Goal: Task Accomplishment & Management: Manage account settings

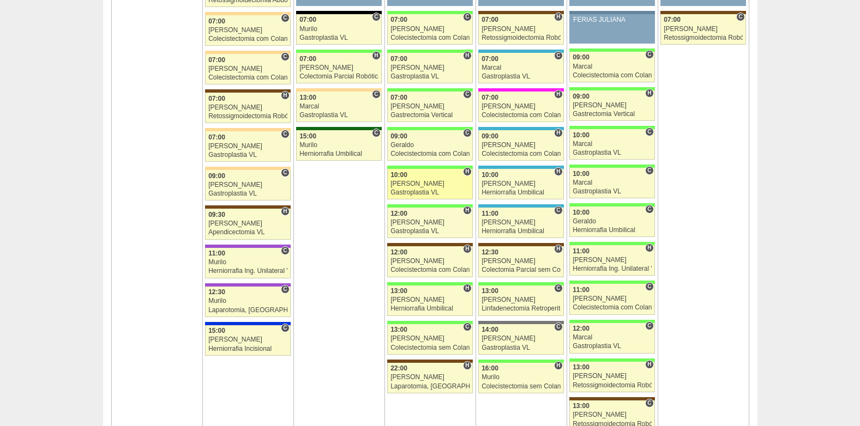
scroll to position [1690, 0]
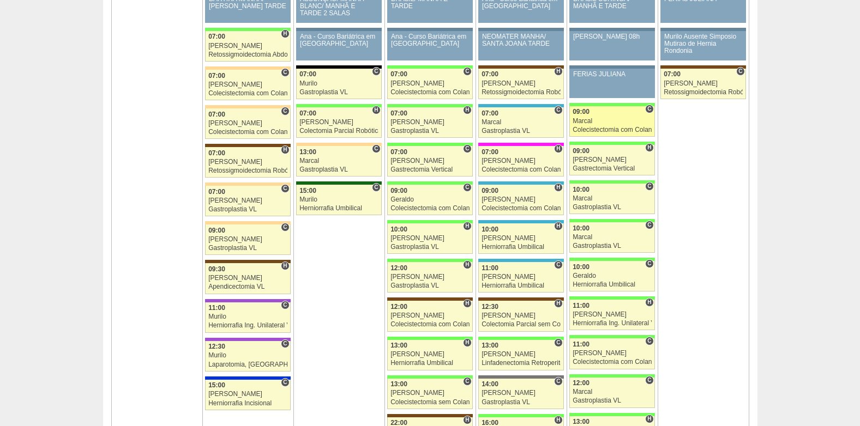
click at [607, 118] on div "Marcal" at bounding box center [612, 121] width 79 height 7
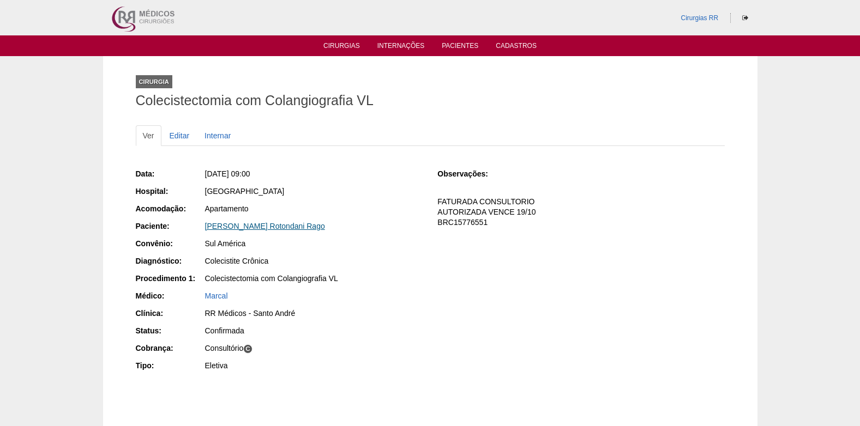
click at [261, 226] on link "[PERSON_NAME] Rotondani Rago" at bounding box center [265, 226] width 120 height 9
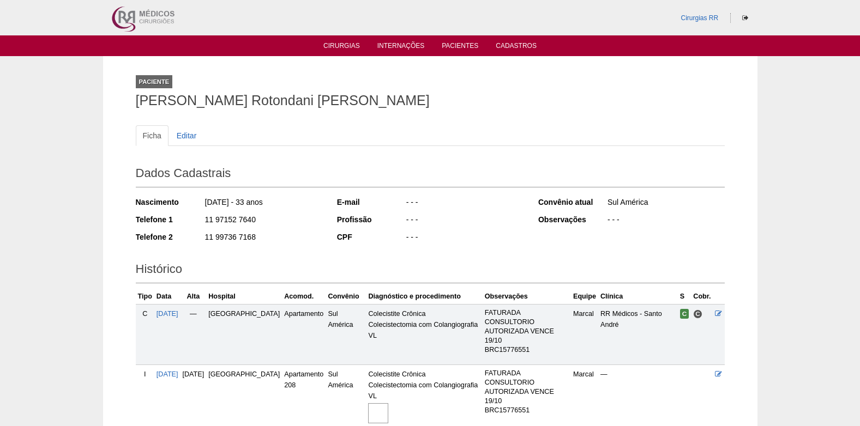
scroll to position [87, 0]
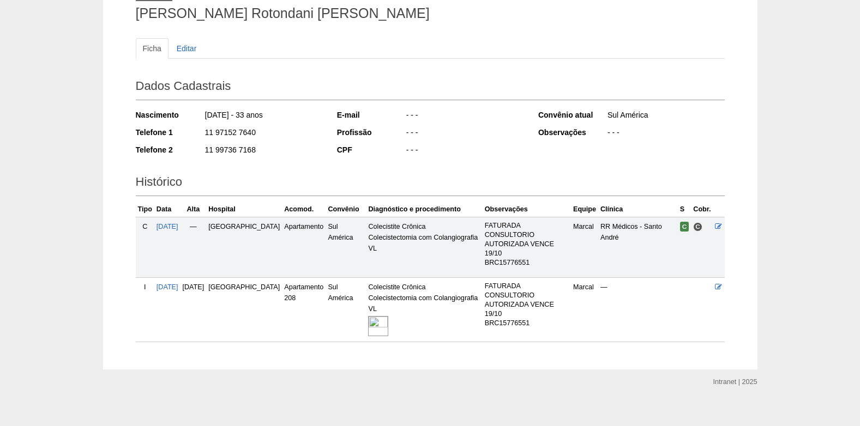
click at [368, 318] on img at bounding box center [378, 326] width 20 height 20
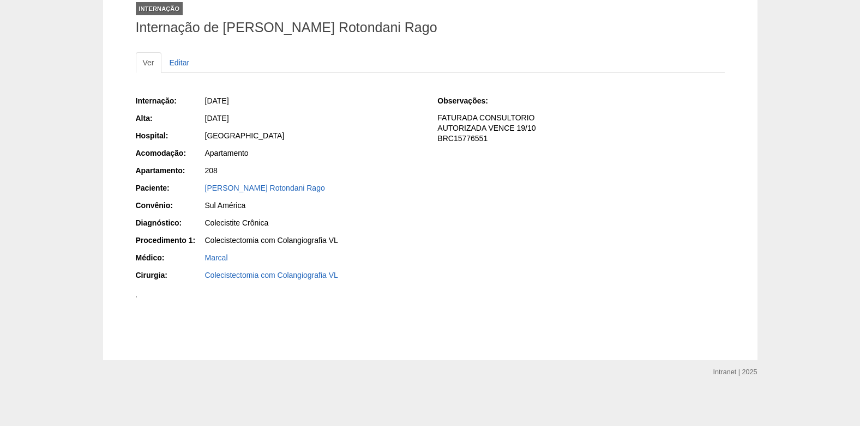
scroll to position [109, 0]
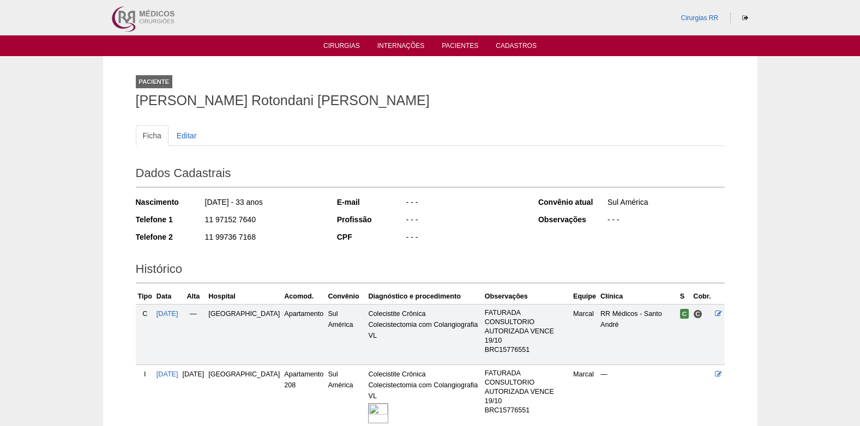
scroll to position [87, 0]
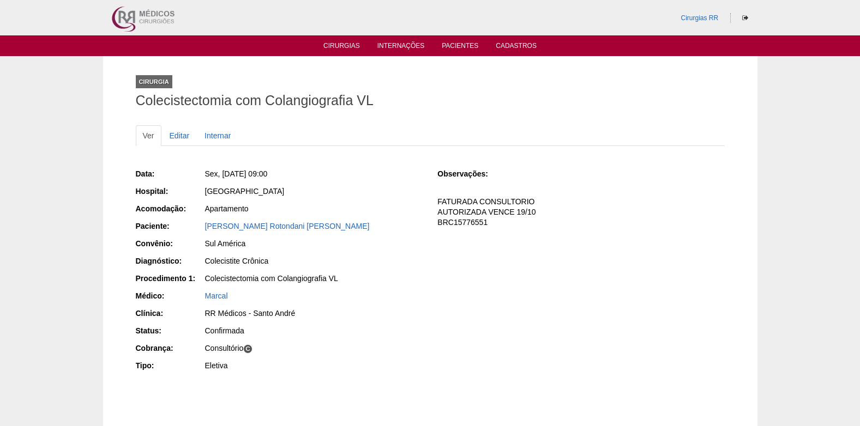
scroll to position [55, 0]
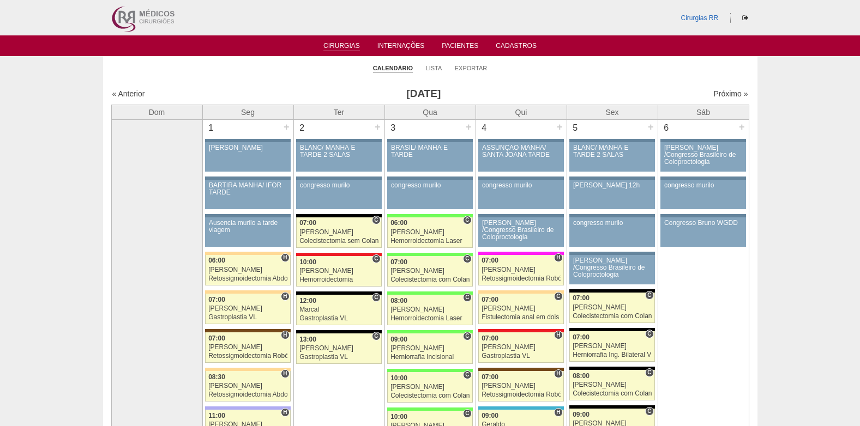
scroll to position [1690, 0]
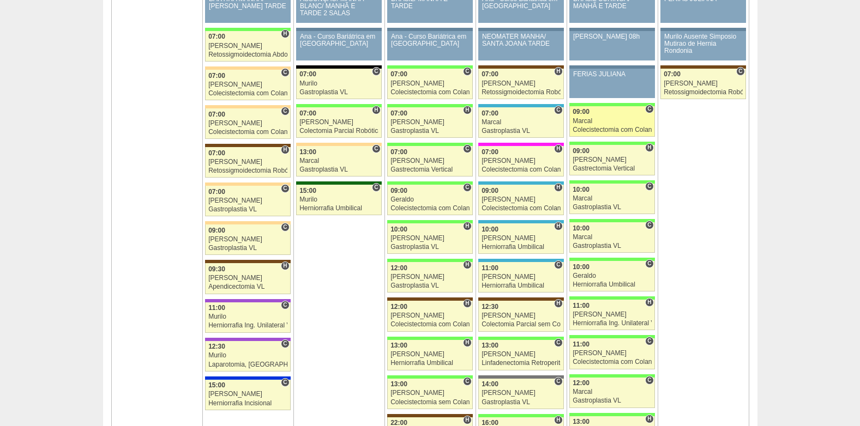
click at [609, 124] on div "Marcal" at bounding box center [612, 121] width 79 height 7
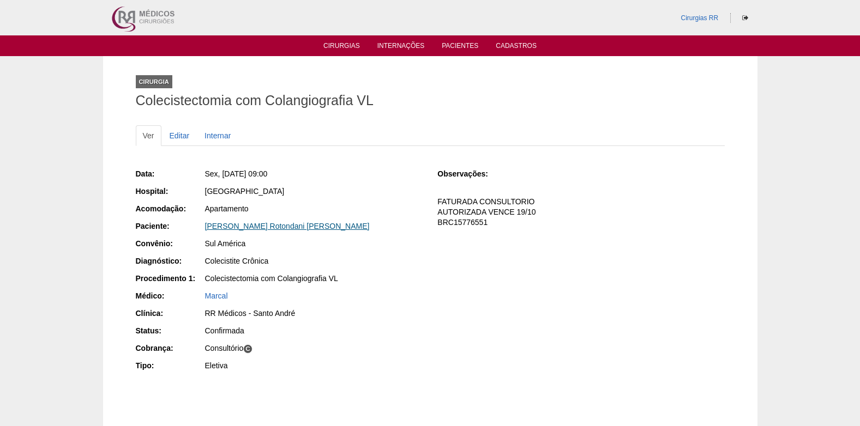
click at [238, 222] on link "[PERSON_NAME] Rotondani [PERSON_NAME]" at bounding box center [287, 226] width 165 height 9
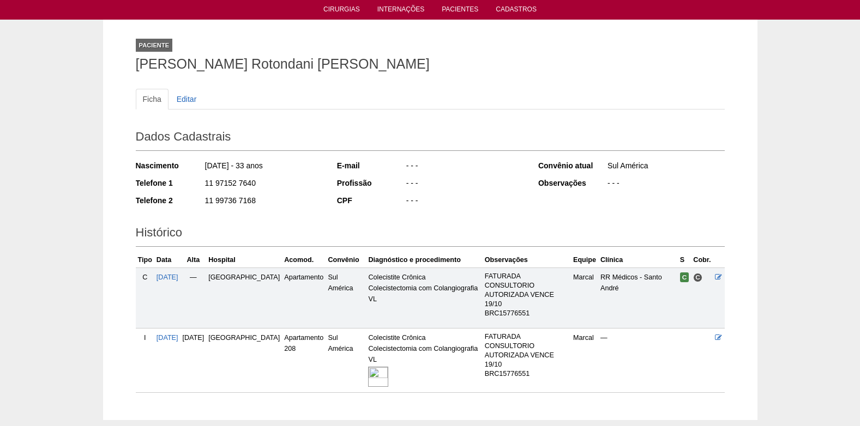
scroll to position [87, 0]
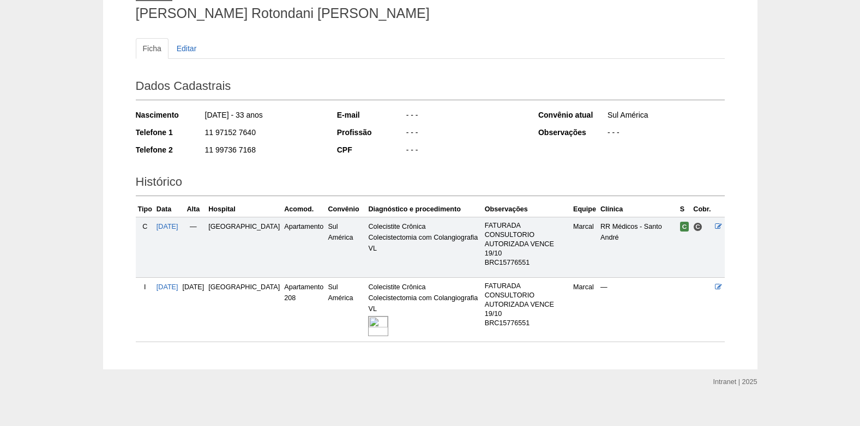
click at [368, 321] on img at bounding box center [378, 326] width 20 height 20
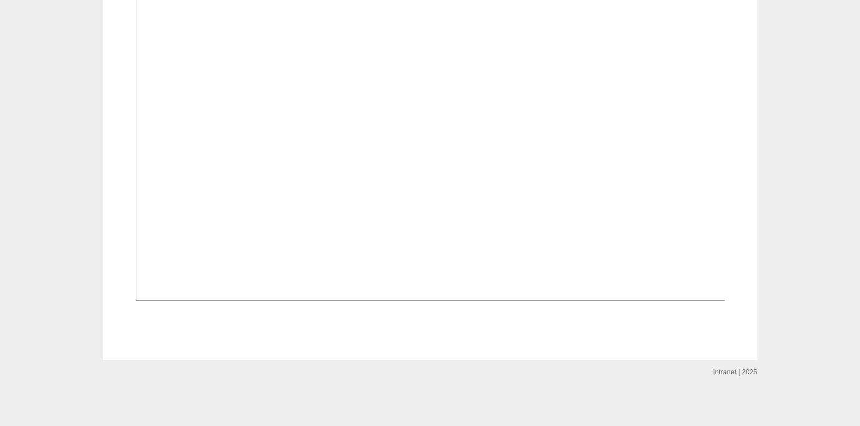
scroll to position [851, 0]
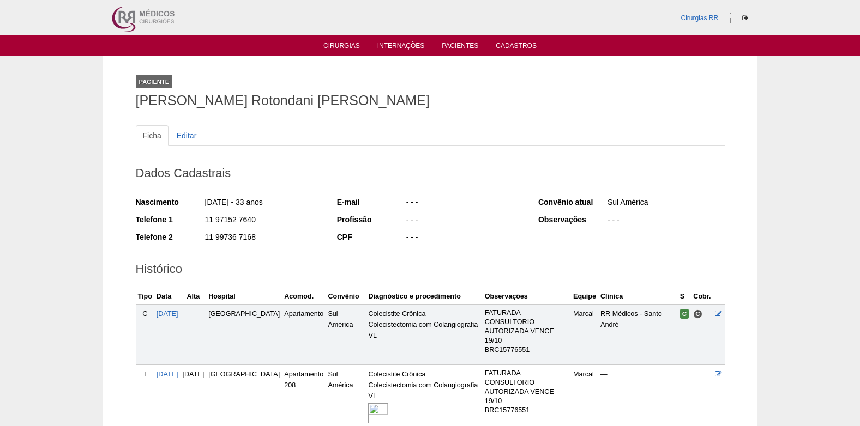
scroll to position [87, 0]
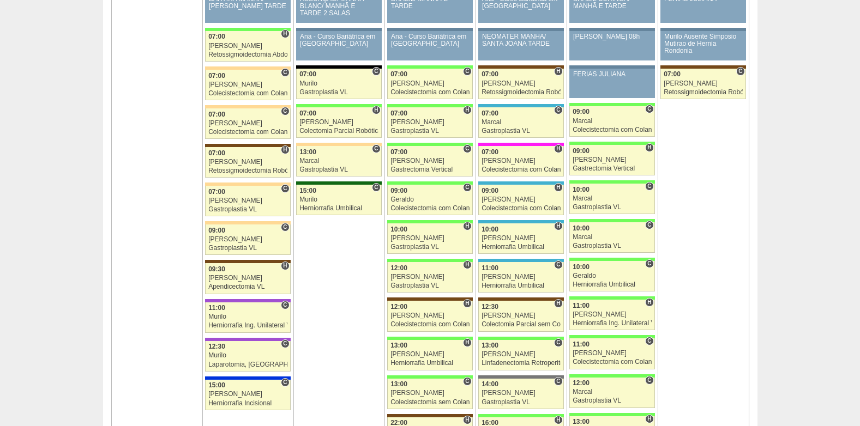
scroll to position [1690, 0]
click at [594, 157] on div "[PERSON_NAME]" at bounding box center [612, 159] width 79 height 7
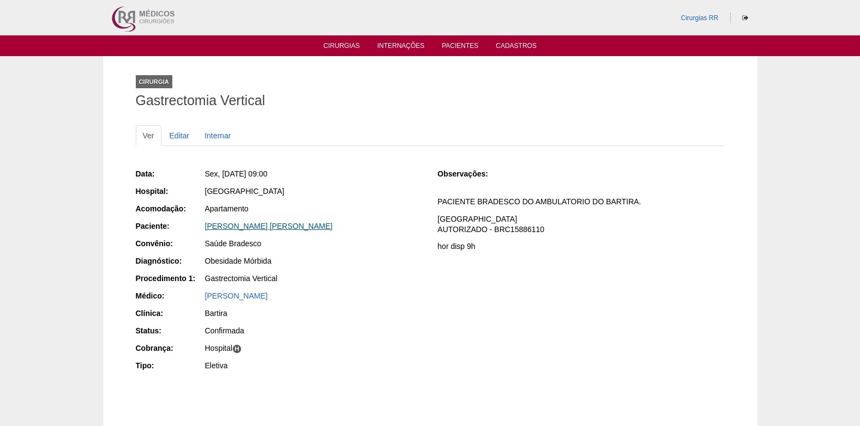
click at [263, 223] on link "BEATRIZ SILVA LUIZ" at bounding box center [269, 226] width 128 height 9
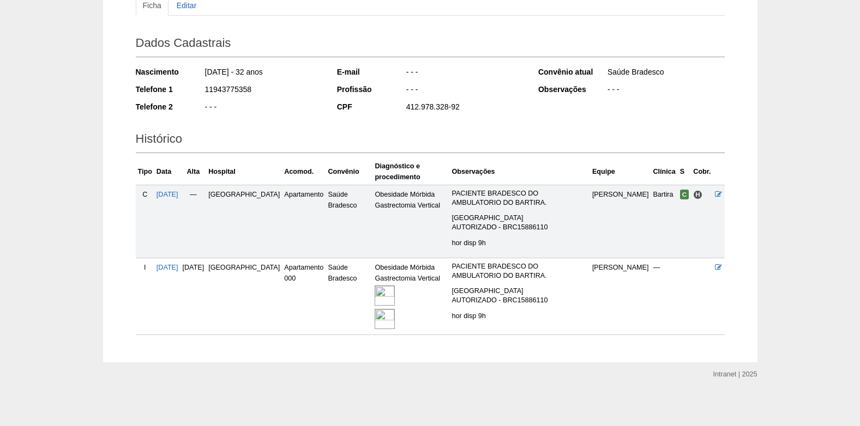
scroll to position [133, 0]
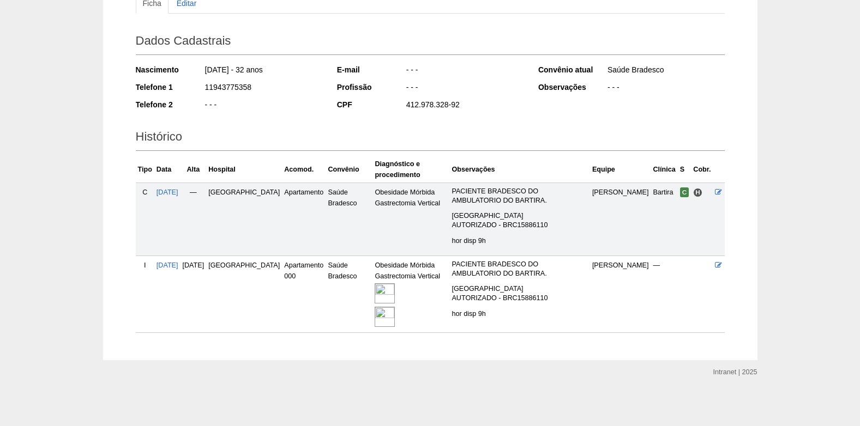
click at [375, 321] on img at bounding box center [385, 317] width 20 height 20
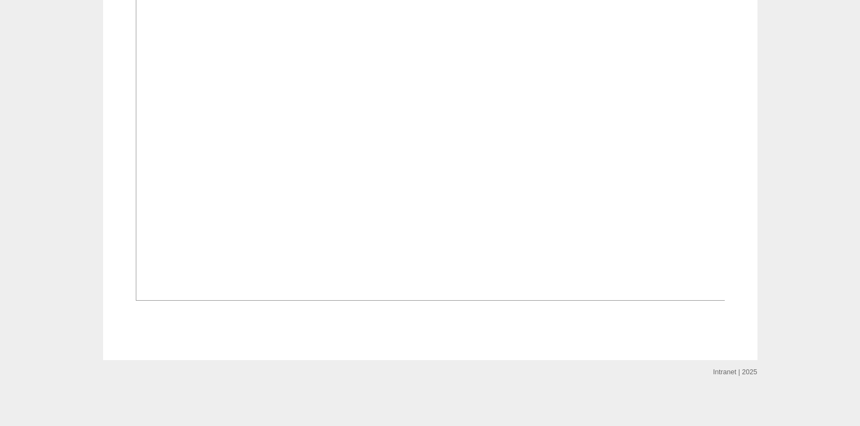
scroll to position [1301, 0]
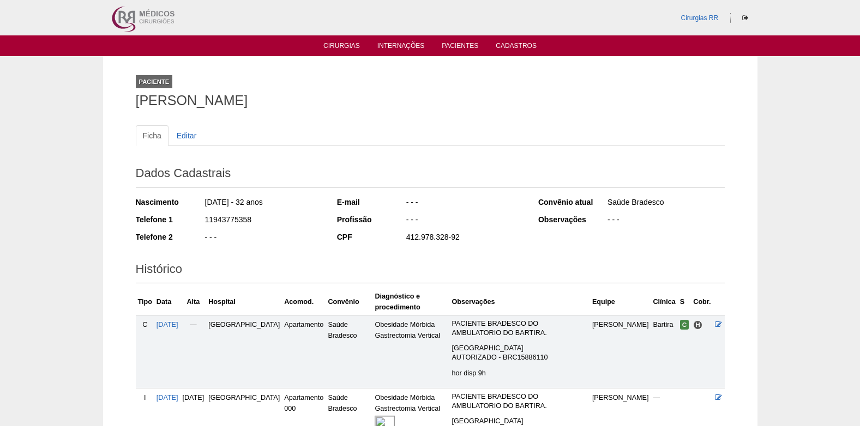
scroll to position [133, 0]
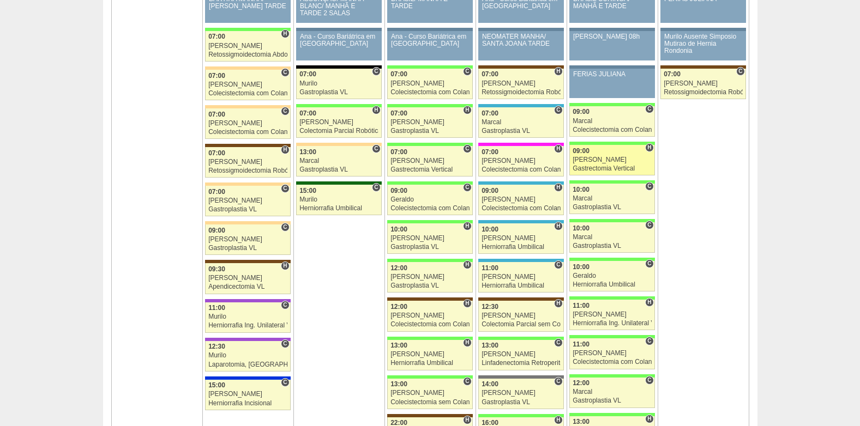
scroll to position [1690, 0]
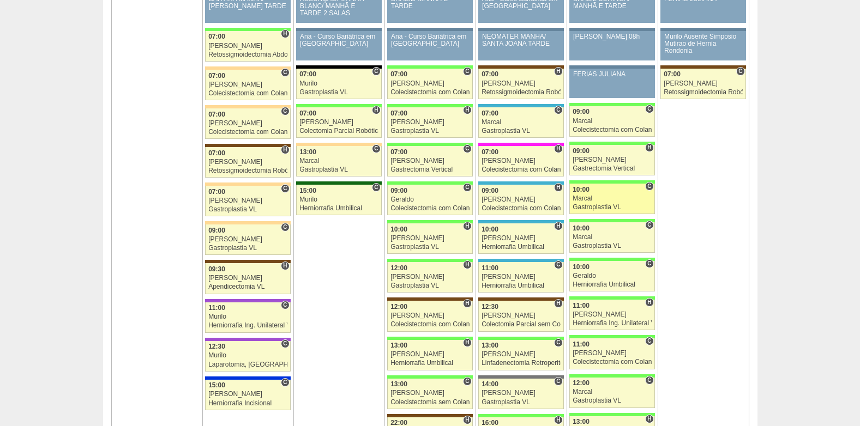
click at [601, 201] on div "Marcal" at bounding box center [612, 198] width 79 height 7
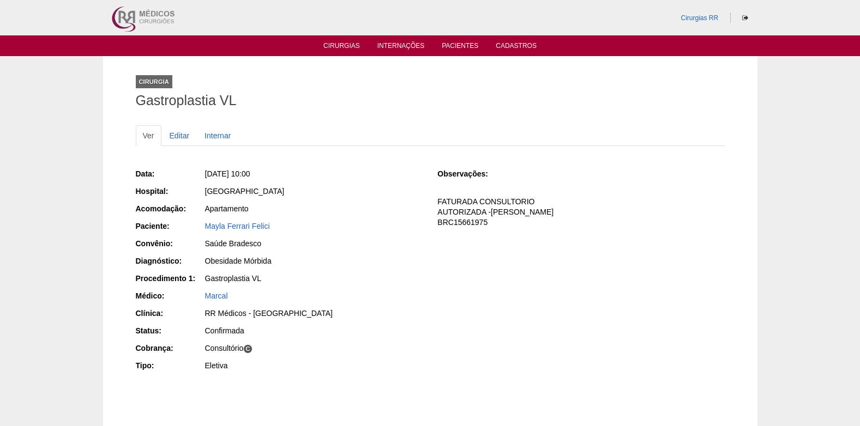
click at [228, 221] on div "Mayla Ferrari Felici" at bounding box center [314, 226] width 218 height 11
click at [230, 225] on link "Mayla Ferrari Felici" at bounding box center [237, 226] width 65 height 9
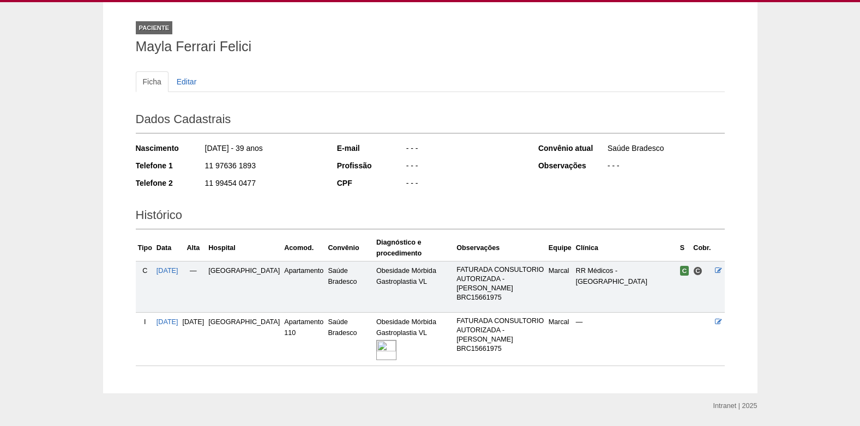
scroll to position [104, 0]
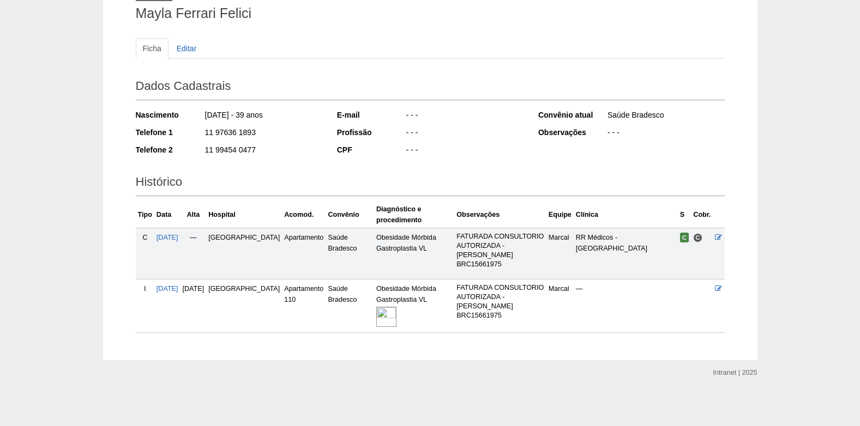
click at [376, 308] on img at bounding box center [386, 317] width 20 height 20
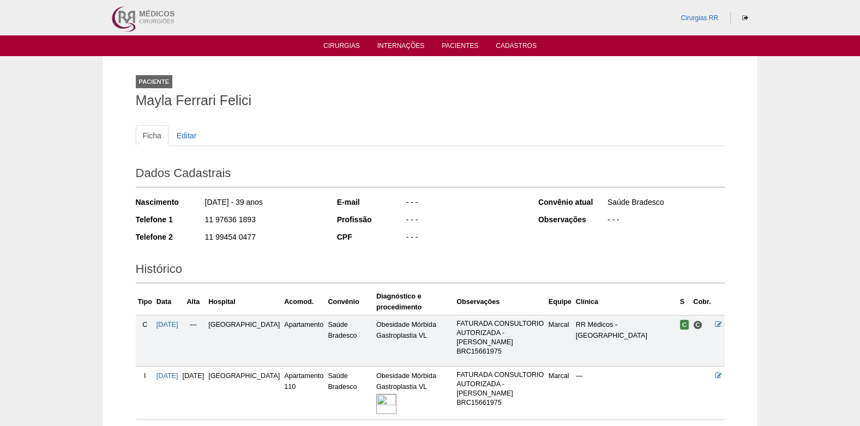
scroll to position [104, 0]
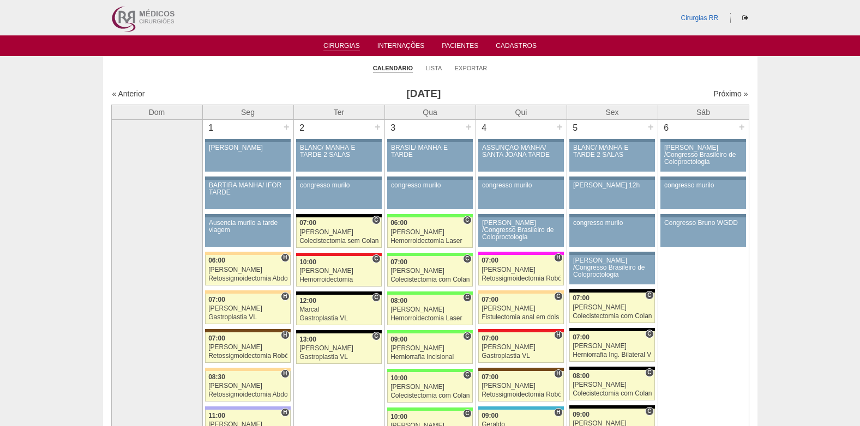
scroll to position [1690, 0]
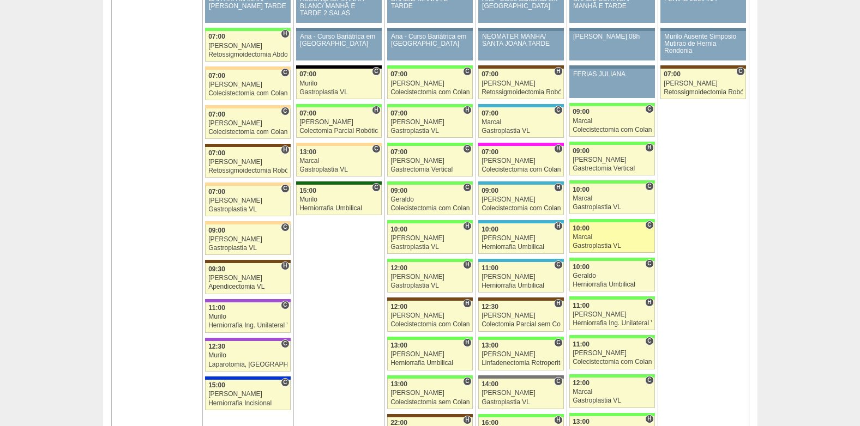
click at [592, 236] on div "Marcal" at bounding box center [612, 237] width 79 height 7
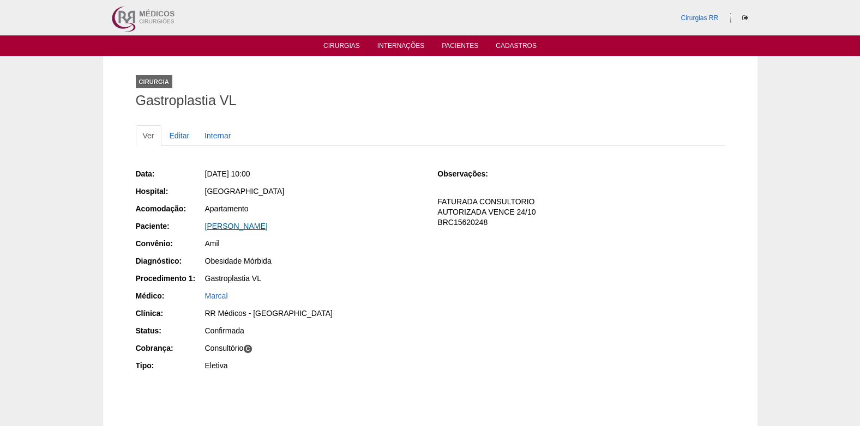
click at [232, 224] on link "Lucas Prado Guiral" at bounding box center [236, 226] width 63 height 9
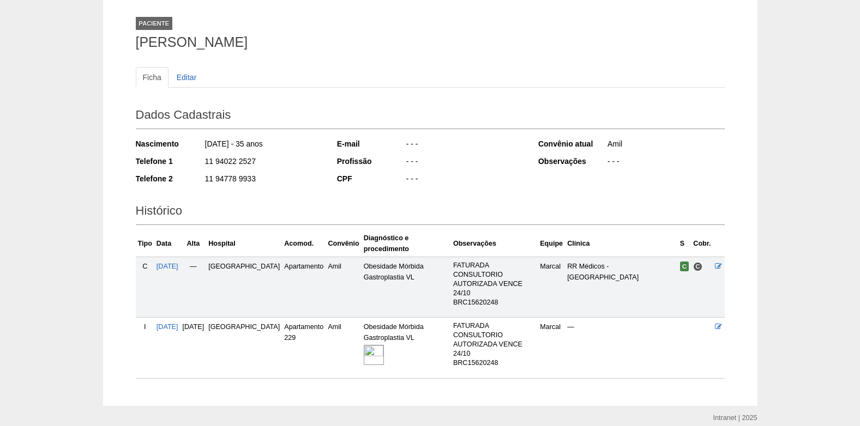
scroll to position [104, 0]
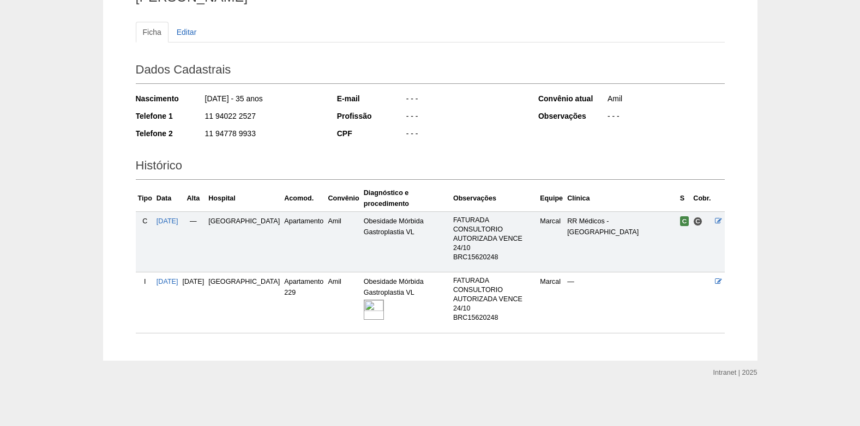
click at [364, 308] on img at bounding box center [374, 310] width 20 height 20
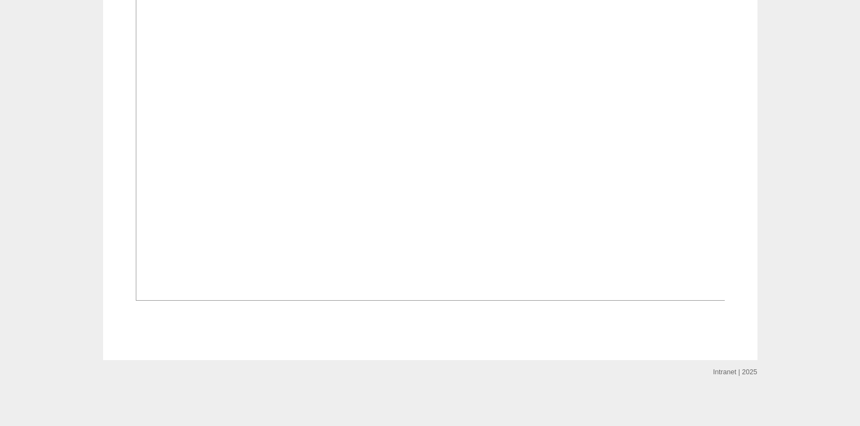
scroll to position [818, 0]
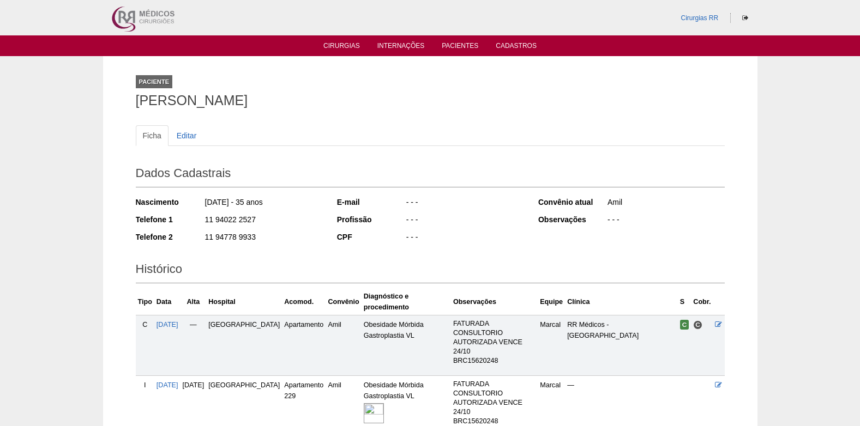
scroll to position [104, 0]
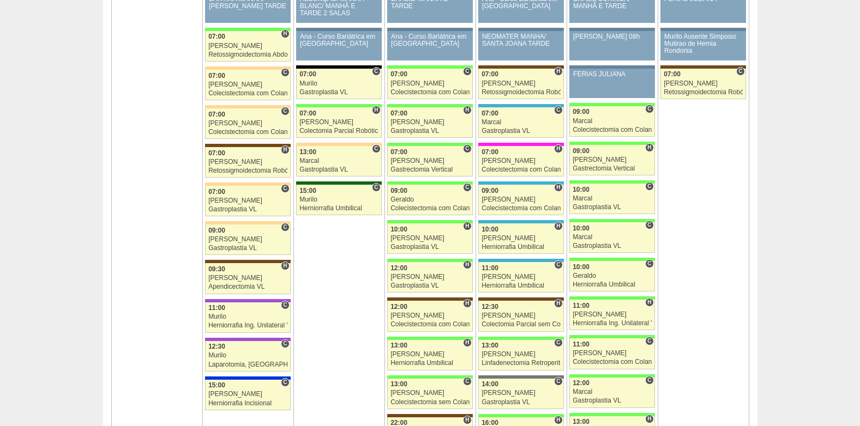
scroll to position [1690, 0]
click at [604, 280] on div "Geraldo" at bounding box center [612, 276] width 79 height 7
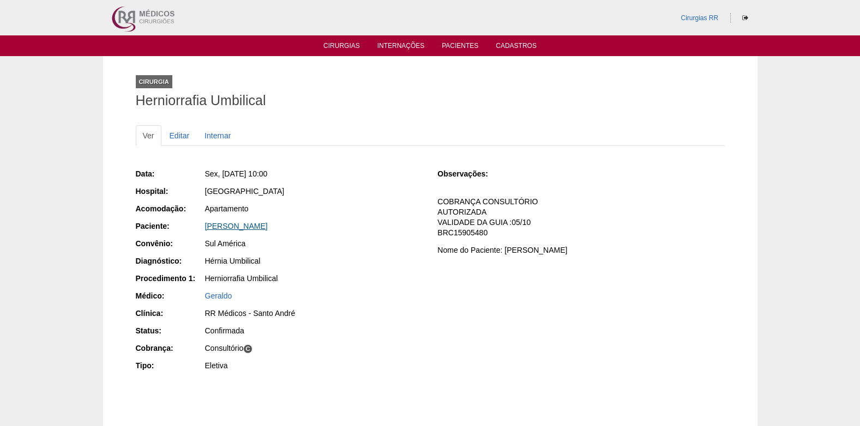
click at [234, 227] on link "[PERSON_NAME]" at bounding box center [236, 226] width 63 height 9
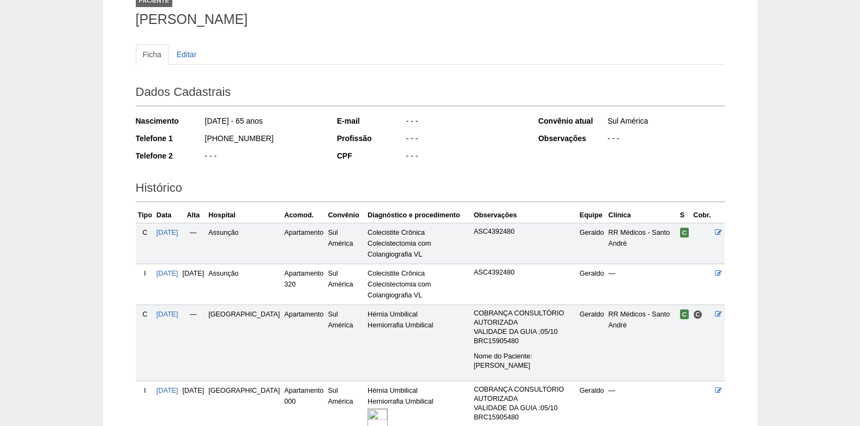
scroll to position [206, 0]
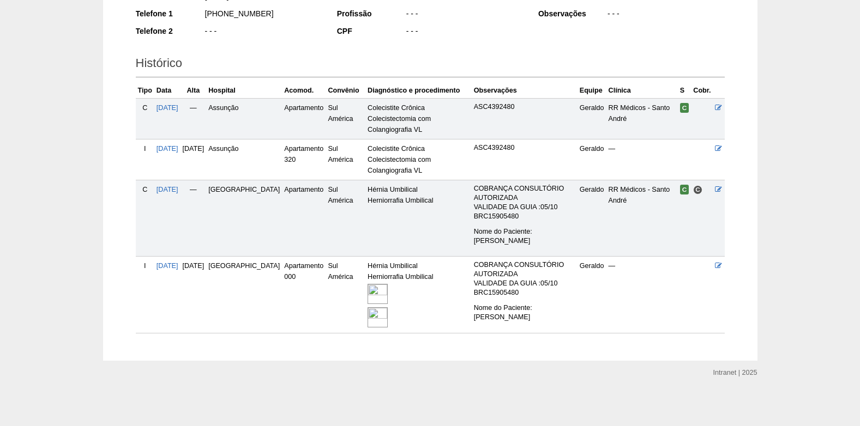
click at [368, 317] on img at bounding box center [378, 318] width 20 height 20
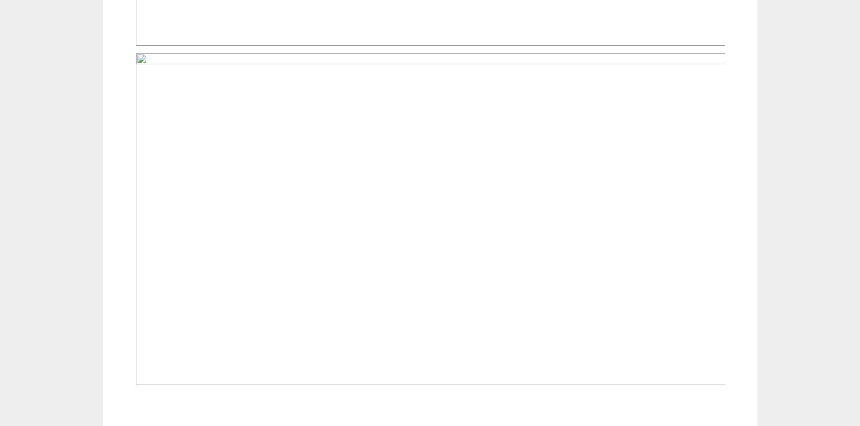
scroll to position [763, 0]
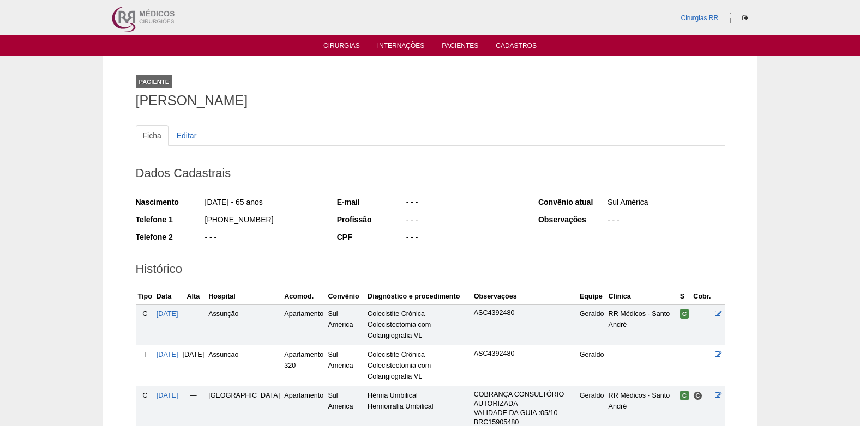
scroll to position [205, 0]
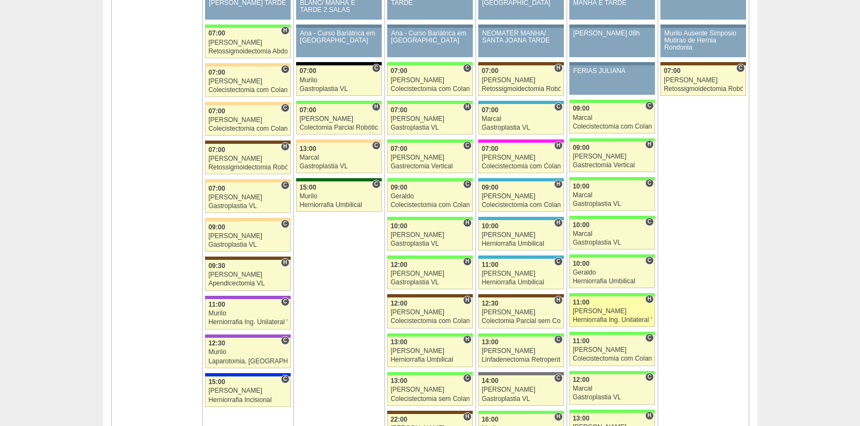
scroll to position [1745, 0]
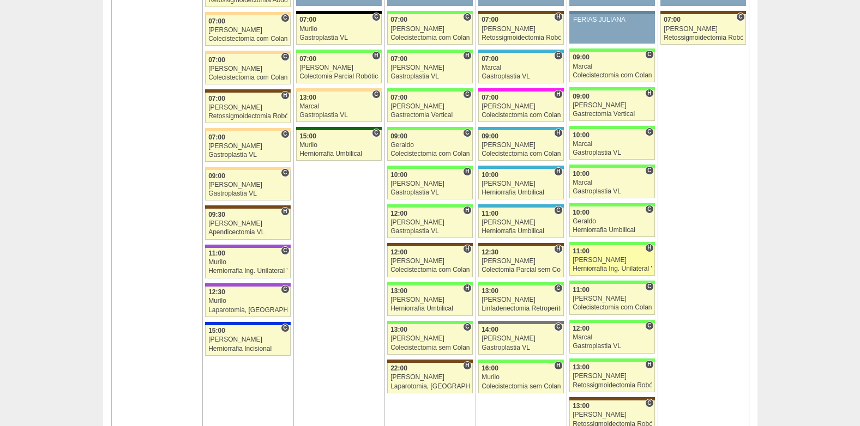
click at [601, 252] on div "11:00" at bounding box center [612, 251] width 79 height 7
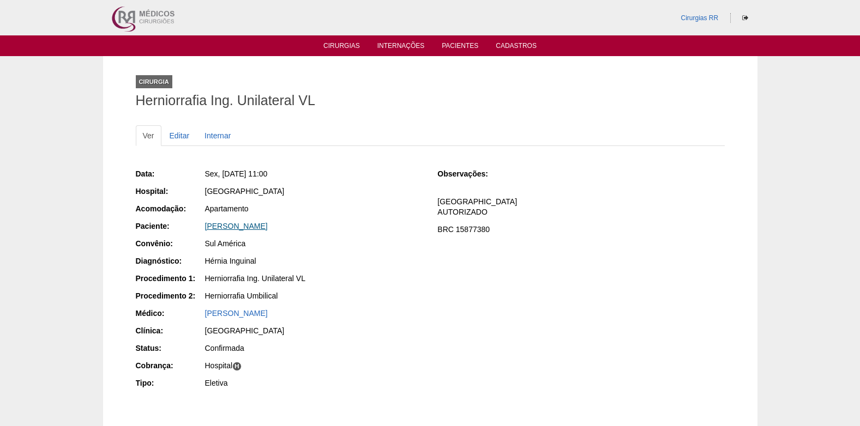
click at [214, 228] on link "[PERSON_NAME]" at bounding box center [236, 226] width 63 height 9
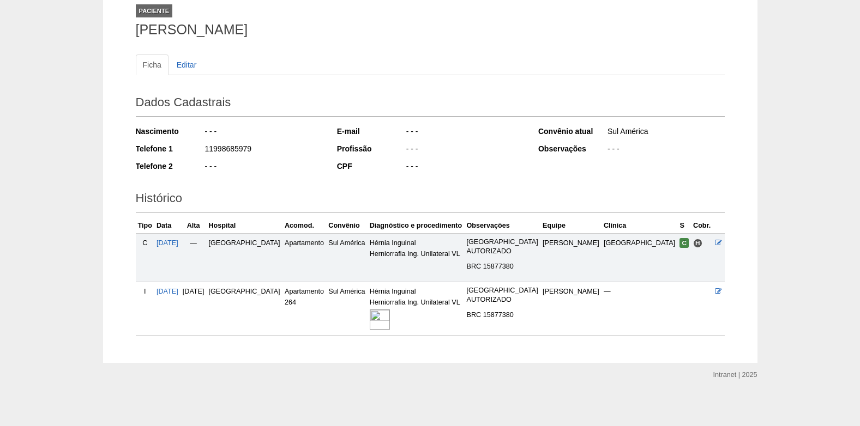
scroll to position [73, 0]
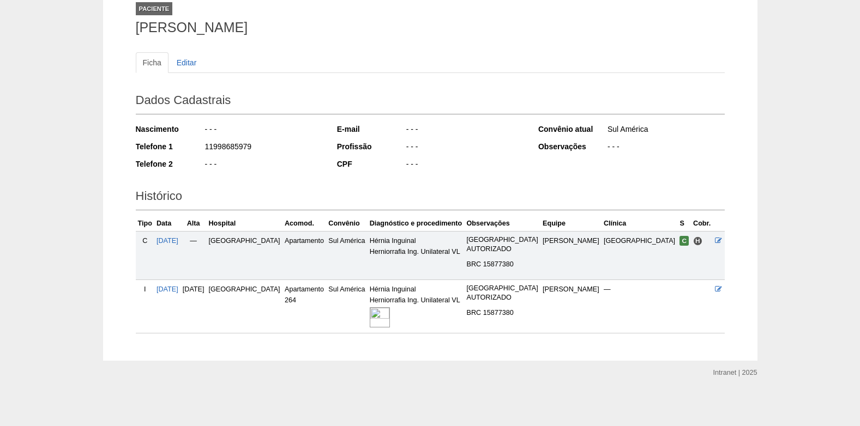
click at [390, 310] on img at bounding box center [380, 318] width 20 height 20
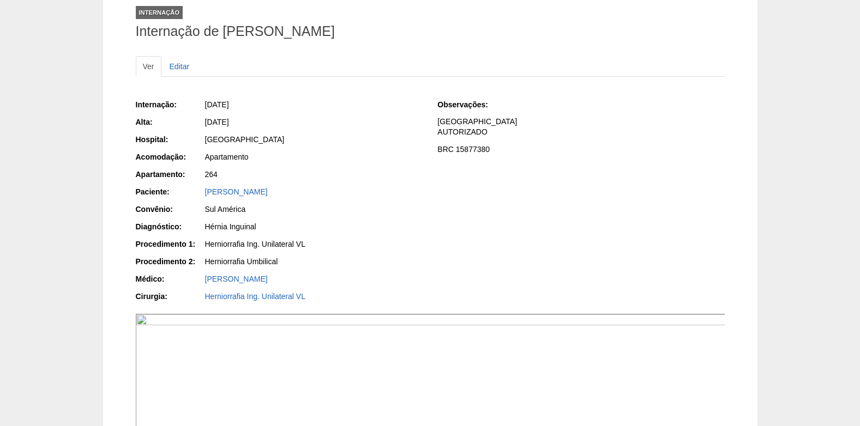
scroll to position [51, 0]
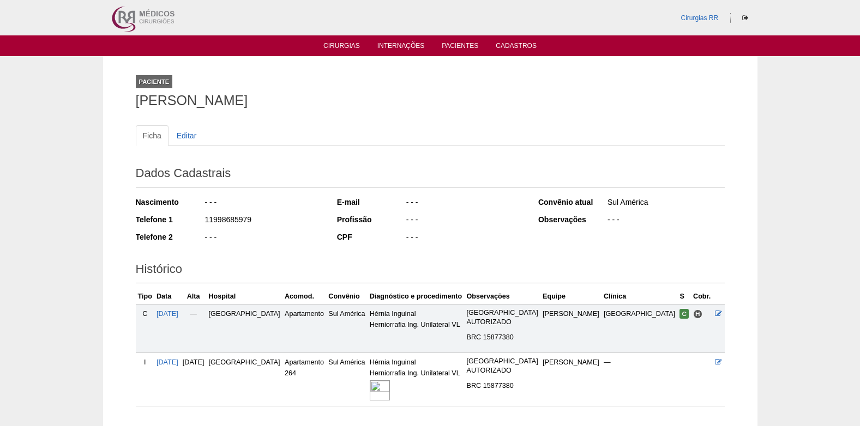
scroll to position [73, 0]
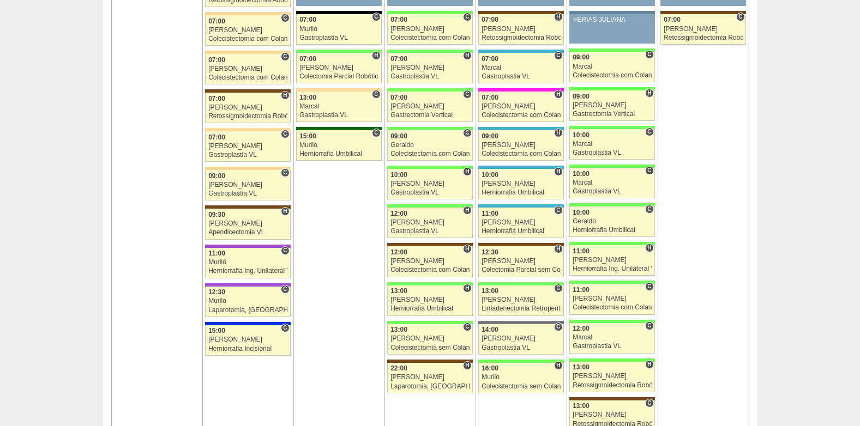
scroll to position [1745, 0]
click at [597, 305] on div "Colecistectomia com Colangiografia VL" at bounding box center [612, 307] width 79 height 7
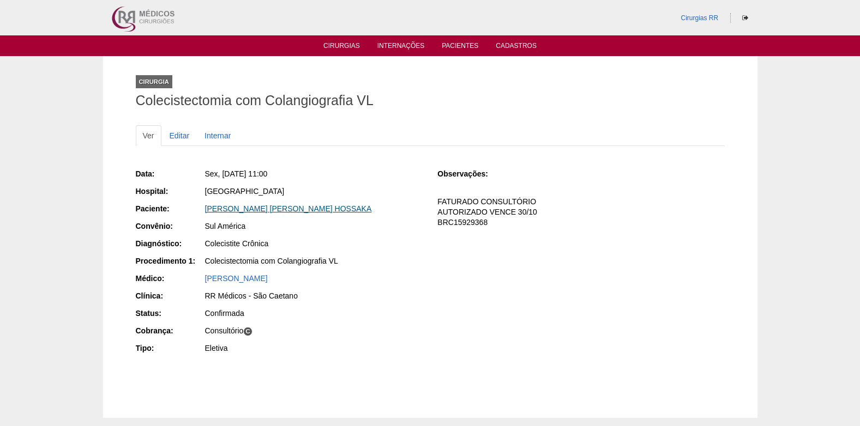
click at [225, 209] on link "YOSHIKO DIRCE HOSSAKA" at bounding box center [288, 208] width 167 height 9
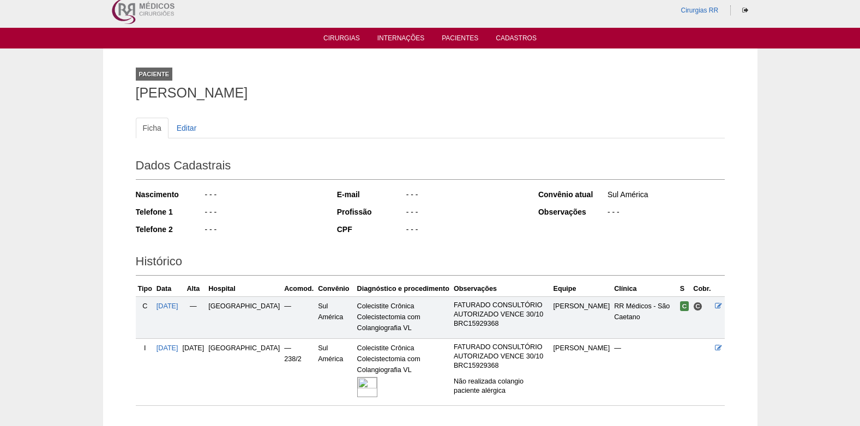
scroll to position [81, 0]
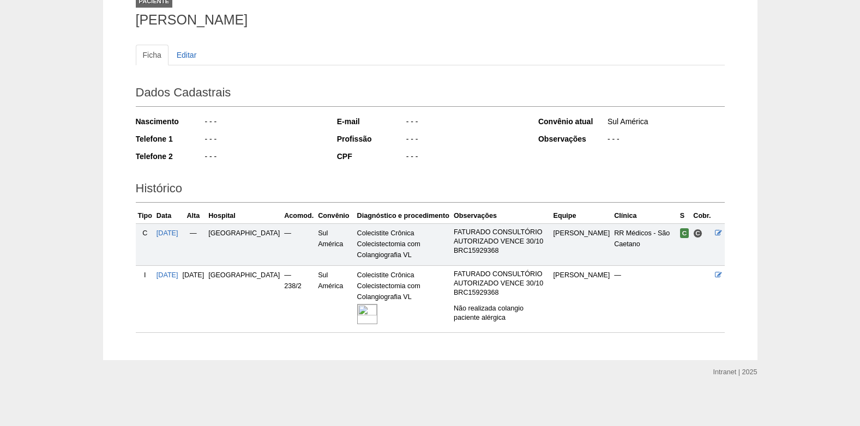
click at [357, 315] on img at bounding box center [367, 314] width 20 height 20
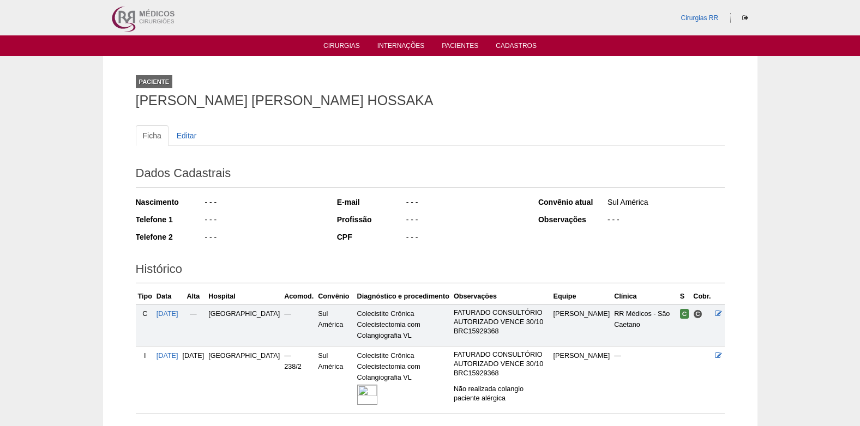
scroll to position [77, 0]
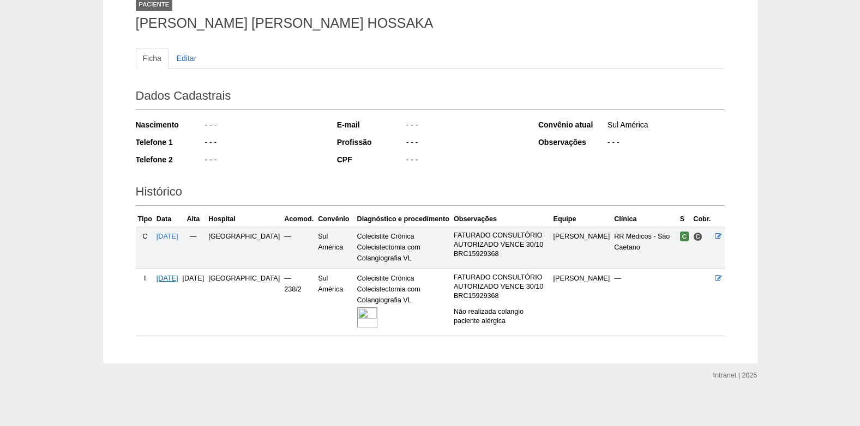
click at [170, 278] on span "26/09/2025" at bounding box center [167, 279] width 22 height 8
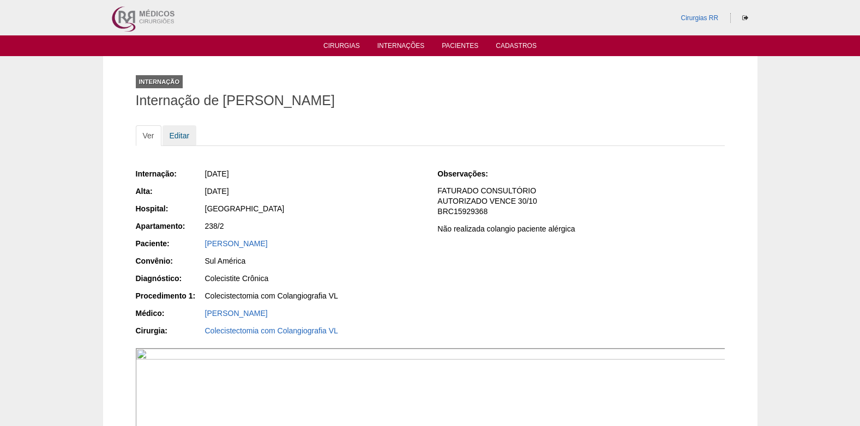
click at [180, 134] on link "Editar" at bounding box center [179, 135] width 34 height 21
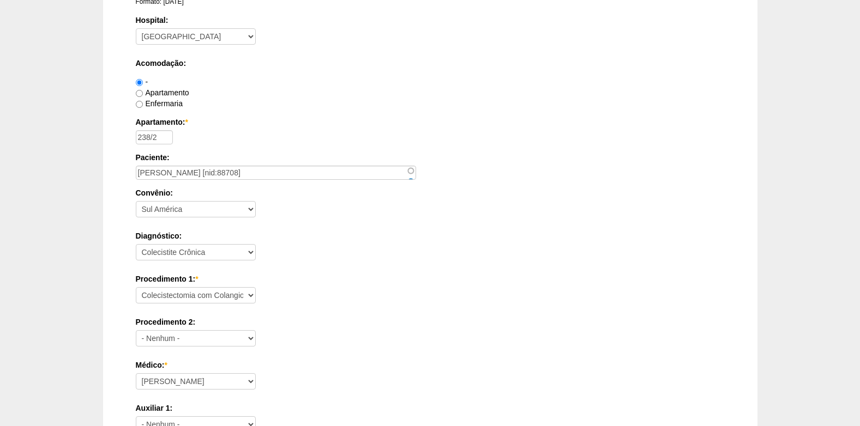
scroll to position [273, 0]
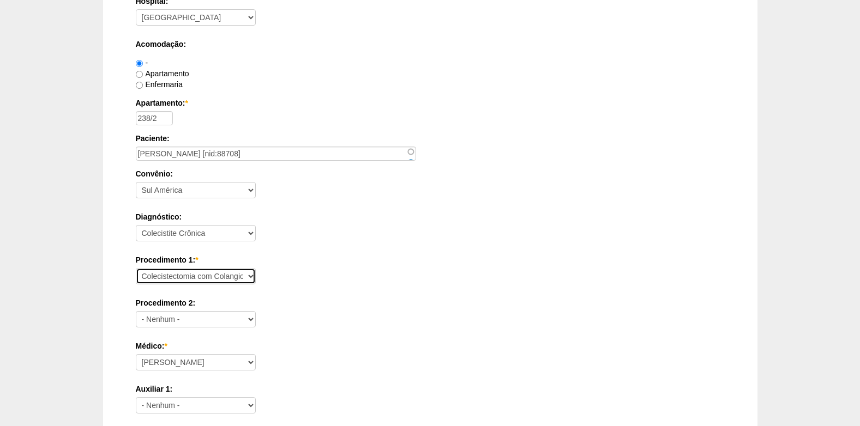
click at [236, 273] on select "Consultório Abscesso Hepático - Drenagem Abscesso perianal Amputação Abdômino P…" at bounding box center [196, 276] width 120 height 16
select select "4023"
click at [136, 268] on select "Consultório Abscesso Hepático - Drenagem Abscesso perianal Amputação Abdômino P…" at bounding box center [196, 276] width 120 height 16
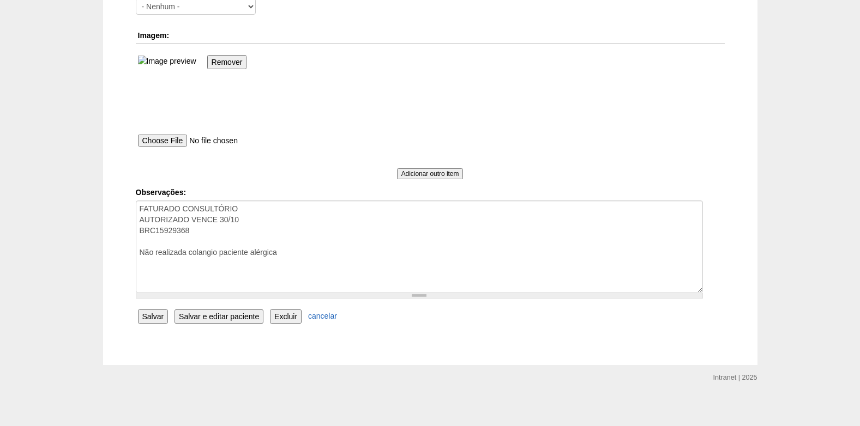
scroll to position [763, 0]
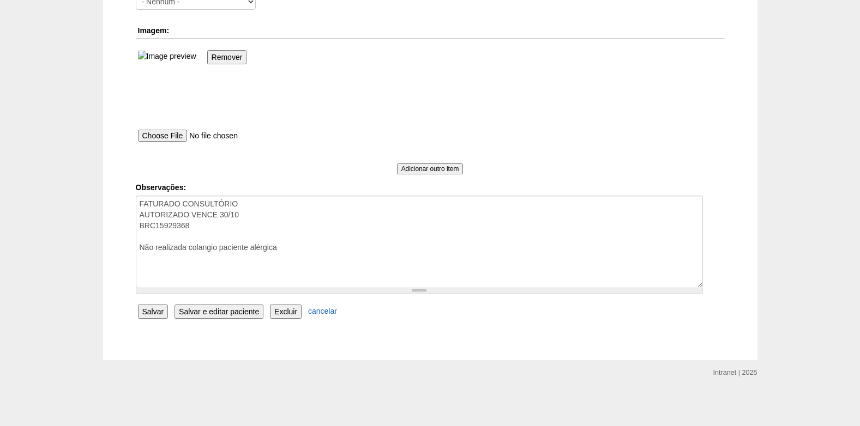
click at [152, 312] on input "Salvar" at bounding box center [153, 312] width 31 height 14
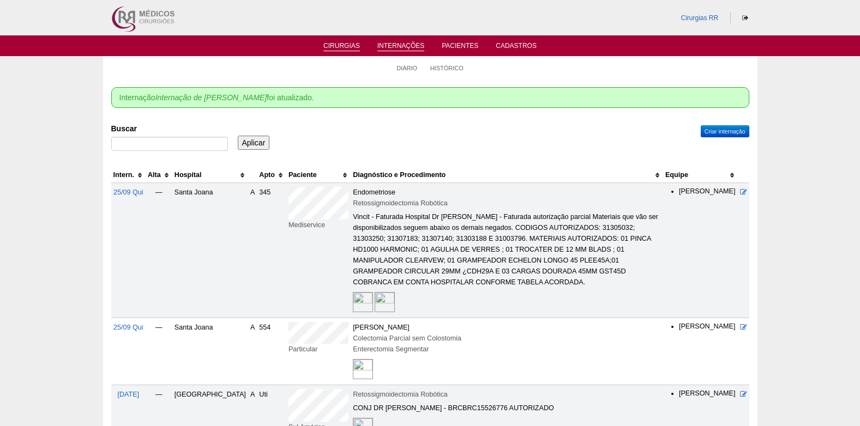
click at [338, 48] on link "Cirurgias" at bounding box center [341, 46] width 37 height 9
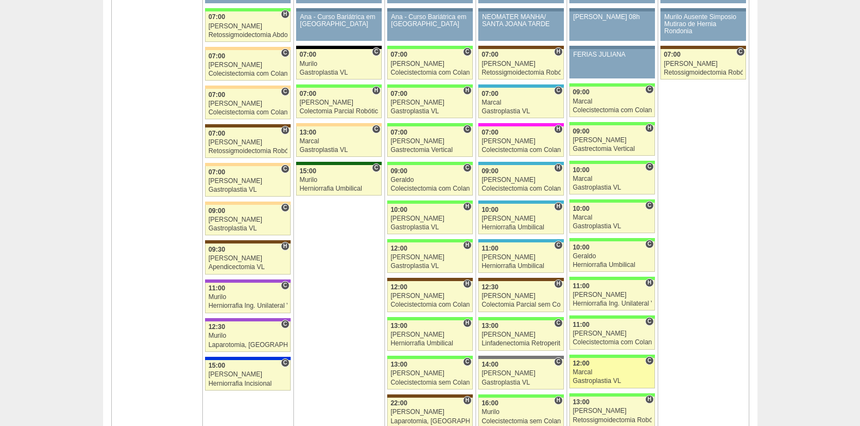
scroll to position [1745, 0]
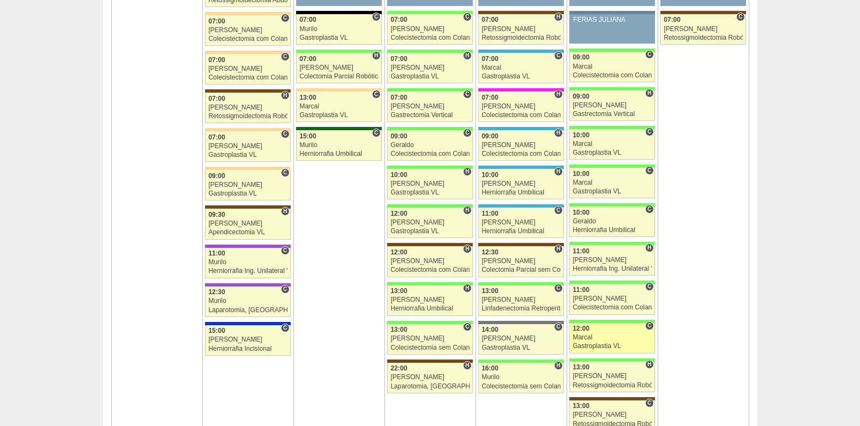
click at [604, 337] on div "Marcal" at bounding box center [612, 337] width 79 height 7
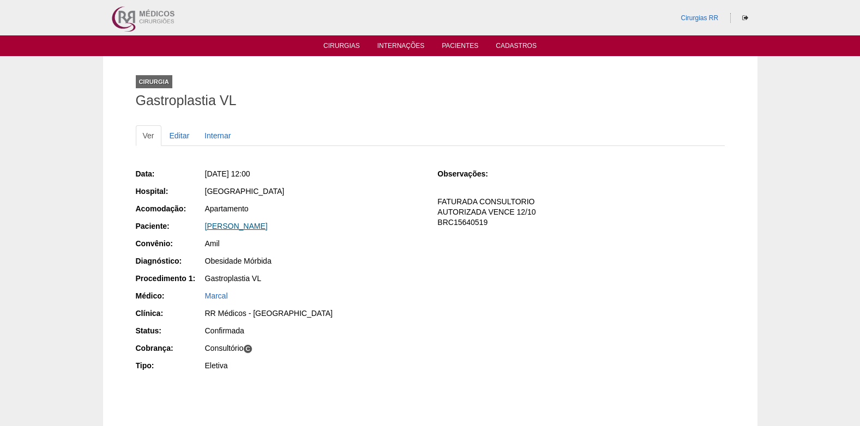
click at [227, 226] on link "[PERSON_NAME]" at bounding box center [236, 226] width 63 height 9
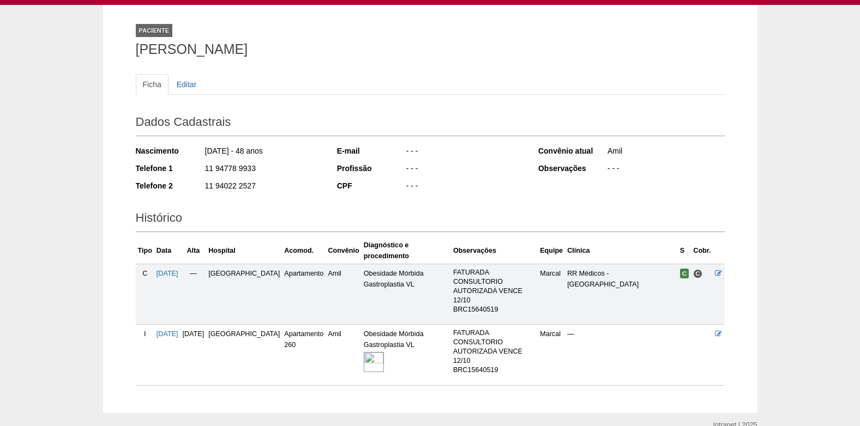
scroll to position [104, 0]
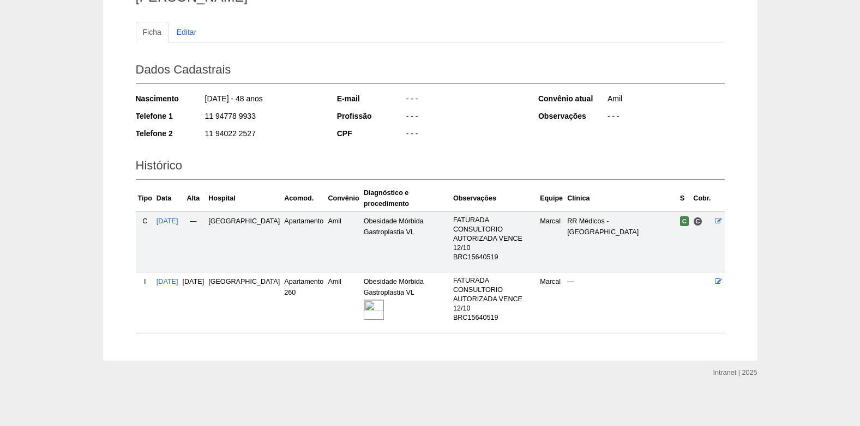
click at [364, 312] on img at bounding box center [374, 310] width 20 height 20
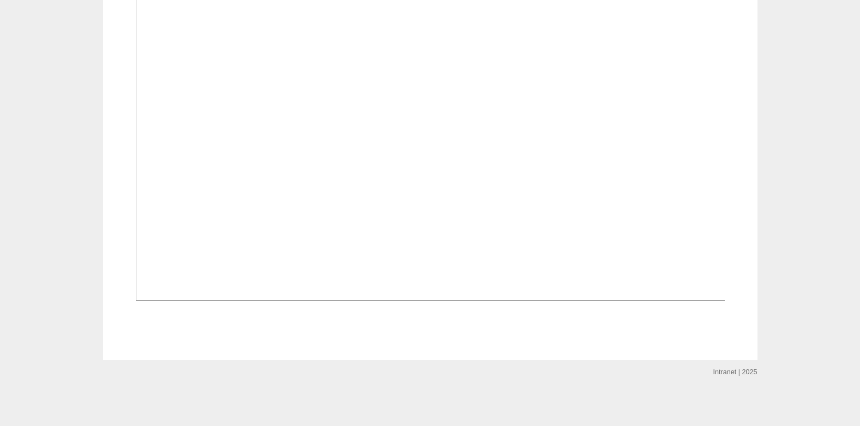
scroll to position [851, 0]
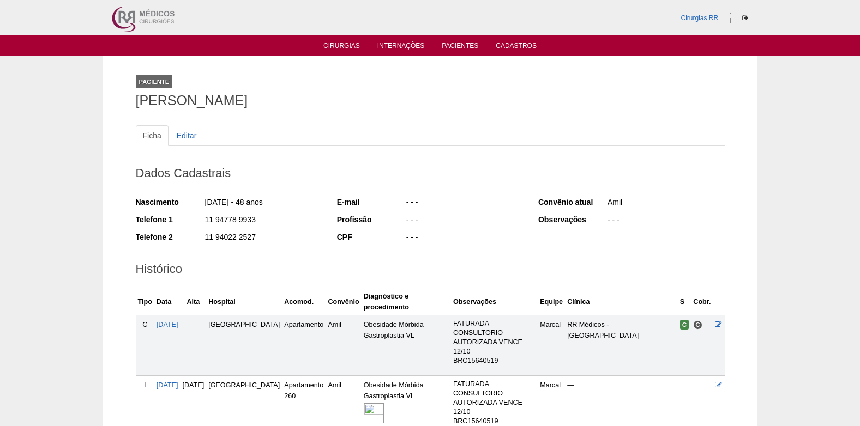
scroll to position [104, 0]
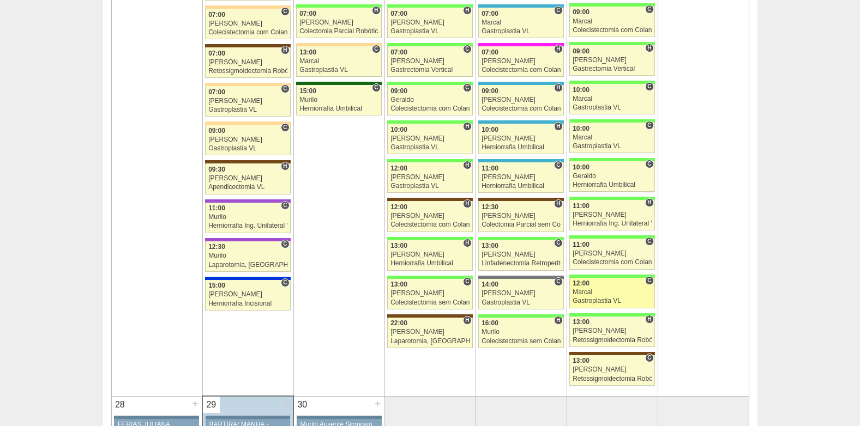
scroll to position [1854, 0]
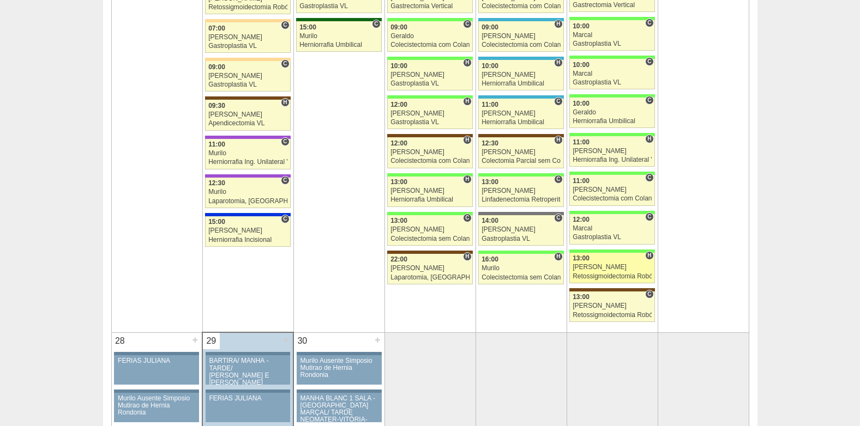
click at [607, 276] on div "Retossigmoidectomia Robótica" at bounding box center [612, 276] width 79 height 7
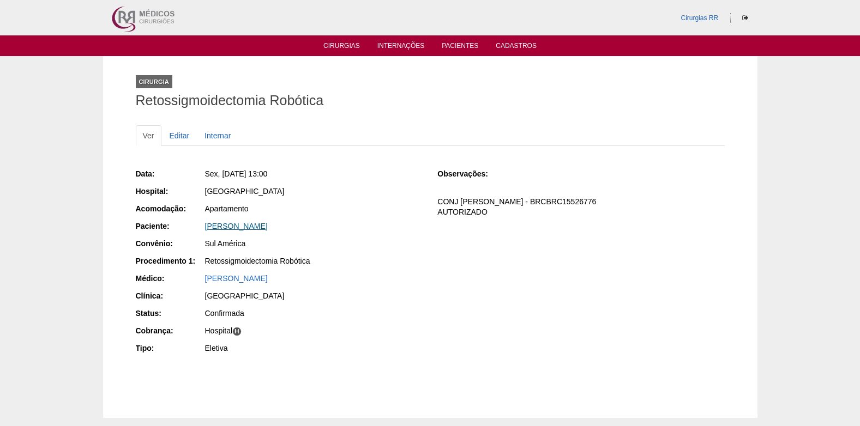
click at [246, 225] on link "[PERSON_NAME]" at bounding box center [236, 226] width 63 height 9
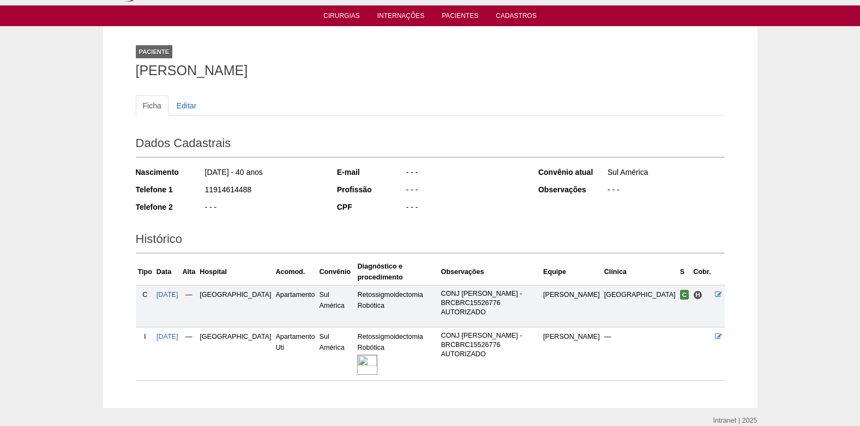
scroll to position [47, 0]
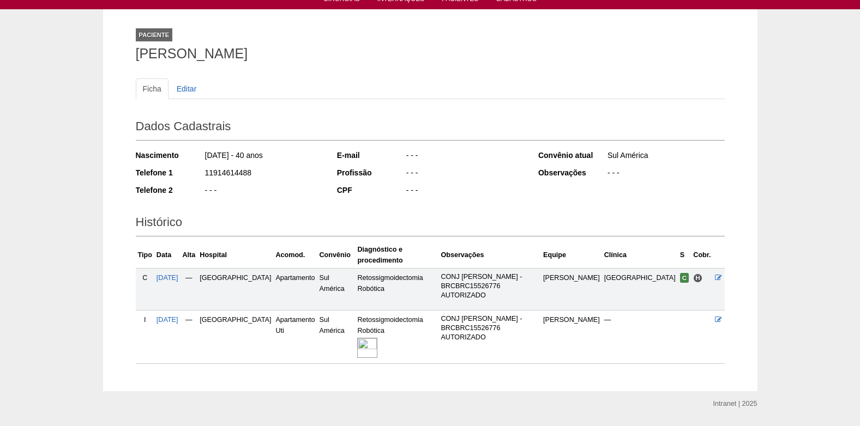
click at [365, 338] on img at bounding box center [367, 348] width 20 height 20
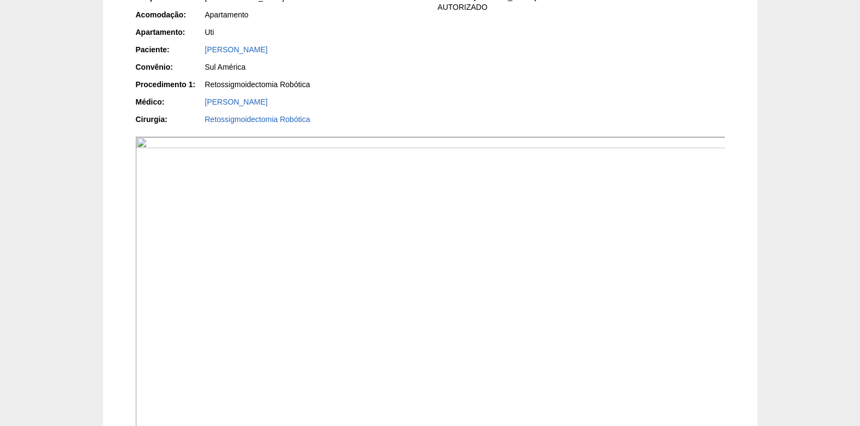
scroll to position [55, 0]
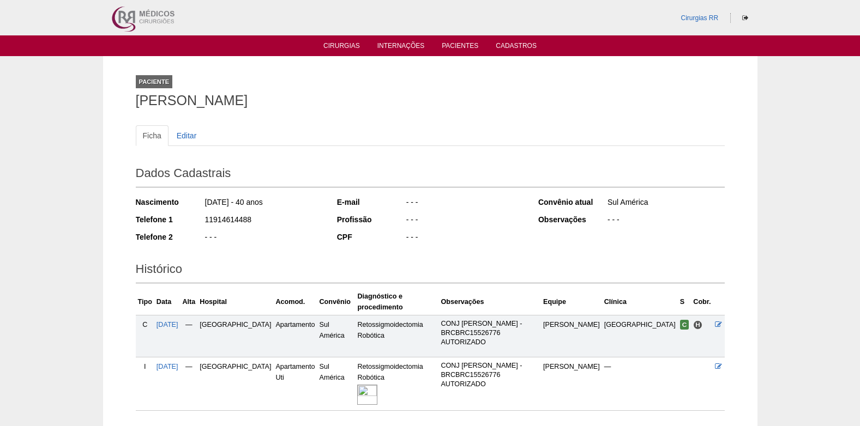
scroll to position [47, 0]
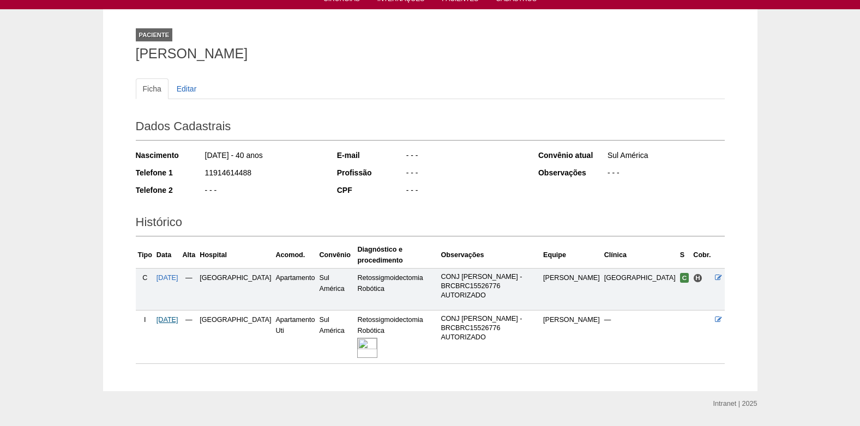
click at [176, 316] on span "[DATE]" at bounding box center [167, 320] width 22 height 8
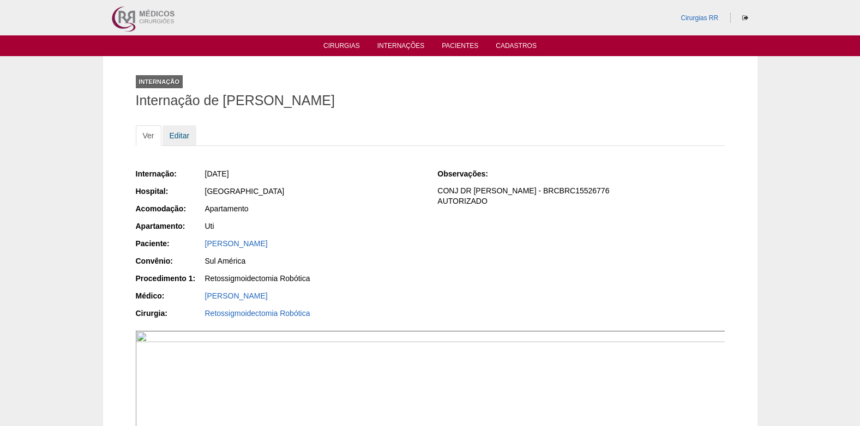
click at [179, 134] on link "Editar" at bounding box center [179, 135] width 34 height 21
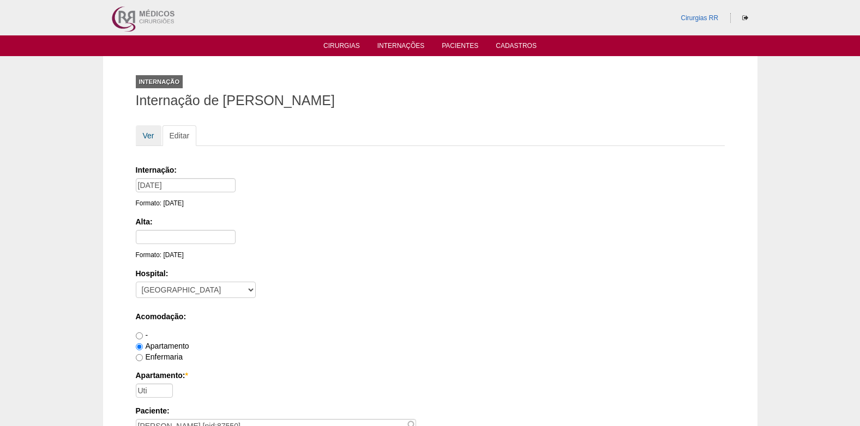
click at [151, 134] on link "Ver" at bounding box center [149, 135] width 26 height 21
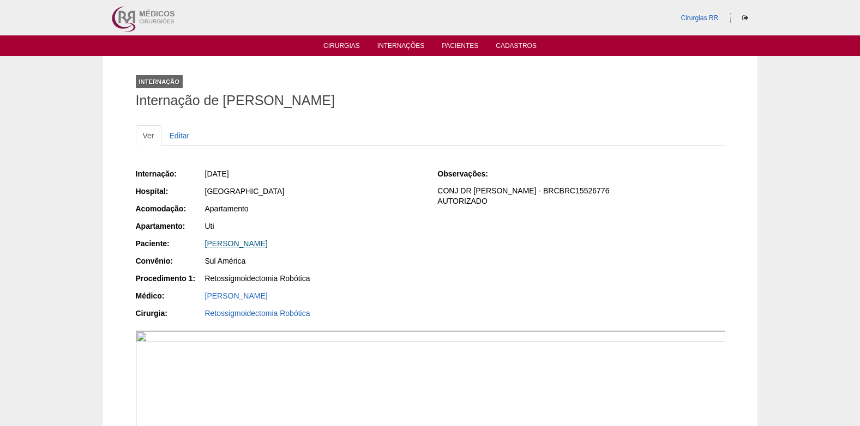
click at [249, 244] on link "[PERSON_NAME]" at bounding box center [236, 243] width 63 height 9
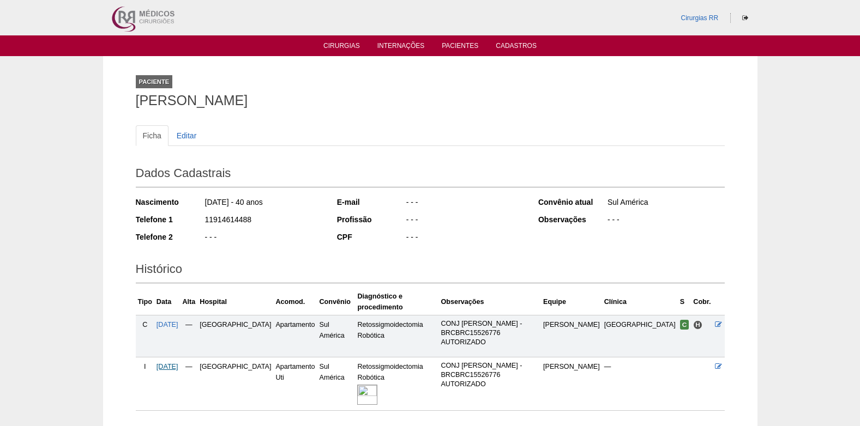
click at [176, 363] on span "[DATE]" at bounding box center [167, 367] width 22 height 8
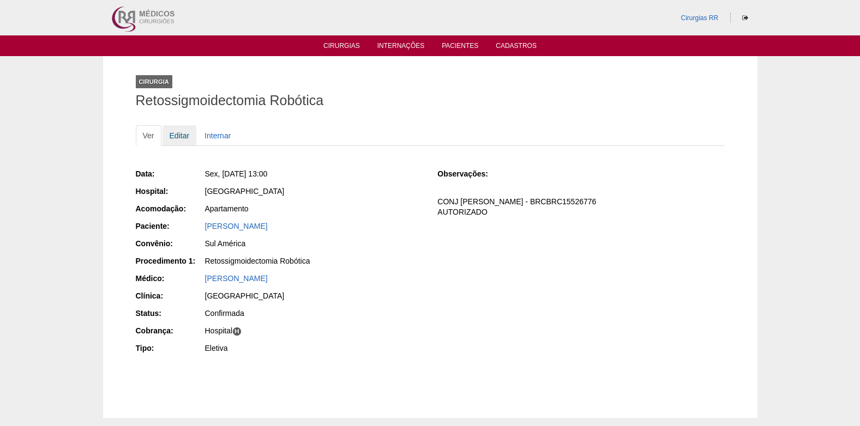
click at [185, 136] on link "Editar" at bounding box center [179, 135] width 34 height 21
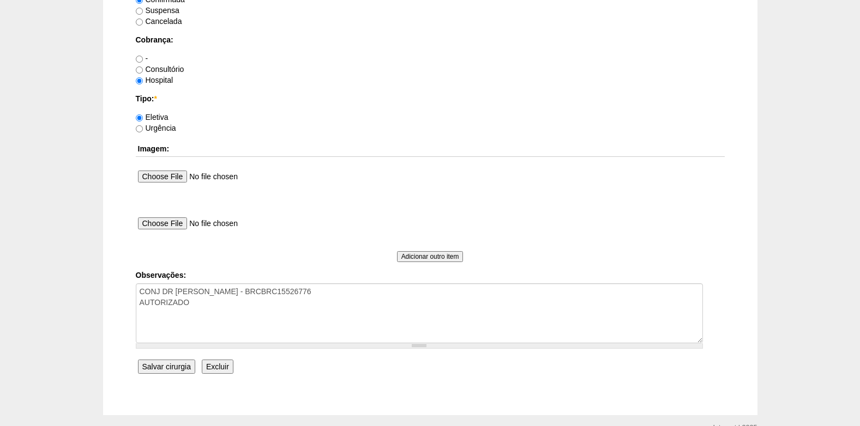
scroll to position [979, 0]
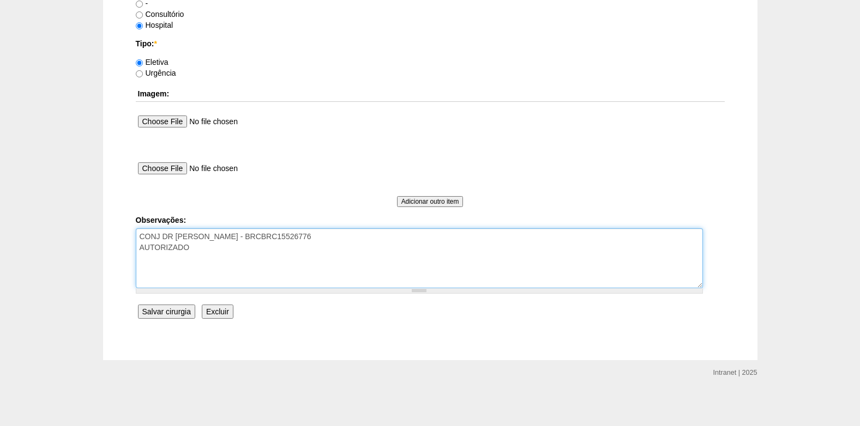
click at [216, 249] on textarea "CONJ DR ROGERS - BRCBRC15526776 AUTORIZADO" at bounding box center [419, 258] width 567 height 60
click at [329, 230] on textarea "CONJ DR ROGERS - BRCBRC15526776 AUTORIZADO" at bounding box center [419, 258] width 567 height 60
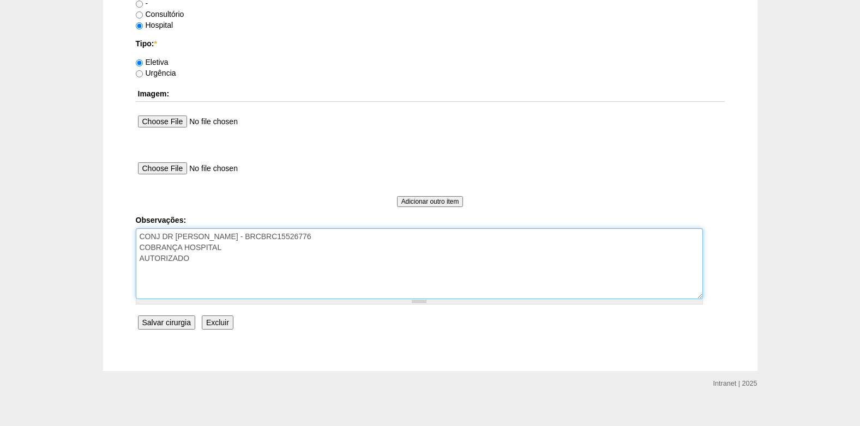
type textarea "CONJ DR ROGERS - BRCBRC15526776 COBRANÇA HOSPITAL AUTORIZADO"
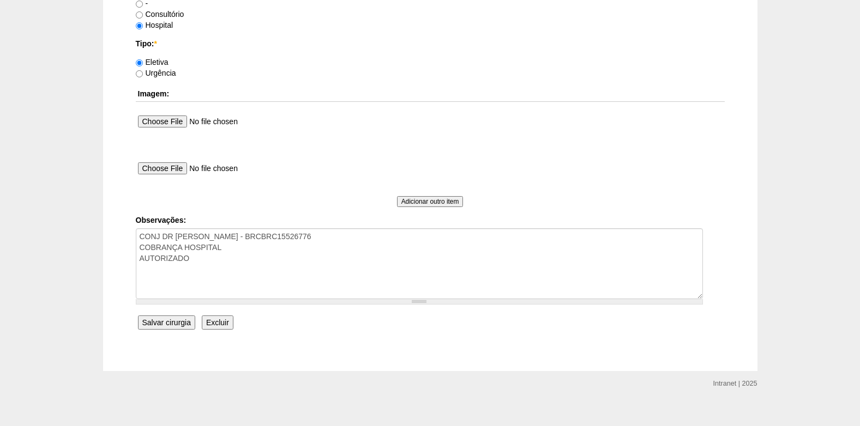
click at [162, 321] on input "Salvar cirurgia" at bounding box center [166, 323] width 57 height 14
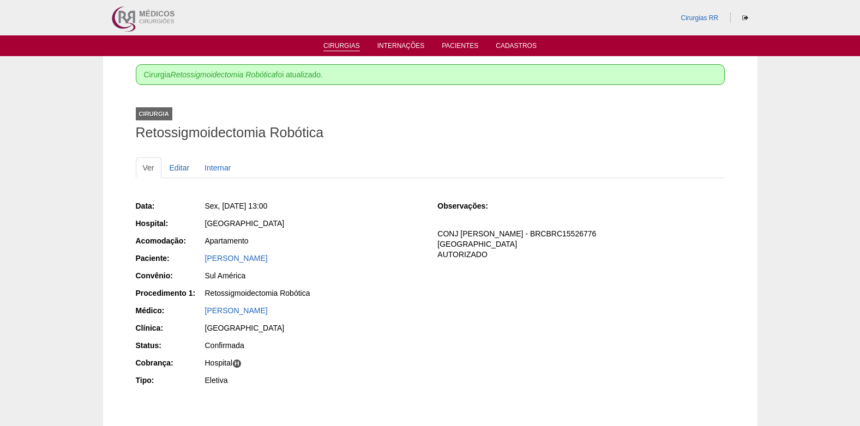
click at [347, 46] on link "Cirurgias" at bounding box center [341, 46] width 37 height 9
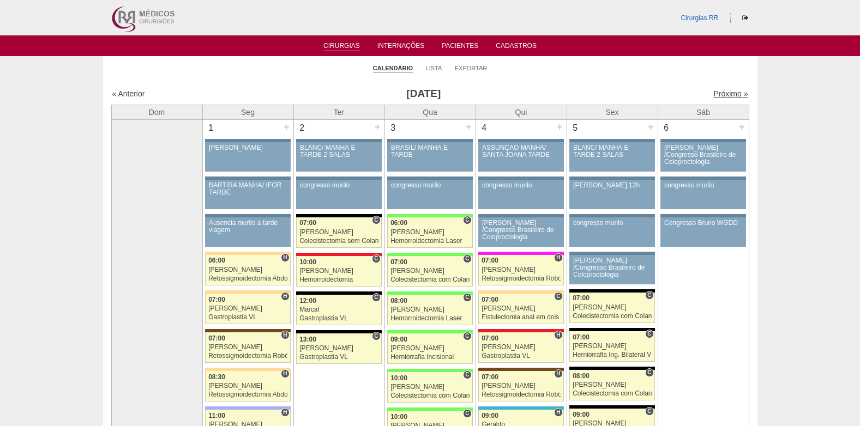
click at [726, 95] on link "Próximo »" at bounding box center [730, 93] width 34 height 9
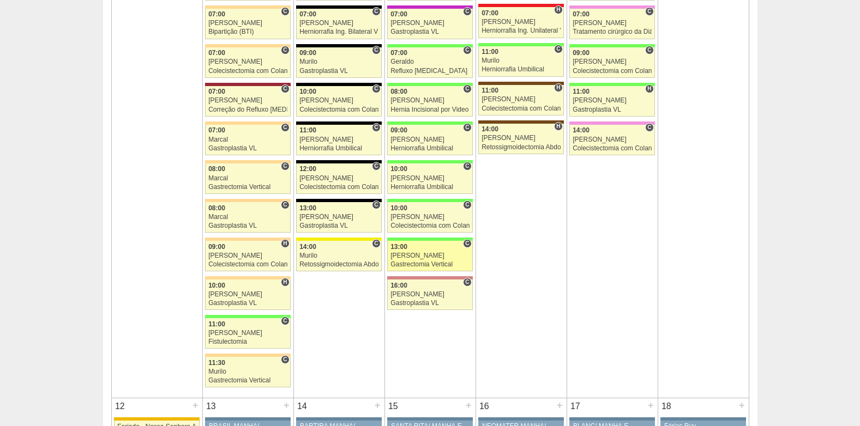
scroll to position [709, 0]
click at [411, 248] on div "13:00" at bounding box center [429, 246] width 79 height 7
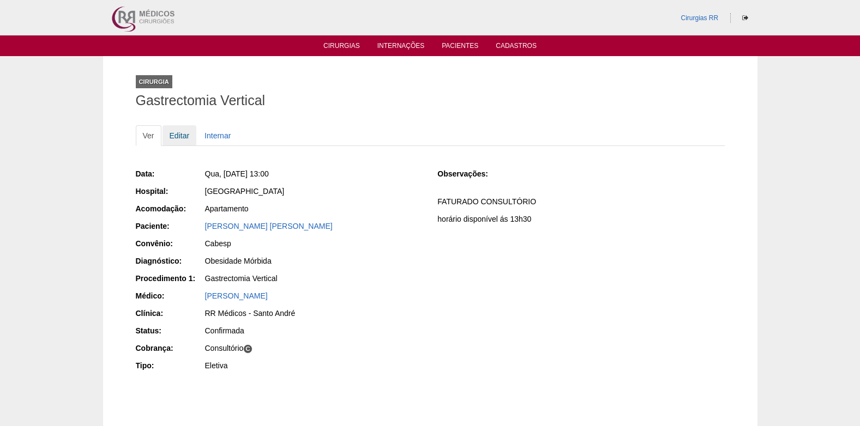
click at [179, 133] on link "Editar" at bounding box center [179, 135] width 34 height 21
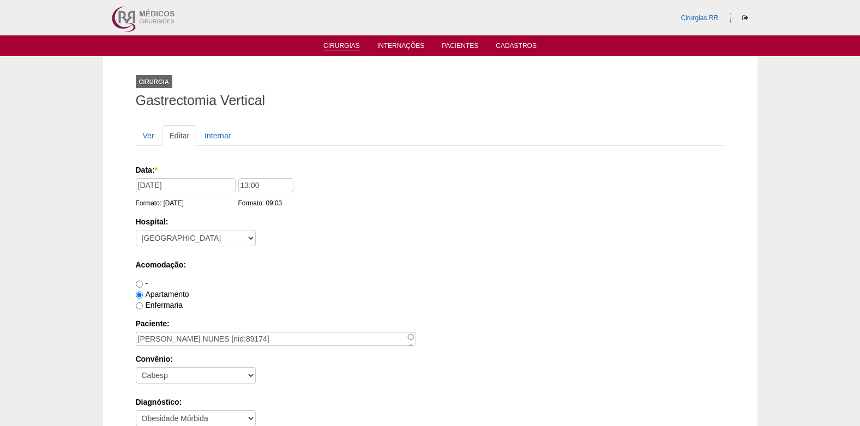
click at [329, 44] on link "Cirurgias" at bounding box center [341, 46] width 37 height 9
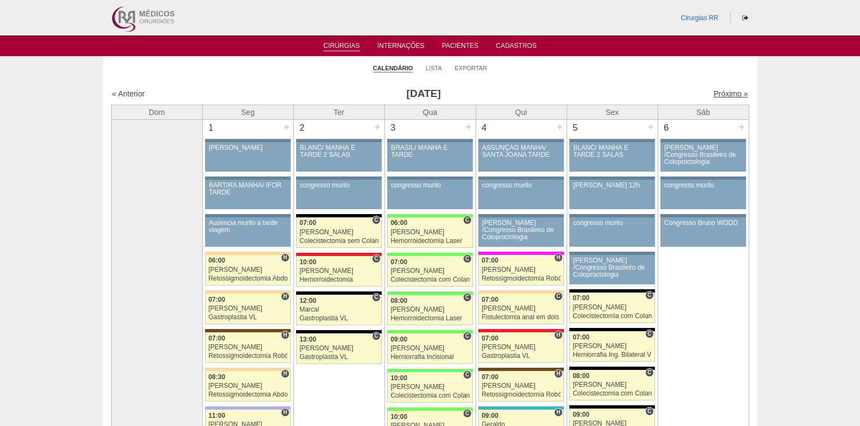
click at [719, 90] on link "Próximo »" at bounding box center [730, 93] width 34 height 9
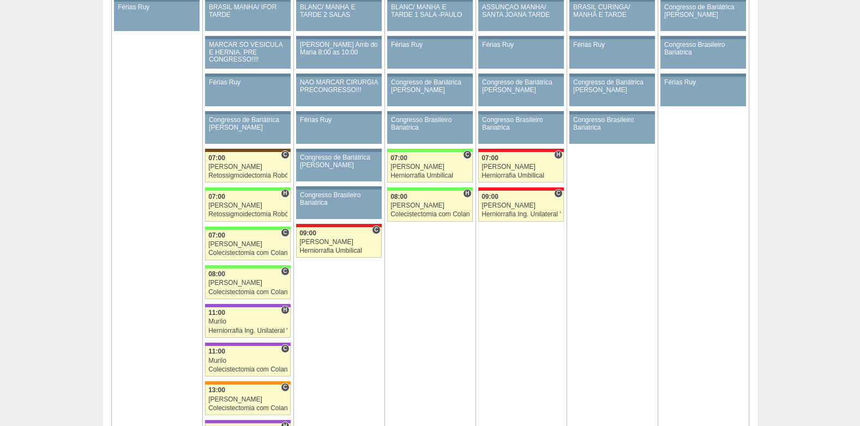
scroll to position [1690, 0]
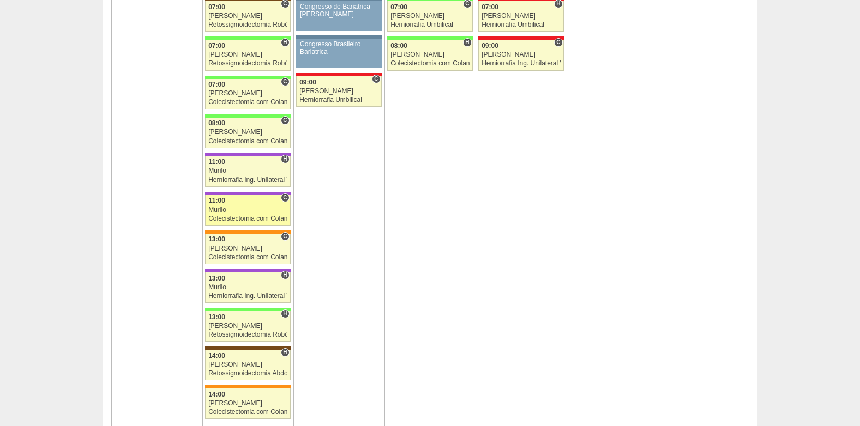
click at [219, 208] on div "Murilo" at bounding box center [247, 210] width 79 height 7
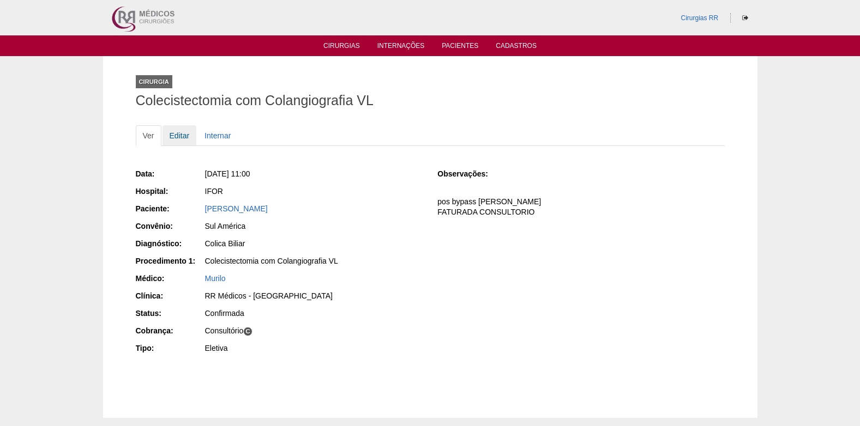
click at [178, 138] on link "Editar" at bounding box center [179, 135] width 34 height 21
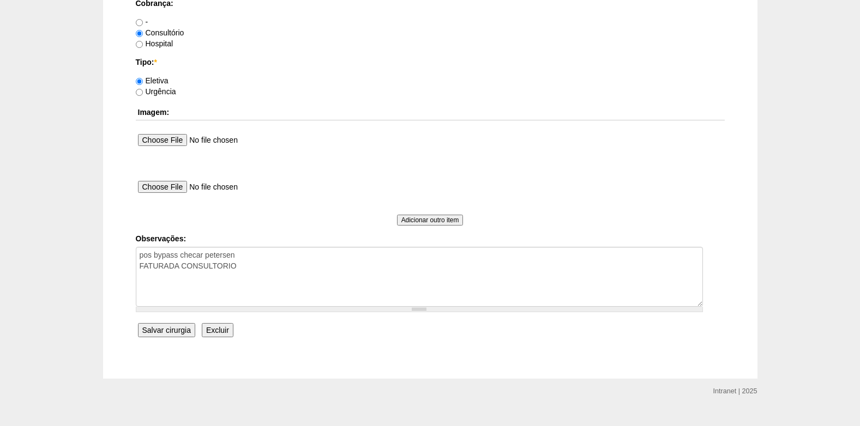
scroll to position [979, 0]
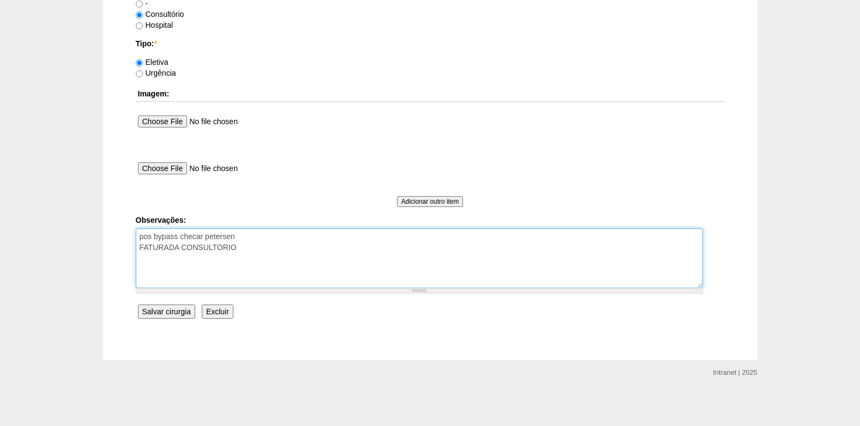
click at [262, 256] on textarea "pos bypass checar petersen FATURADA CONSULTORIO" at bounding box center [419, 258] width 567 height 60
type textarea "pos bypass [PERSON_NAME] FATURADA CONSULTORIO AUTORIZADO VENCE 24/10"
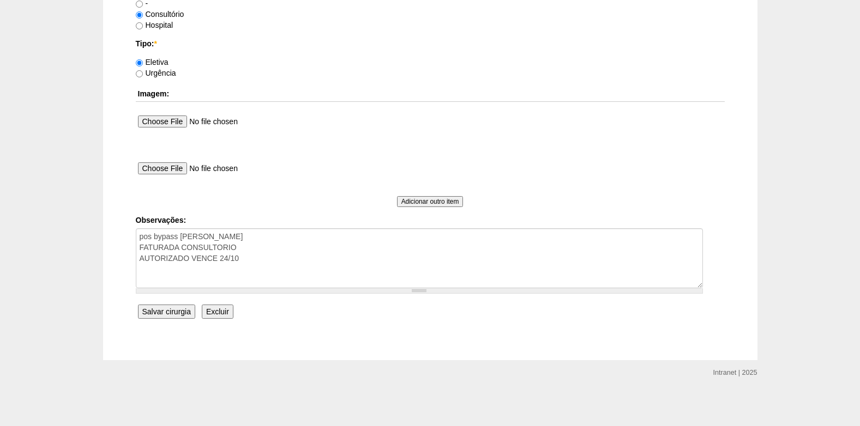
click at [160, 308] on input "Salvar cirurgia" at bounding box center [166, 312] width 57 height 14
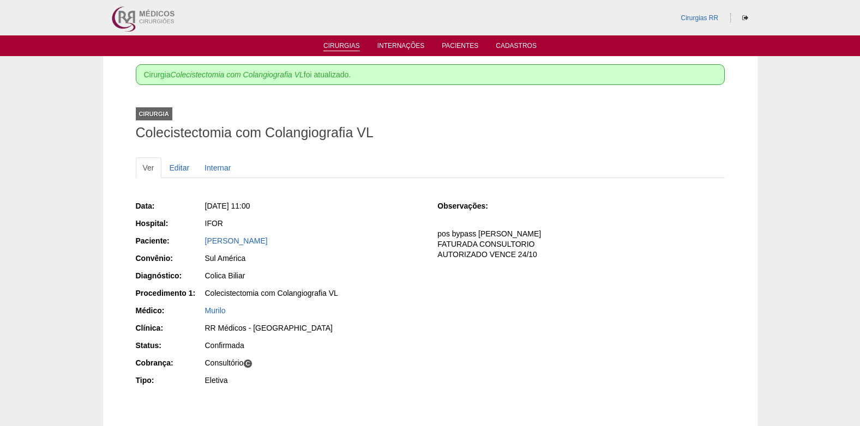
click at [328, 48] on link "Cirurgias" at bounding box center [341, 46] width 37 height 9
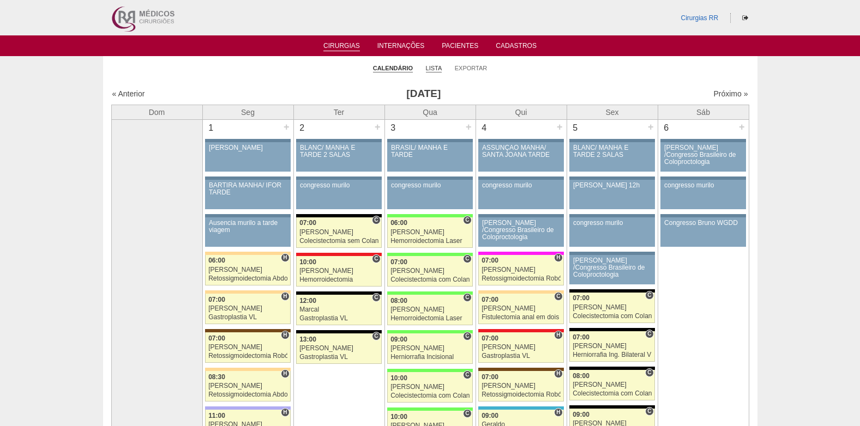
click at [427, 68] on link "Lista" at bounding box center [434, 68] width 16 height 8
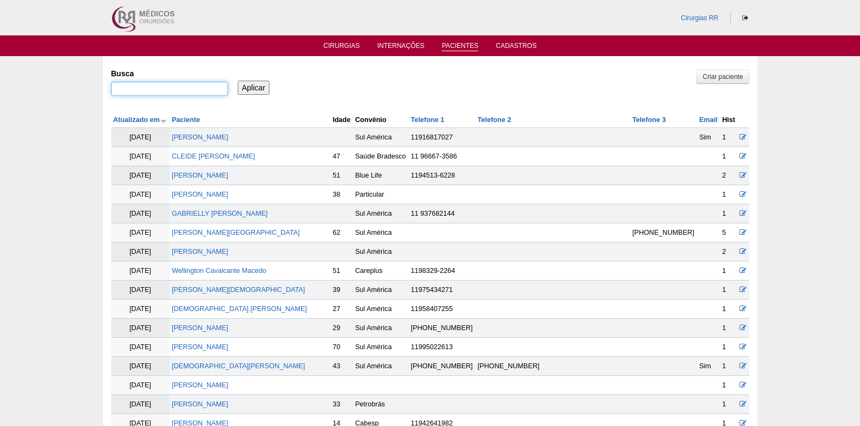
click at [185, 89] on input "Busca" at bounding box center [169, 89] width 117 height 14
paste input "[PERSON_NAME] [DATE][PERSON_NAME]"
type input "SIMONE LUCIA MARTINS RODRIGUES"
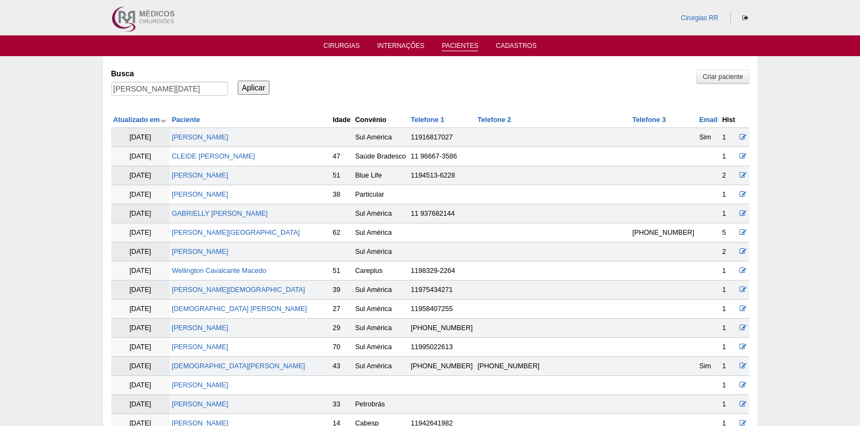
click at [254, 91] on input "Aplicar" at bounding box center [254, 88] width 32 height 14
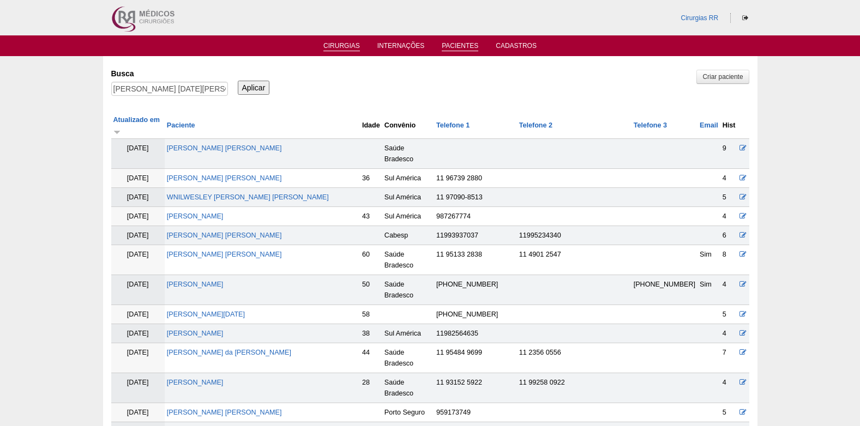
click at [343, 46] on link "Cirurgias" at bounding box center [341, 46] width 37 height 9
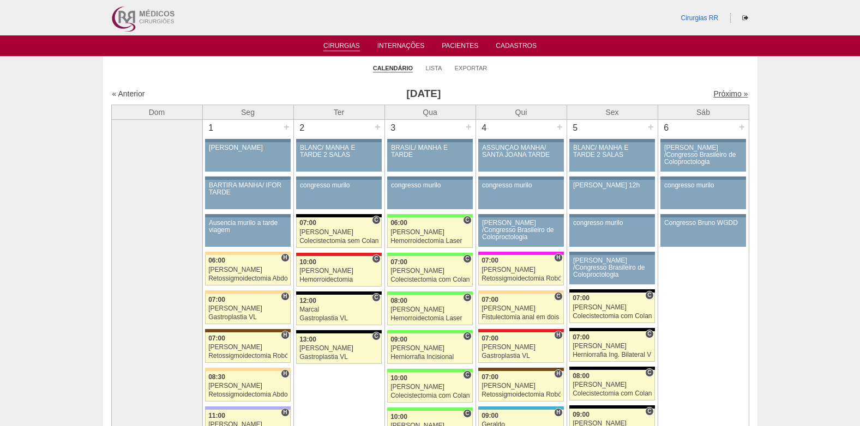
click at [713, 89] on link "Próximo »" at bounding box center [730, 93] width 34 height 9
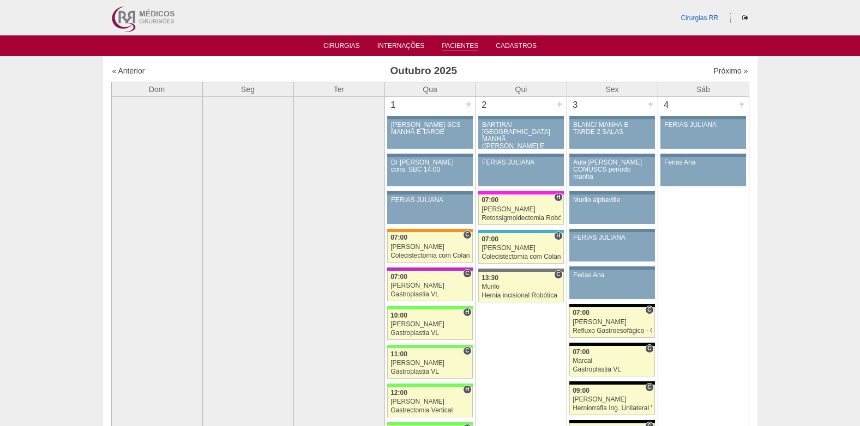
click at [467, 45] on link "Pacientes" at bounding box center [460, 46] width 37 height 9
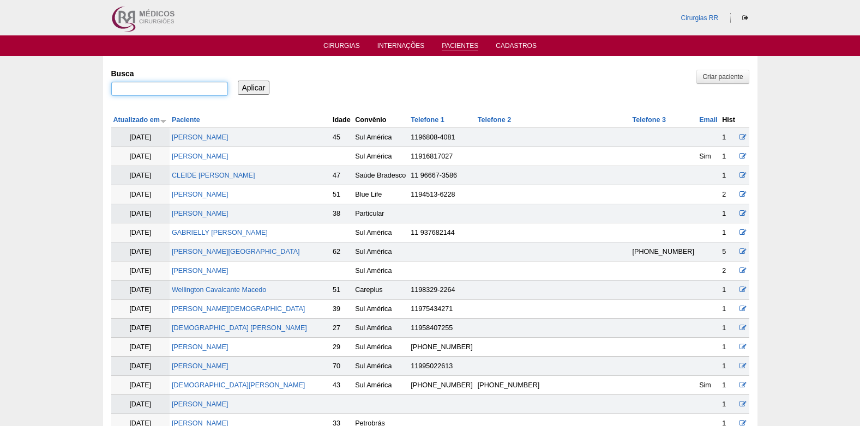
click at [202, 91] on input "Busca" at bounding box center [169, 89] width 117 height 14
type input "roxana"
click at [264, 92] on input "Aplicar" at bounding box center [254, 88] width 32 height 14
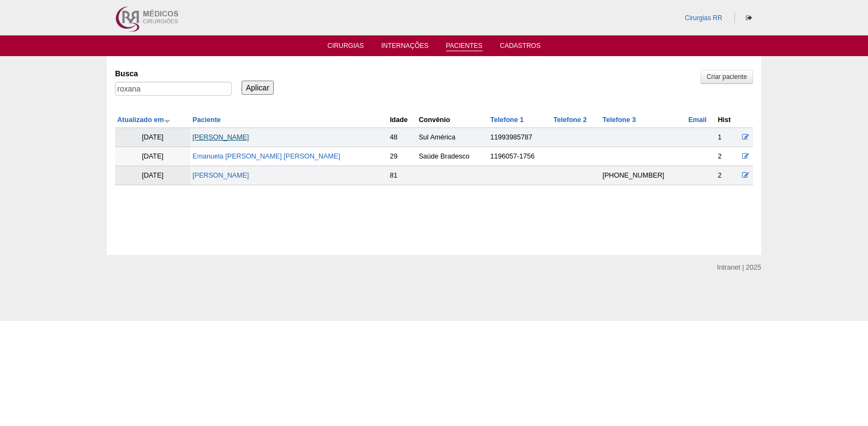
click at [249, 137] on link "[PERSON_NAME]" at bounding box center [220, 138] width 57 height 8
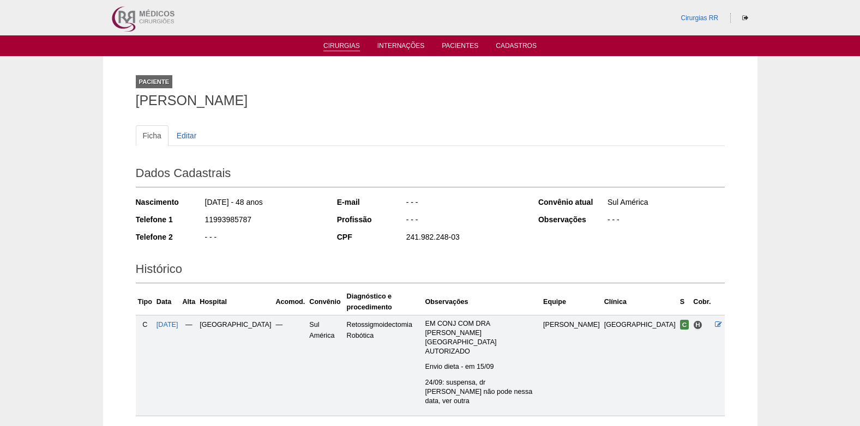
click at [341, 44] on link "Cirurgias" at bounding box center [341, 46] width 37 height 9
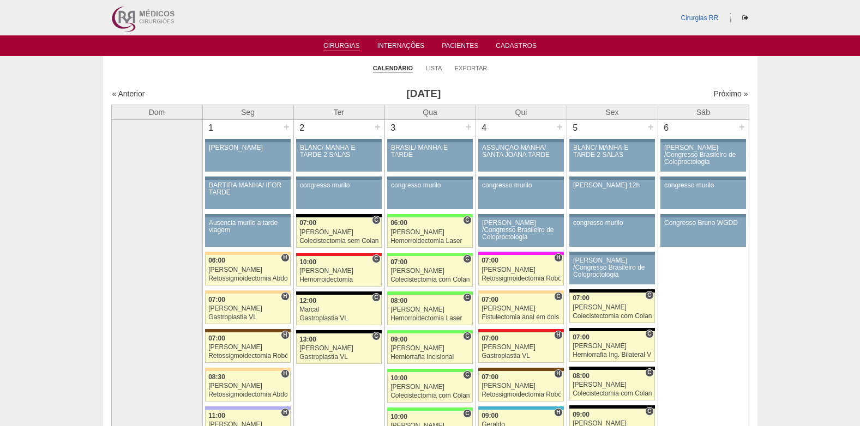
click at [705, 93] on div "Próximo »" at bounding box center [671, 93] width 153 height 11
click at [716, 97] on link "Próximo »" at bounding box center [730, 93] width 34 height 9
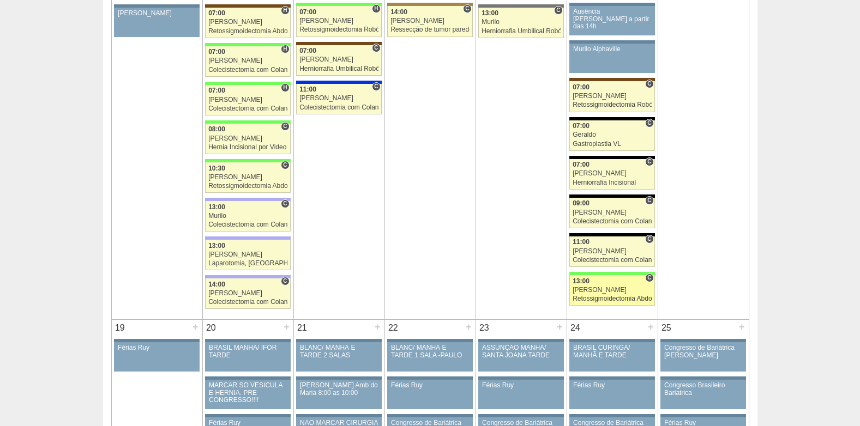
scroll to position [1200, 0]
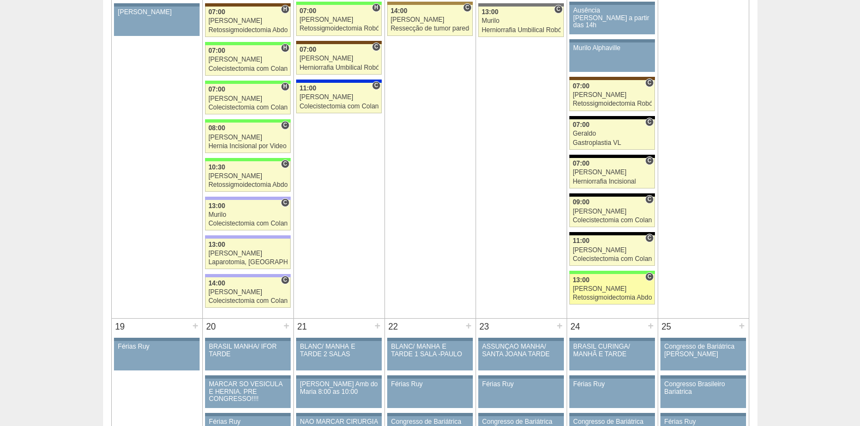
click at [611, 286] on div "[PERSON_NAME]" at bounding box center [612, 289] width 79 height 7
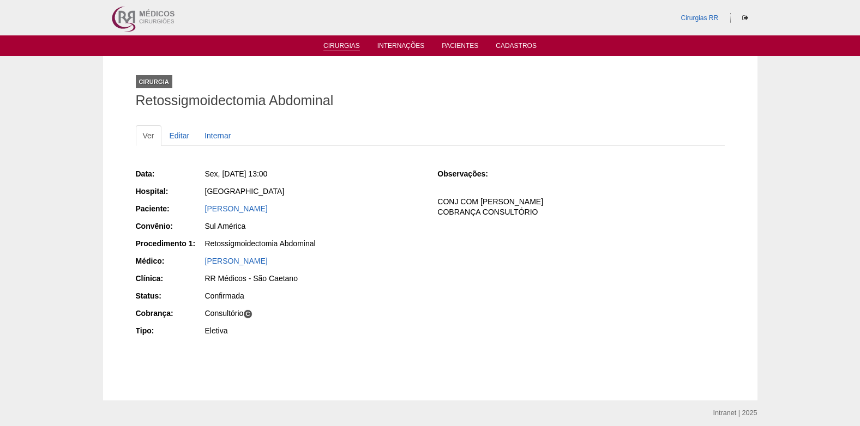
click at [333, 45] on link "Cirurgias" at bounding box center [341, 46] width 37 height 9
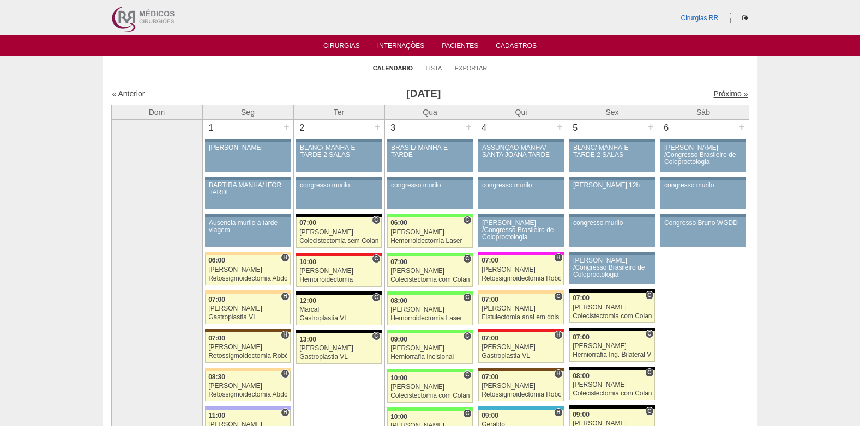
click at [718, 96] on link "Próximo »" at bounding box center [730, 93] width 34 height 9
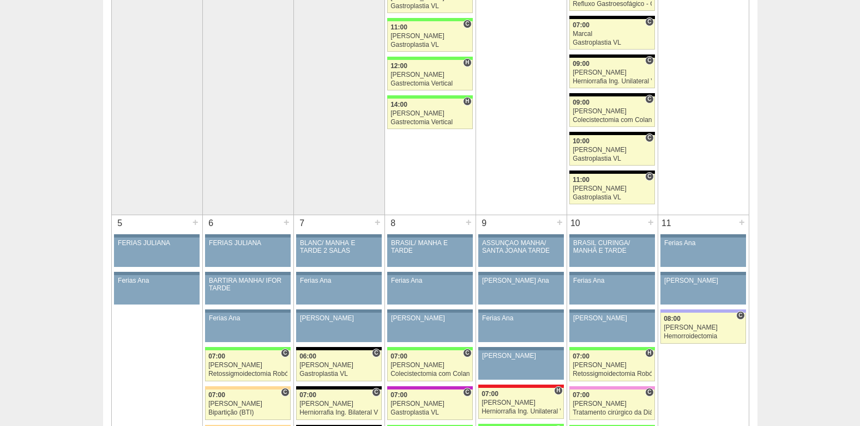
scroll to position [491, 0]
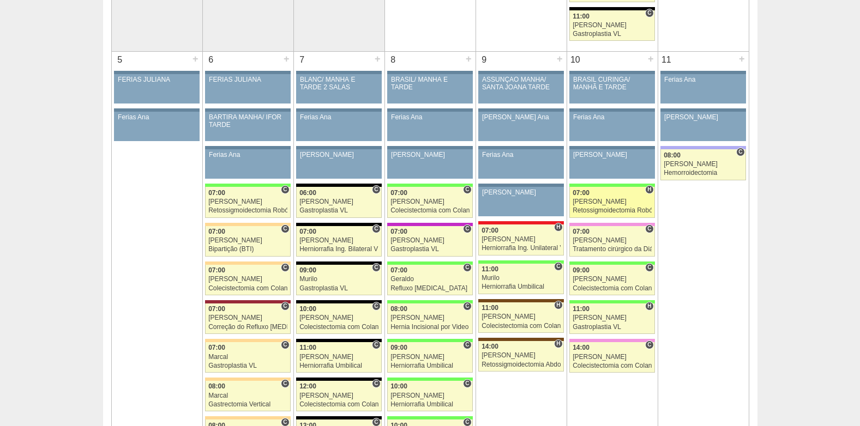
click at [602, 202] on div "[PERSON_NAME]" at bounding box center [612, 201] width 79 height 7
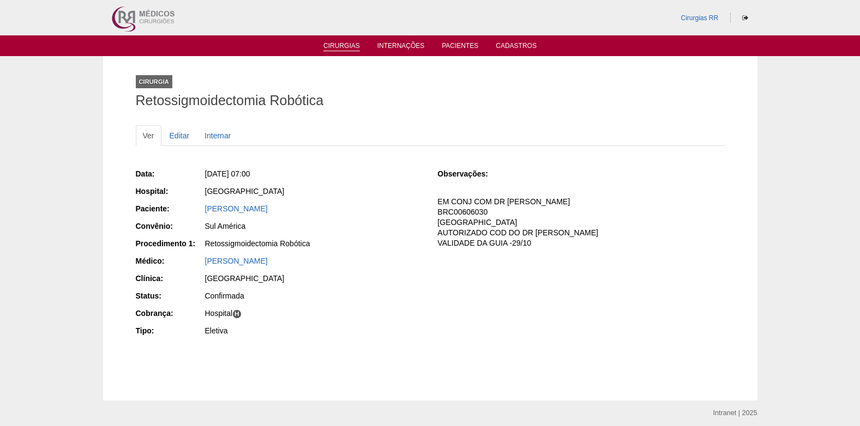
click at [336, 50] on link "Cirurgias" at bounding box center [341, 46] width 37 height 9
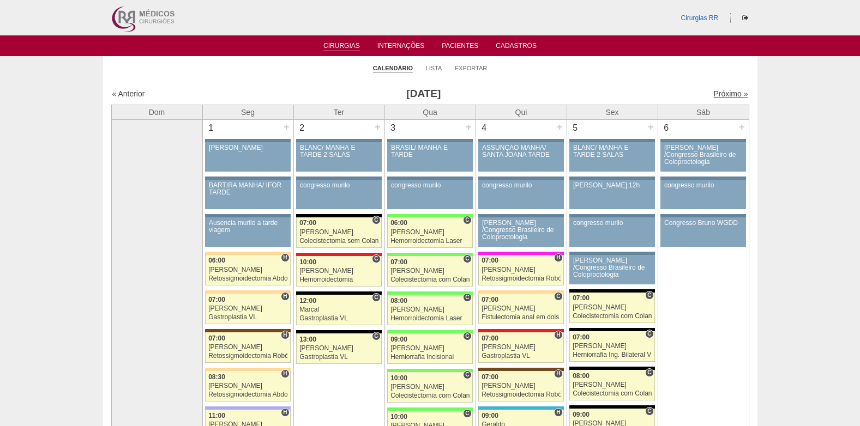
click at [725, 95] on link "Próximo »" at bounding box center [730, 93] width 34 height 9
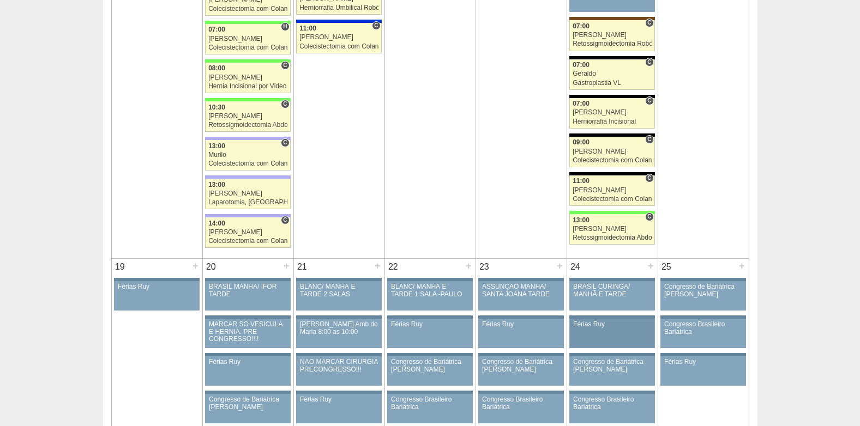
scroll to position [1363, 0]
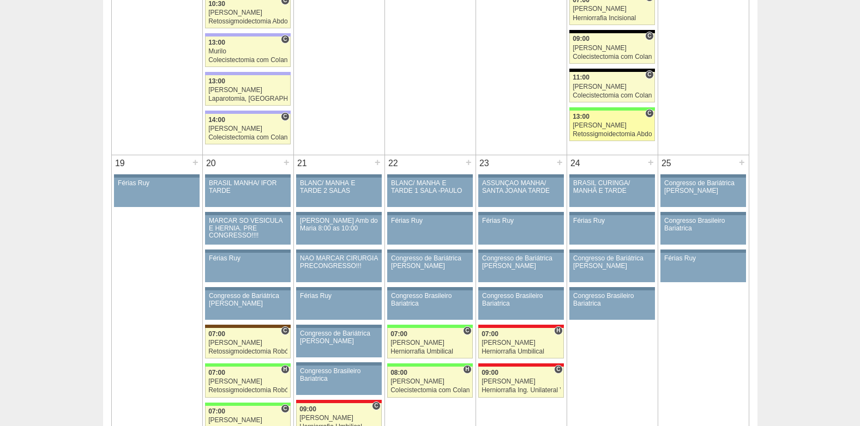
click at [613, 126] on div "[PERSON_NAME]" at bounding box center [612, 125] width 79 height 7
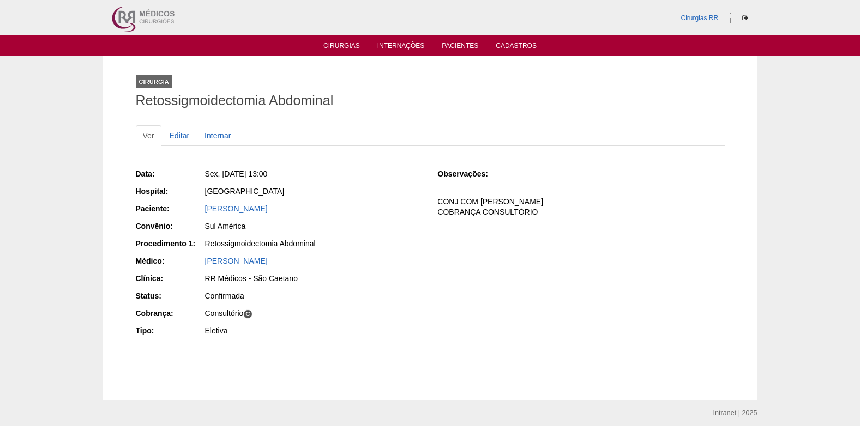
click at [331, 48] on link "Cirurgias" at bounding box center [341, 46] width 37 height 9
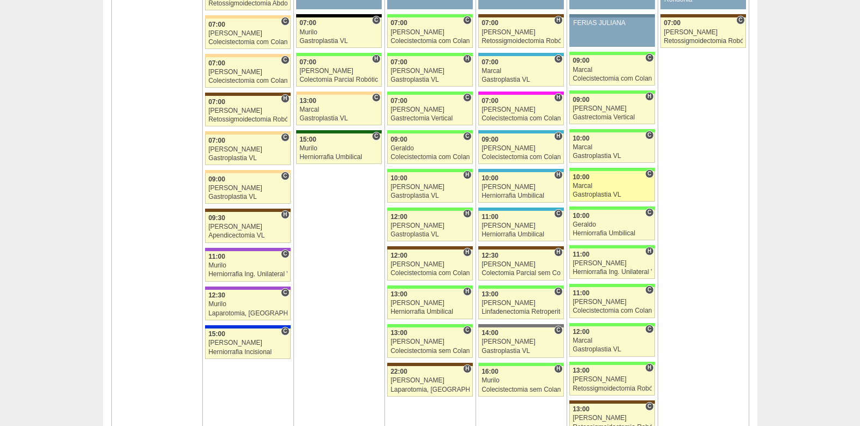
scroll to position [1745, 0]
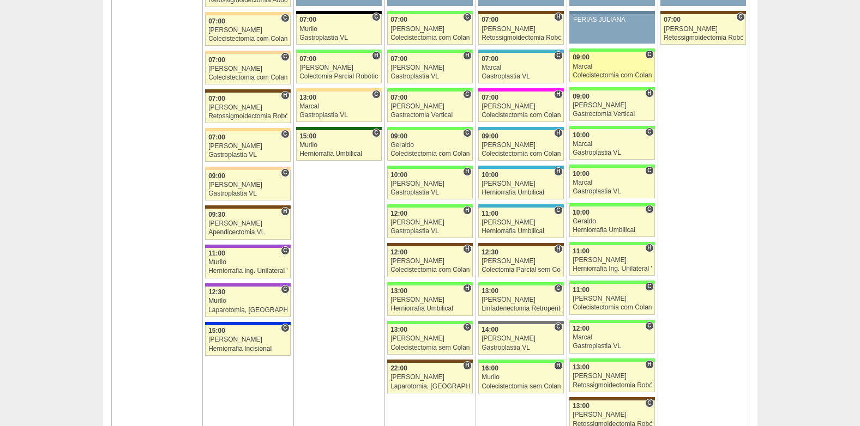
click at [604, 69] on div "Marcal" at bounding box center [612, 66] width 79 height 7
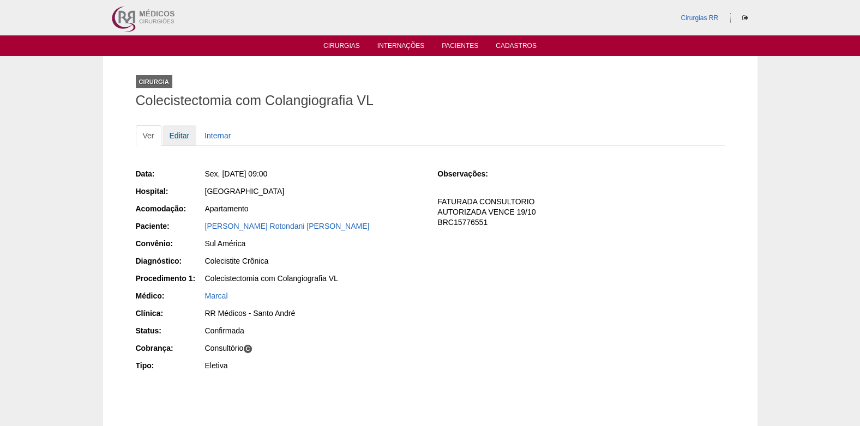
click at [182, 139] on link "Editar" at bounding box center [179, 135] width 34 height 21
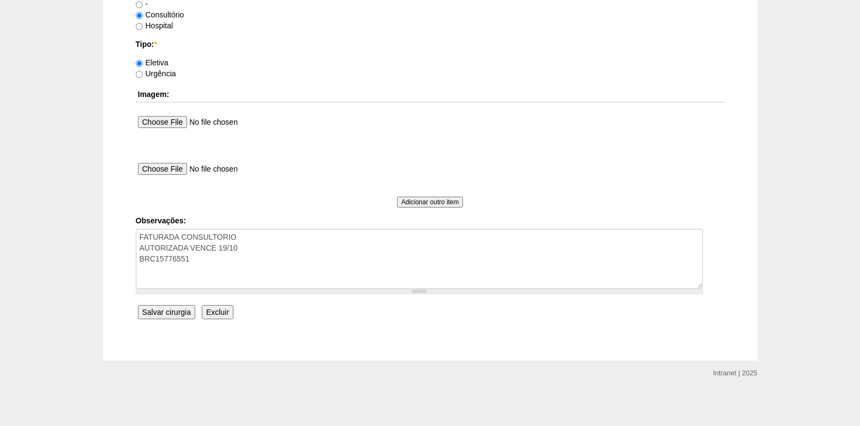
scroll to position [979, 0]
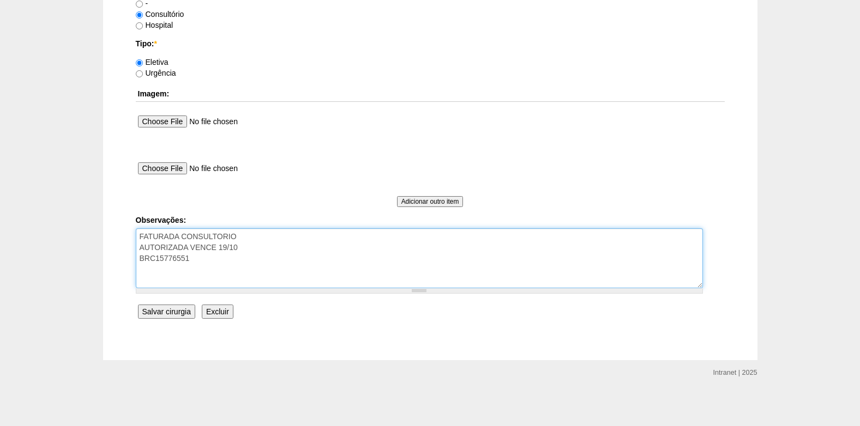
click at [249, 273] on textarea "FATURADA CONSULTORIO AUTORIZADA VENCE 19/10 BRC15776551" at bounding box center [419, 258] width 567 height 60
click at [155, 281] on textarea "FATURADA CONSULTORIO AUTORIZADA VENCE 19/10 BRC15776551" at bounding box center [419, 258] width 567 height 60
type textarea "FATURADA CONSULTORIO AUTORIZADA VENCE 19/10 BRC15776551 obs: cobrei colangio, D…"
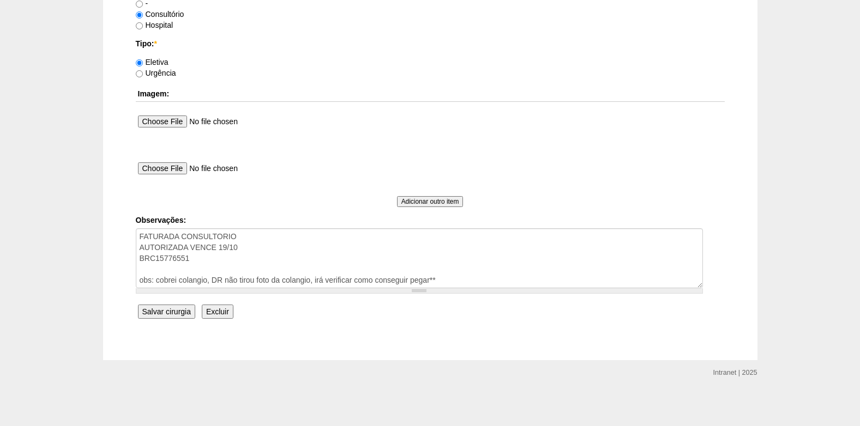
click at [159, 312] on input "Salvar cirurgia" at bounding box center [166, 312] width 57 height 14
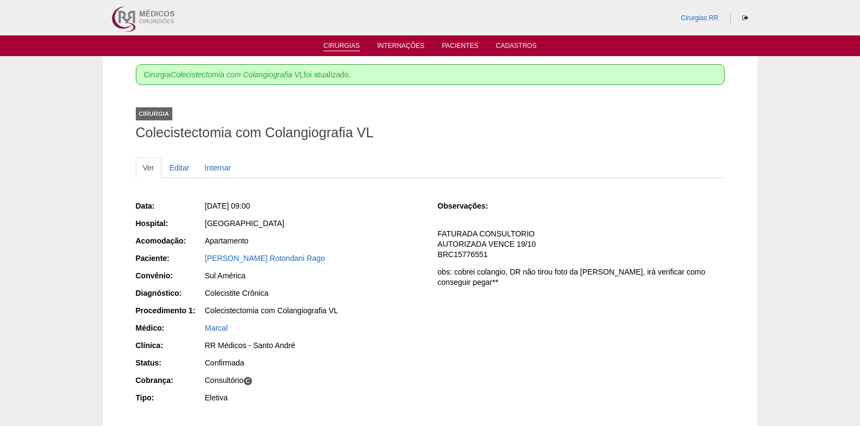
click at [342, 42] on link "Cirurgias" at bounding box center [341, 46] width 37 height 9
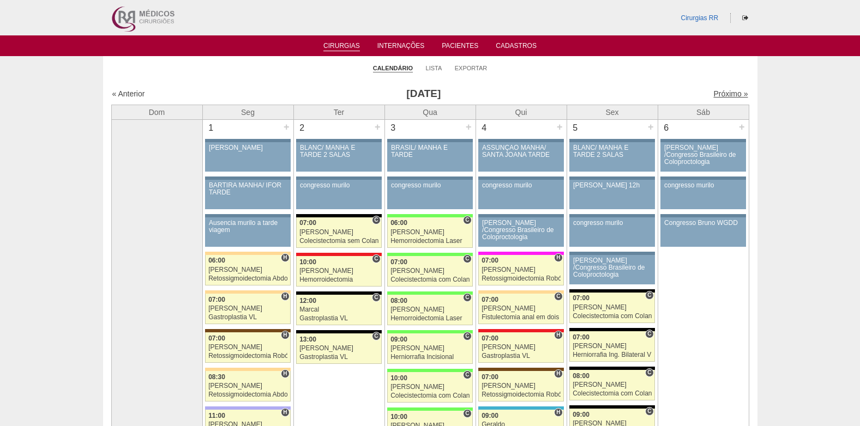
click at [713, 91] on link "Próximo »" at bounding box center [730, 93] width 34 height 9
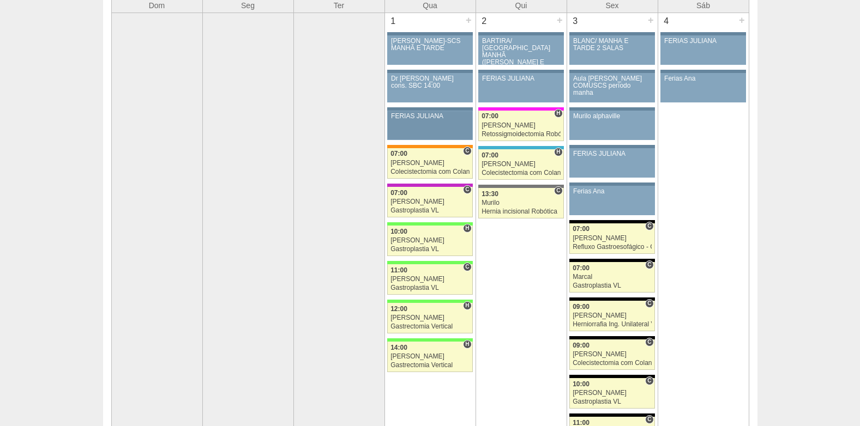
scroll to position [109, 0]
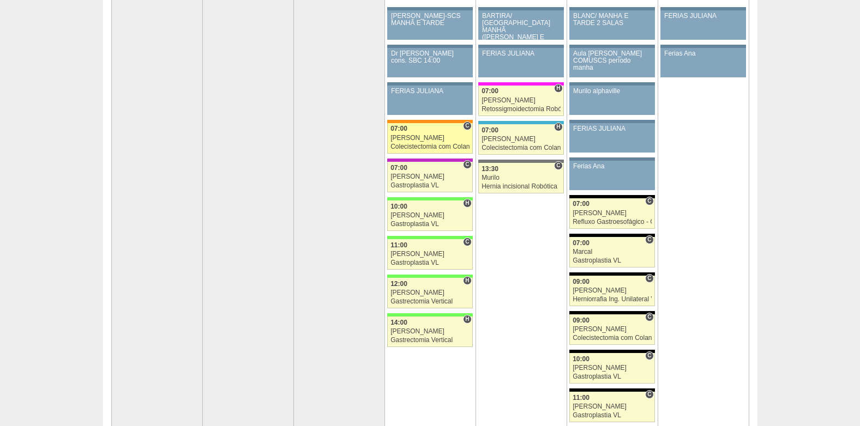
click at [419, 142] on link "88271 Felipe Rossi C 07:00 Felipe Rossi Colecistectomia com Colangiografia VL H…" at bounding box center [429, 138] width 85 height 31
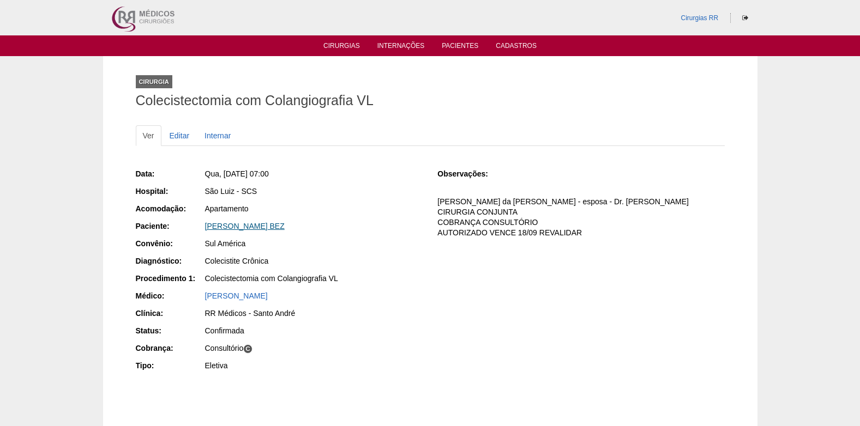
click at [285, 225] on link "[PERSON_NAME] BEZ" at bounding box center [245, 226] width 80 height 9
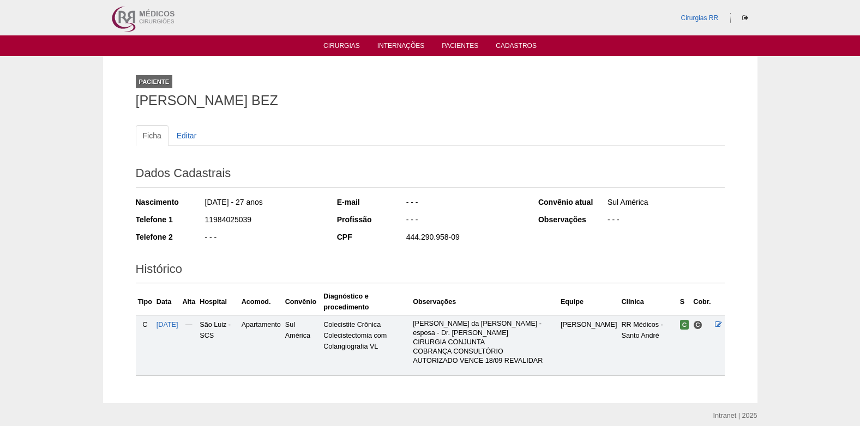
drag, startPoint x: 134, startPoint y: 103, endPoint x: 363, endPoint y: 109, distance: 229.6
click at [363, 109] on div "Paciente REBECCA DE MELO OLIVEIRA BEZ Ficha Editar Dados Cadastrais Nascimento …" at bounding box center [430, 229] width 605 height 347
copy h1 "REBECCA DE MELO OLIVEIRA BEZ"
click at [334, 47] on link "Cirurgias" at bounding box center [341, 46] width 37 height 9
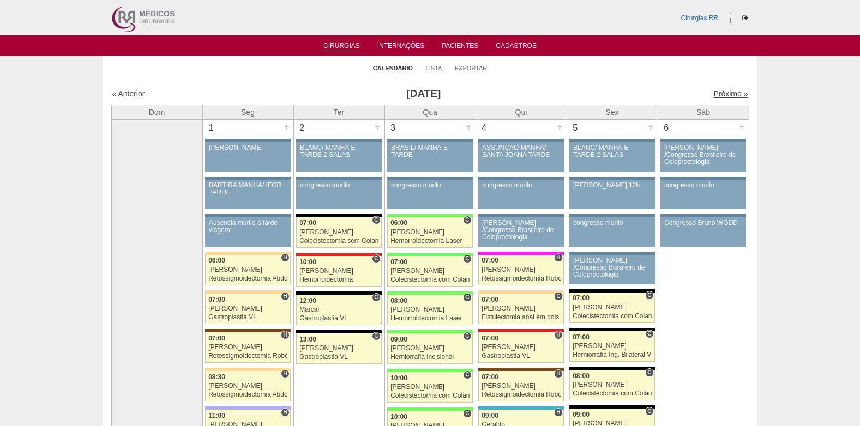
click at [725, 91] on link "Próximo »" at bounding box center [730, 93] width 34 height 9
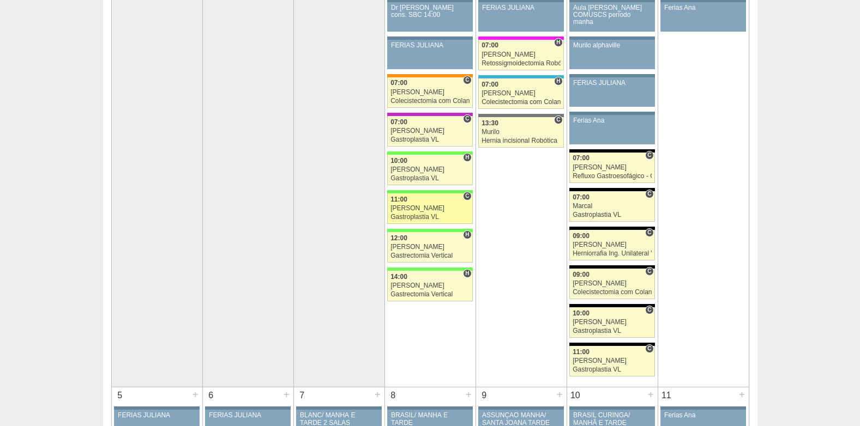
scroll to position [164, 0]
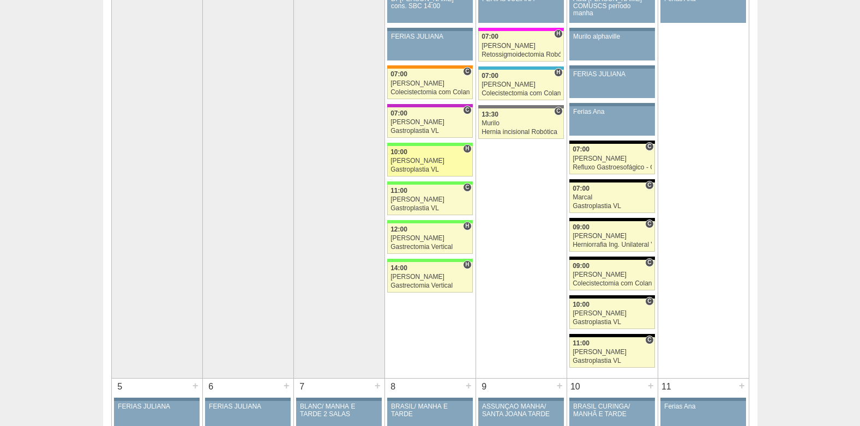
click at [411, 167] on div "Gastroplastia VL" at bounding box center [429, 169] width 79 height 7
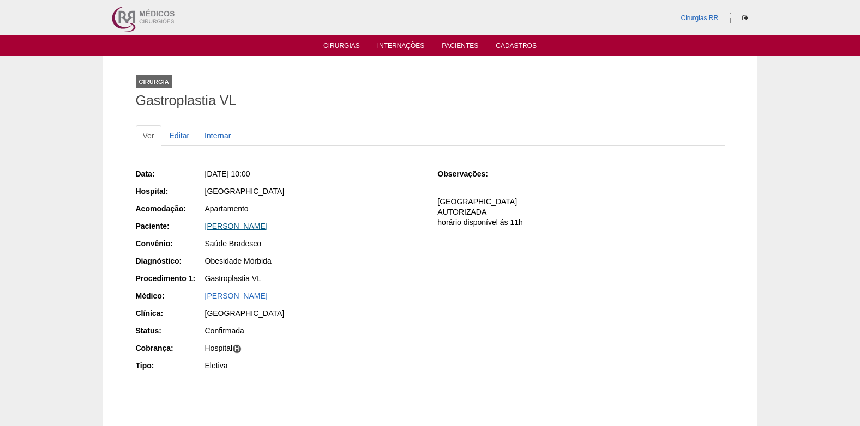
drag, startPoint x: 204, startPoint y: 228, endPoint x: 299, endPoint y: 228, distance: 95.4
click at [299, 228] on div "Paciente: [PERSON_NAME]" at bounding box center [279, 228] width 287 height 14
copy div "Paciente: Tacila Karen Santos Oliveira"
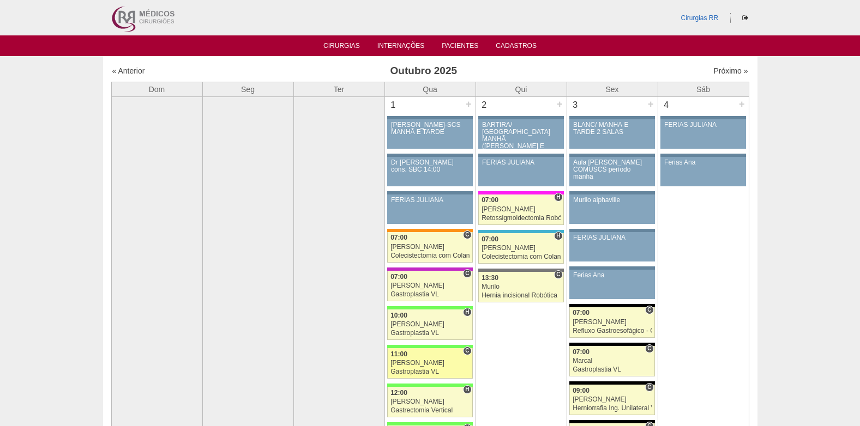
scroll to position [164, 0]
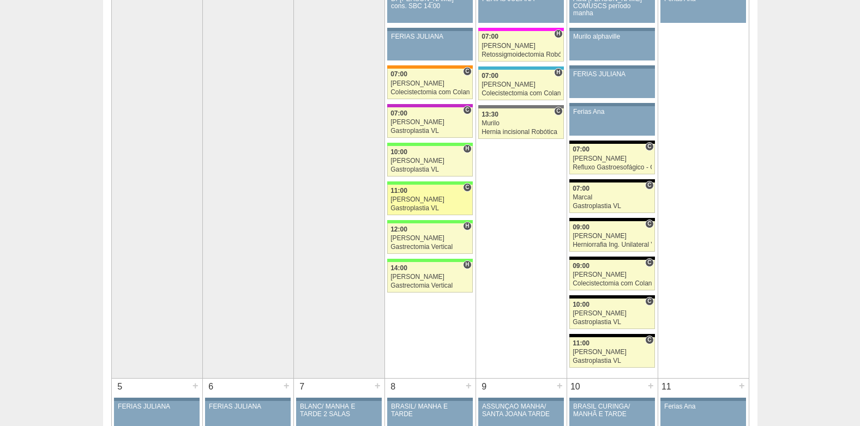
click at [427, 197] on div "[PERSON_NAME]" at bounding box center [429, 199] width 79 height 7
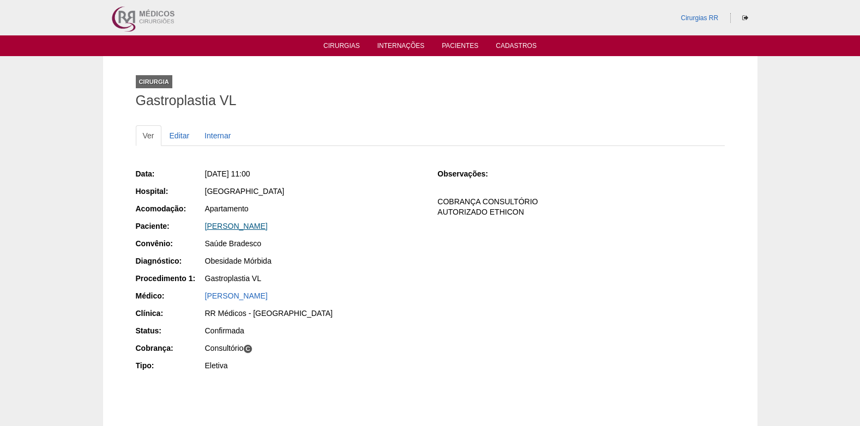
click at [246, 222] on link "[PERSON_NAME]" at bounding box center [236, 226] width 63 height 9
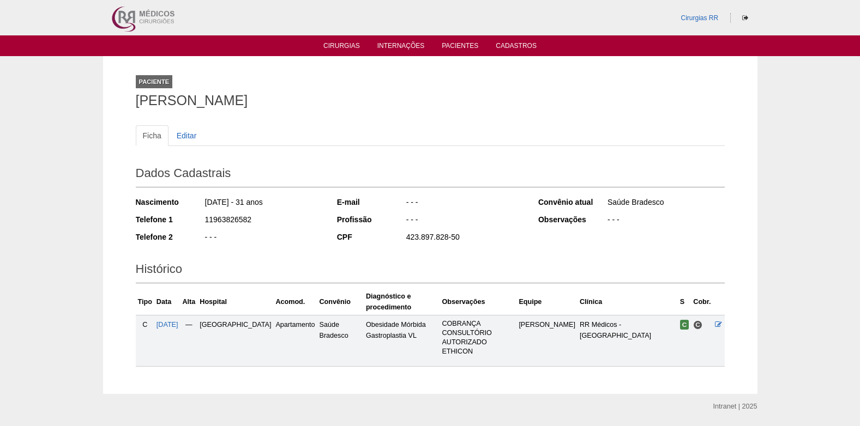
drag, startPoint x: 129, startPoint y: 98, endPoint x: 322, endPoint y: 109, distance: 192.8
click at [322, 109] on div "Paciente JOYCE DOS SANTOS ALVES Ficha Editar Dados Cadastrais Nascimento 30/04/…" at bounding box center [430, 225] width 605 height 338
copy h1 "[PERSON_NAME]"
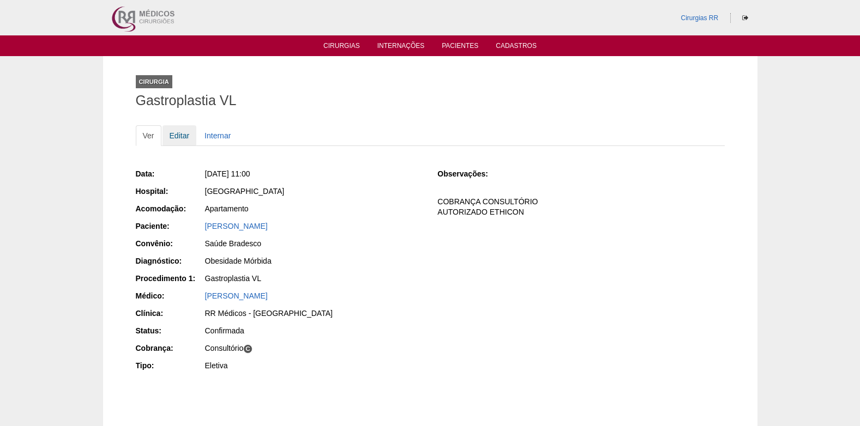
click at [176, 130] on link "Editar" at bounding box center [179, 135] width 34 height 21
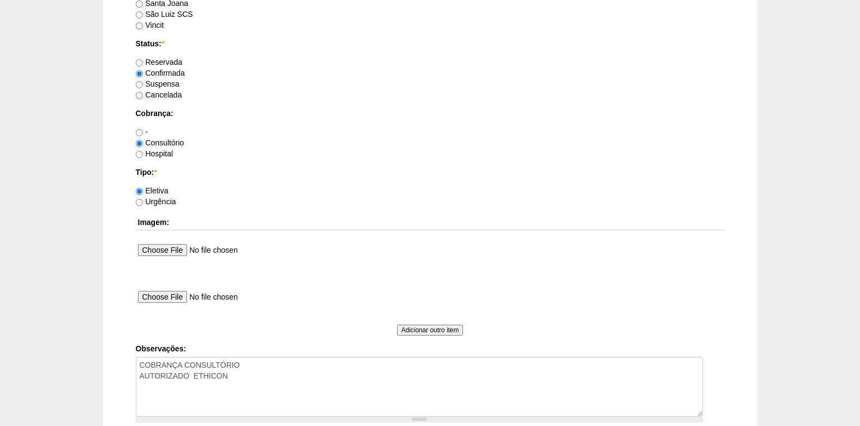
scroll to position [979, 0]
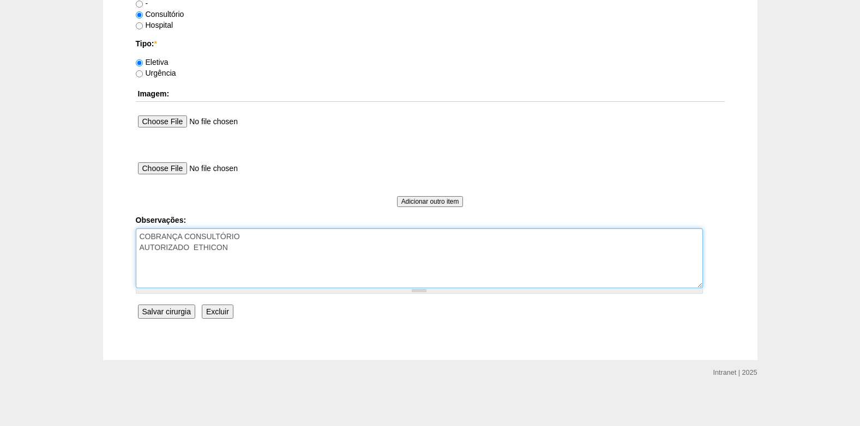
drag, startPoint x: 256, startPoint y: 275, endPoint x: 287, endPoint y: 258, distance: 36.1
click at [260, 273] on textarea "COBRANÇA CONSULTÓRIO AUTORIZADO ETHICON" at bounding box center [419, 258] width 567 height 60
type textarea "COBRANÇA CONSULTÓRIO AUTORIZADO ETHICON HOR DISP 13H"
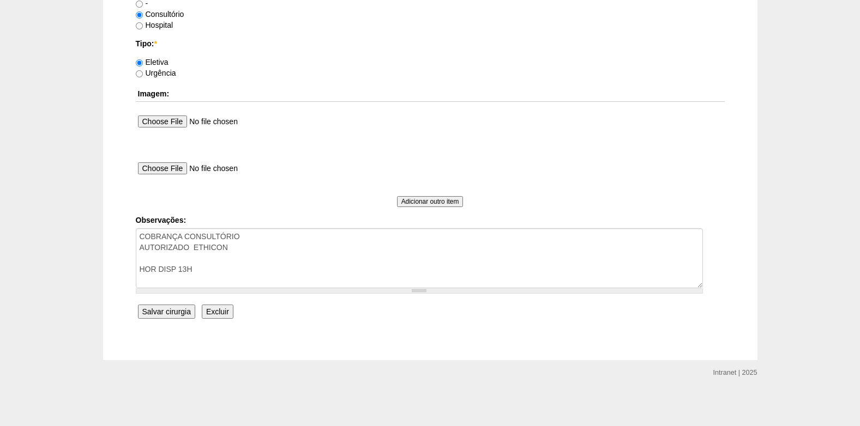
click at [168, 311] on input "Salvar cirurgia" at bounding box center [166, 312] width 57 height 14
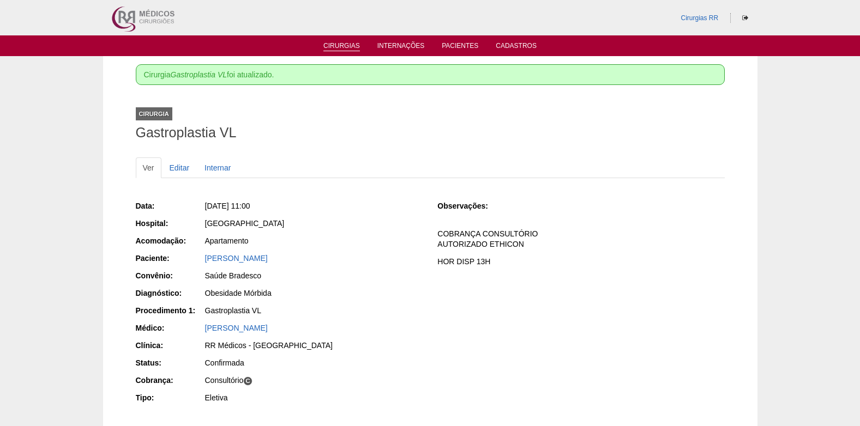
click at [331, 46] on link "Cirurgias" at bounding box center [341, 46] width 37 height 9
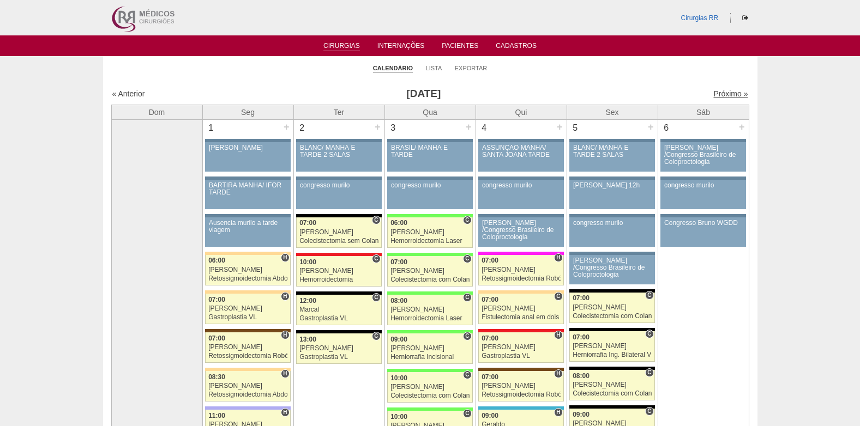
click at [726, 90] on link "Próximo »" at bounding box center [730, 93] width 34 height 9
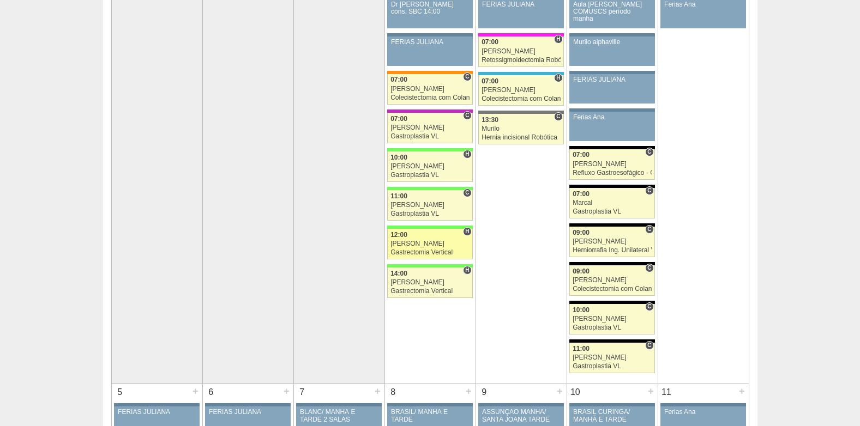
scroll to position [164, 0]
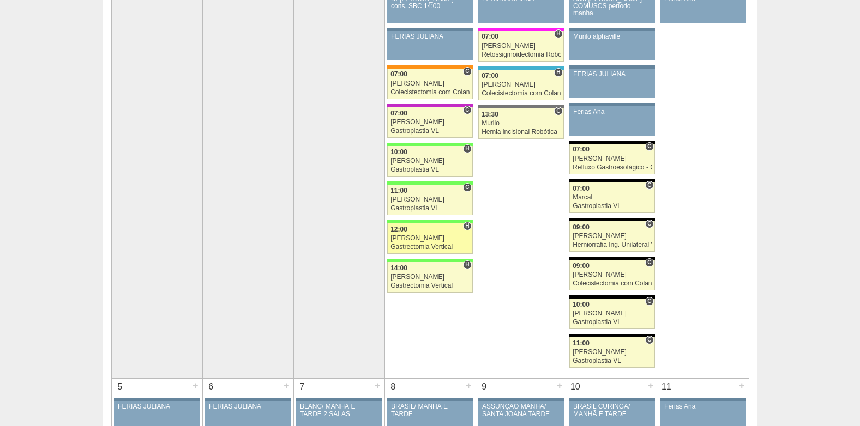
click at [411, 227] on div "12:00" at bounding box center [429, 229] width 79 height 7
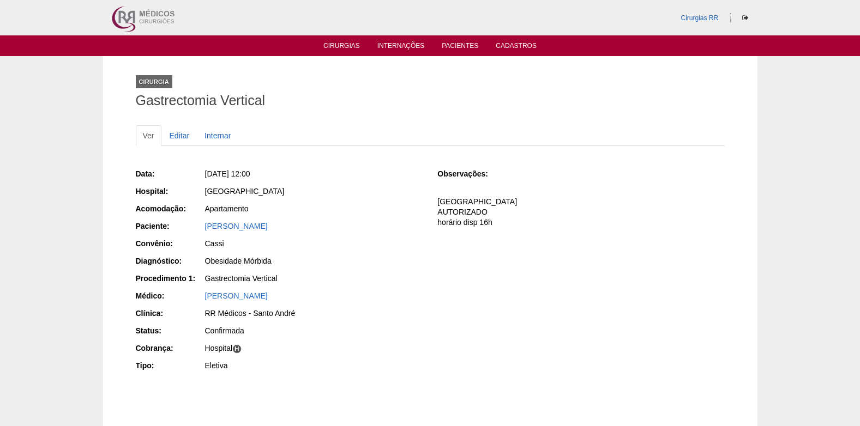
drag, startPoint x: 201, startPoint y: 227, endPoint x: 369, endPoint y: 230, distance: 168.0
click at [369, 230] on div "Paciente: SABRINA EVANGELISTA DE SOUZA RIBEIRO" at bounding box center [279, 228] width 287 height 14
copy div "Paciente: SABRINA EVANGELISTA DE SOUZA RIBEIRO"
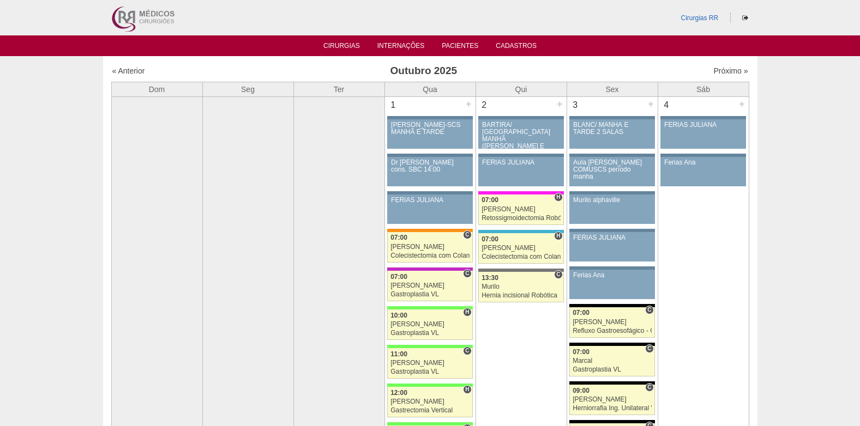
scroll to position [164, 0]
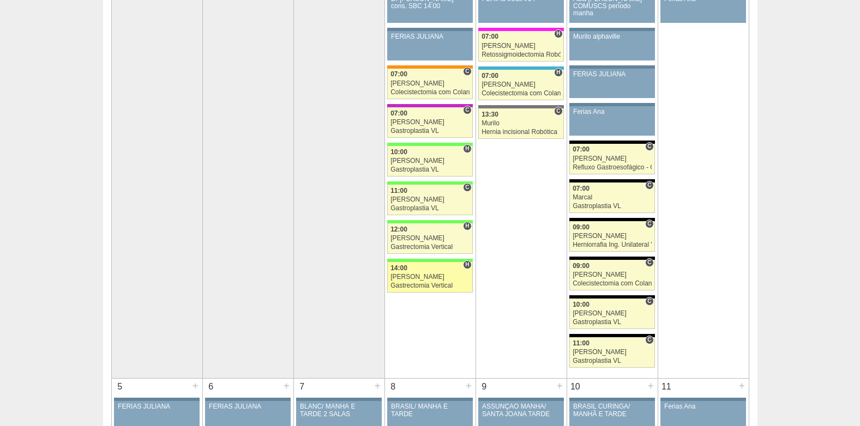
click at [423, 284] on div "Gastrectomia Vertical" at bounding box center [429, 285] width 79 height 7
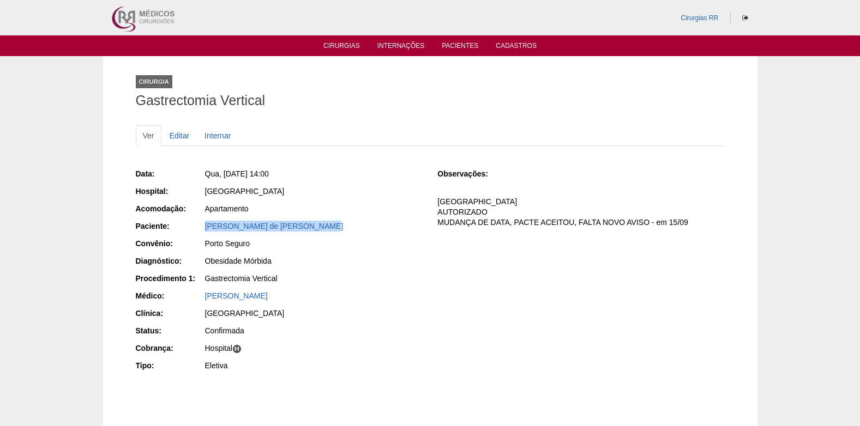
drag, startPoint x: 325, startPoint y: 228, endPoint x: 183, endPoint y: 233, distance: 142.4
click at [183, 233] on div "Paciente: Margot Paon de Andrade Garcia" at bounding box center [279, 228] width 287 height 14
copy link "[PERSON_NAME] de [PERSON_NAME]"
click at [460, 46] on link "Pacientes" at bounding box center [460, 46] width 37 height 9
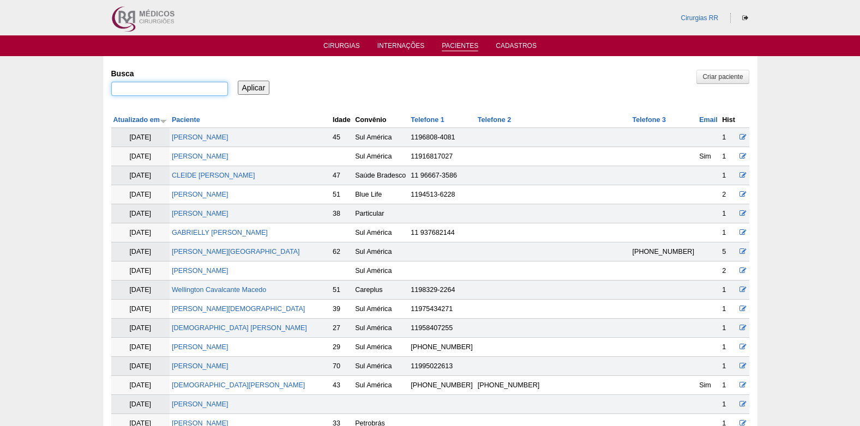
click at [197, 91] on input "Busca" at bounding box center [169, 89] width 117 height 14
paste input "[PERSON_NAME]"
type input "[PERSON_NAME]"
click at [248, 87] on input "Aplicar" at bounding box center [254, 88] width 32 height 14
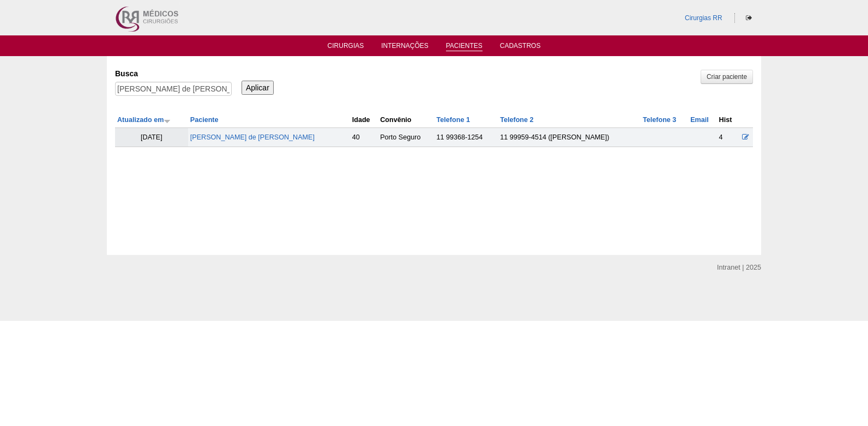
click at [229, 133] on td "[PERSON_NAME] de [PERSON_NAME]" at bounding box center [269, 137] width 162 height 19
click at [229, 135] on link "Margot Paon de Andrade Garcia" at bounding box center [252, 138] width 124 height 8
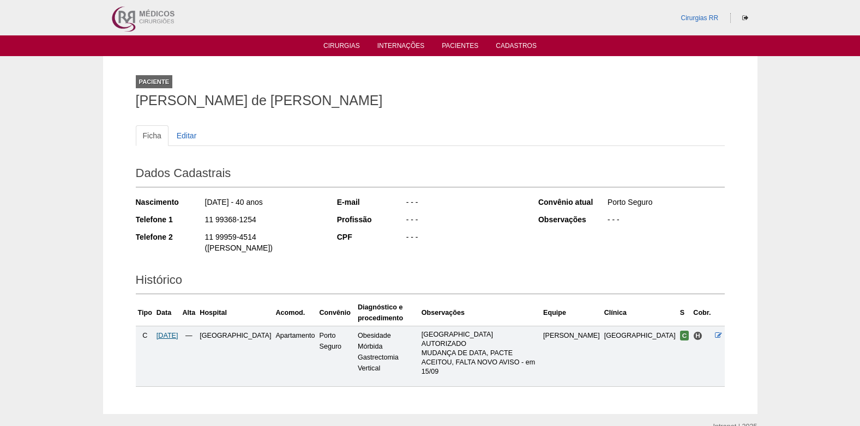
click at [178, 336] on span "01/10/2025" at bounding box center [167, 336] width 22 height 8
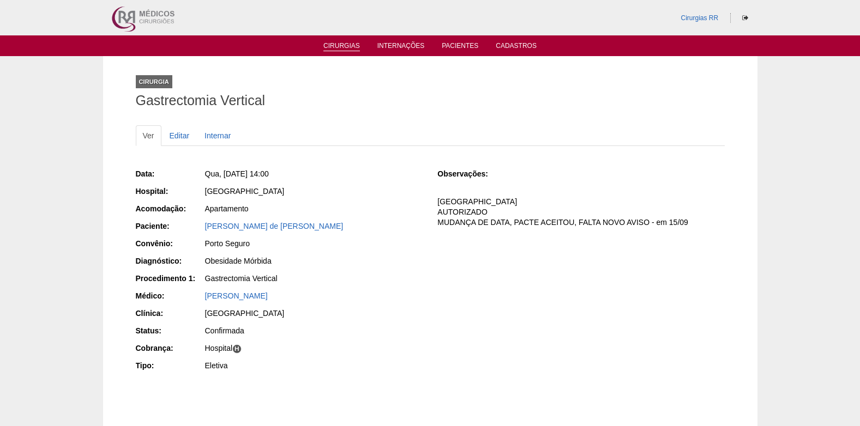
click at [336, 50] on link "Cirurgias" at bounding box center [341, 46] width 37 height 9
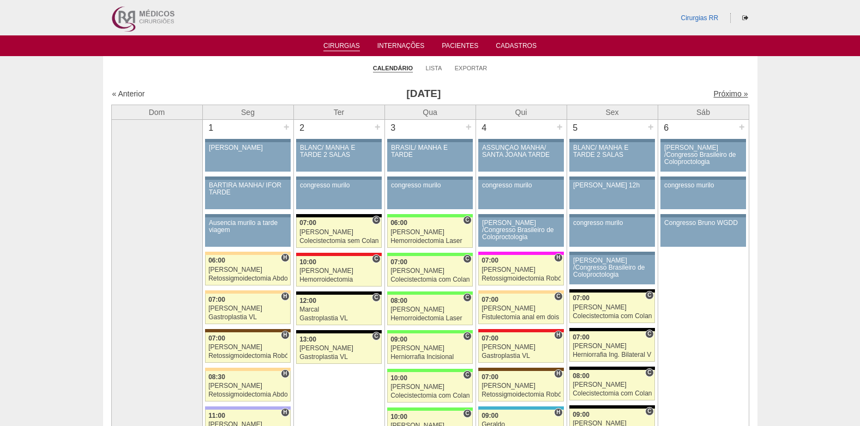
click at [720, 93] on link "Próximo »" at bounding box center [730, 93] width 34 height 9
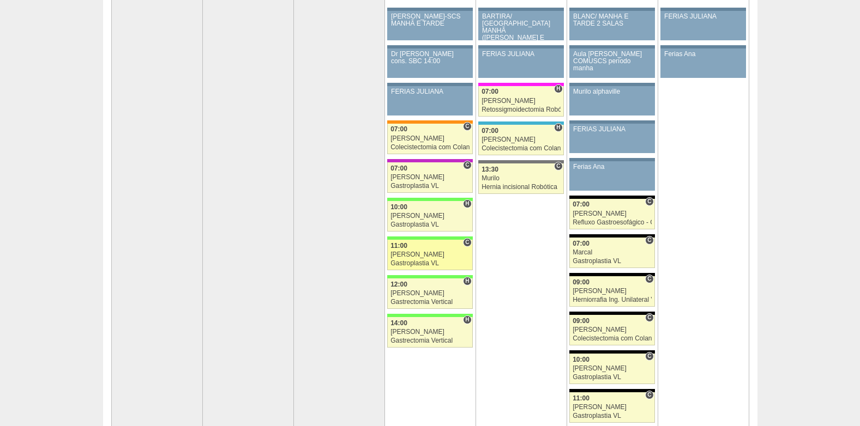
scroll to position [109, 0]
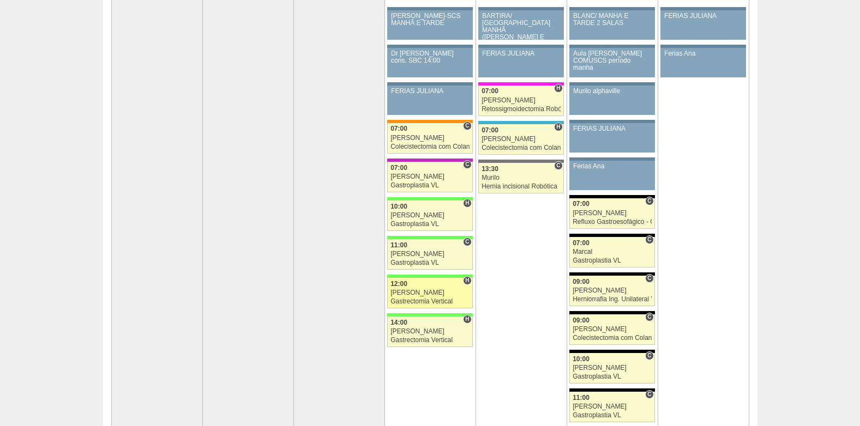
click at [409, 301] on div "Gastrectomia Vertical" at bounding box center [429, 301] width 79 height 7
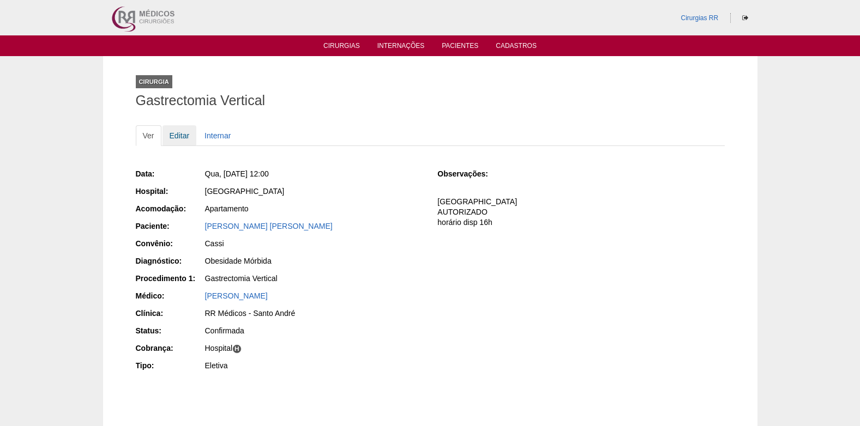
click at [178, 134] on link "Editar" at bounding box center [179, 135] width 34 height 21
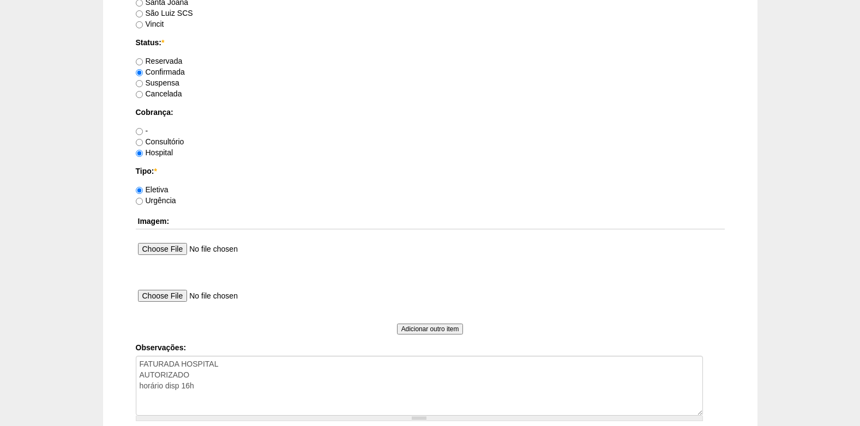
scroll to position [979, 0]
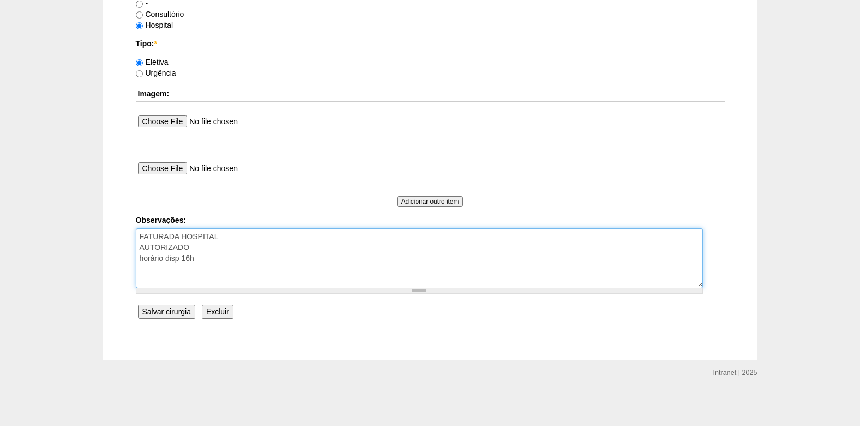
drag, startPoint x: 209, startPoint y: 262, endPoint x: 128, endPoint y: 260, distance: 81.8
type textarea "FATURADA HOSPITAL AUTORIZADO"
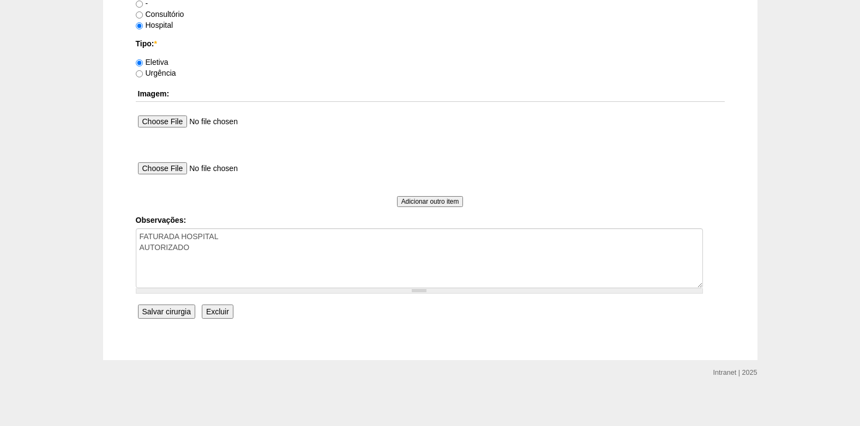
click at [154, 316] on input "Salvar cirurgia" at bounding box center [166, 312] width 57 height 14
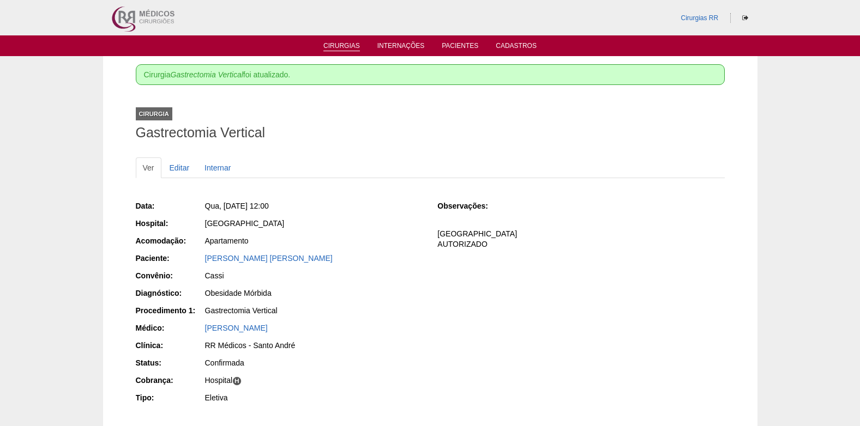
click at [339, 48] on link "Cirurgias" at bounding box center [341, 46] width 37 height 9
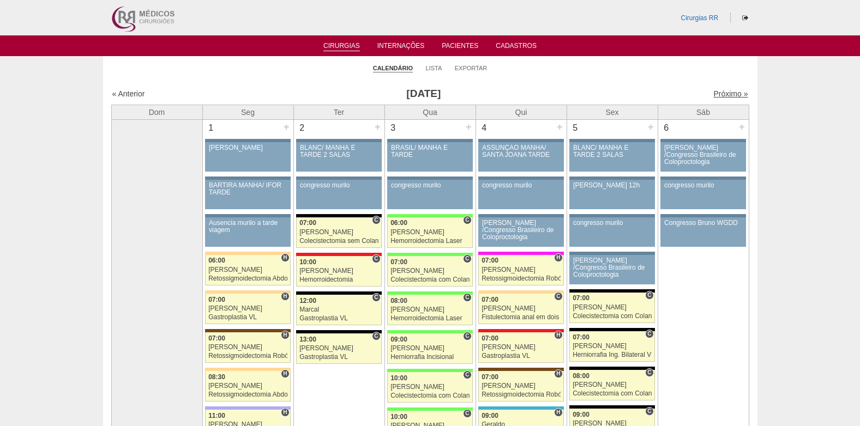
click at [714, 93] on link "Próximo »" at bounding box center [730, 93] width 34 height 9
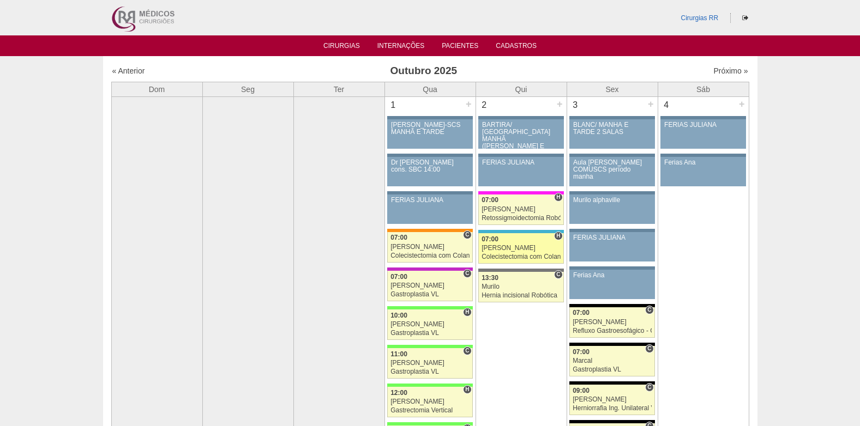
click at [515, 242] on div "07:00" at bounding box center [520, 239] width 79 height 7
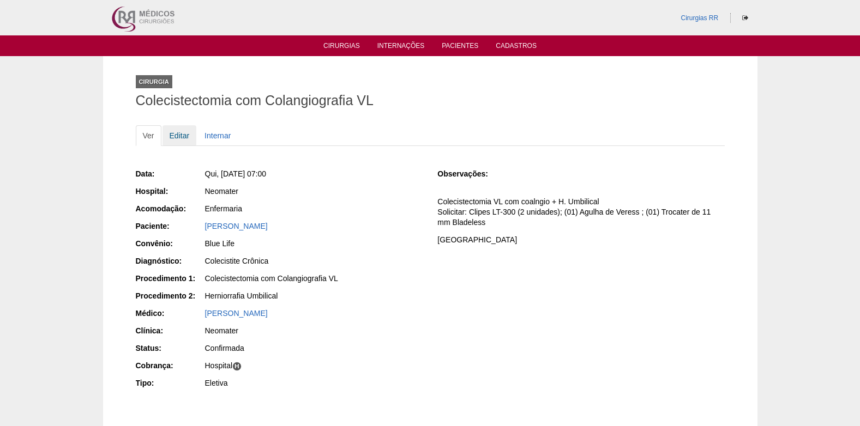
click at [170, 136] on link "Editar" at bounding box center [179, 135] width 34 height 21
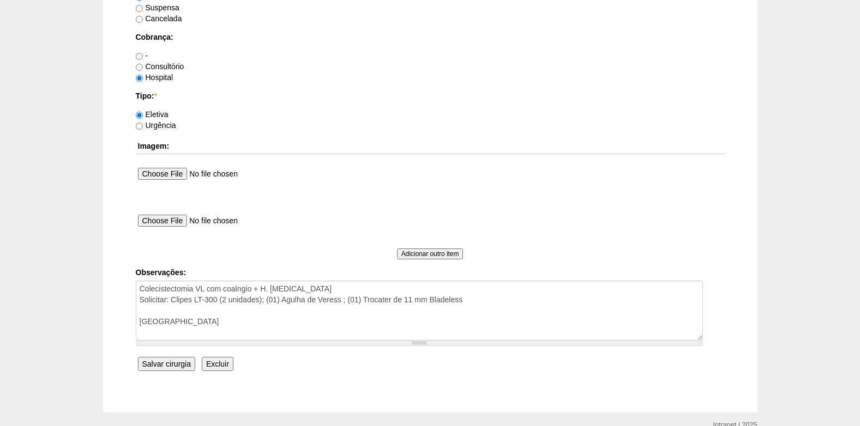
scroll to position [979, 0]
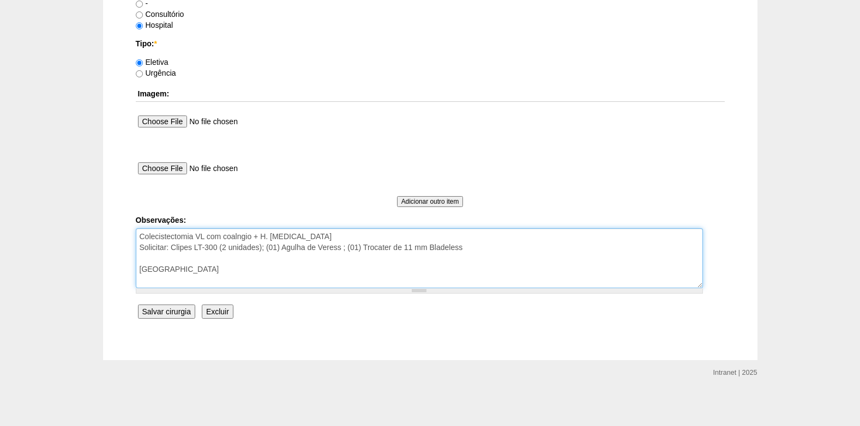
click at [245, 271] on textarea "Colecistectomia VL com coalngio + H. Umbilical Solicitar: Clipes LT-300 (2 unid…" at bounding box center [419, 258] width 567 height 60
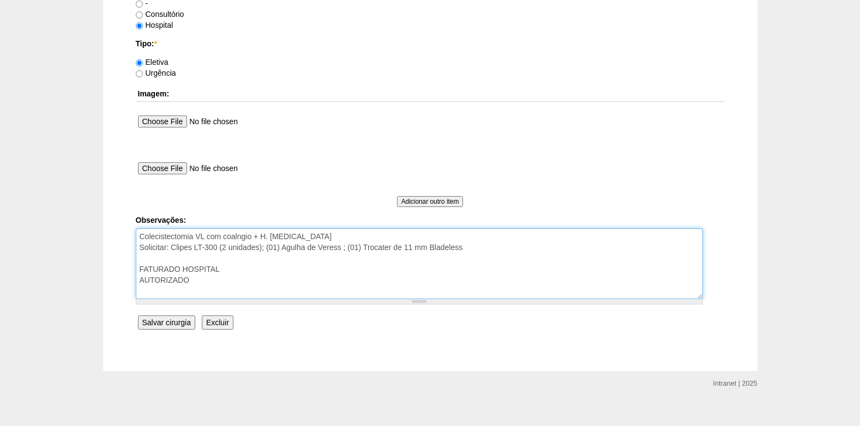
type textarea "Colecistectomia VL com coalngio + H. Umbilical Solicitar: Clipes LT-300 (2 unid…"
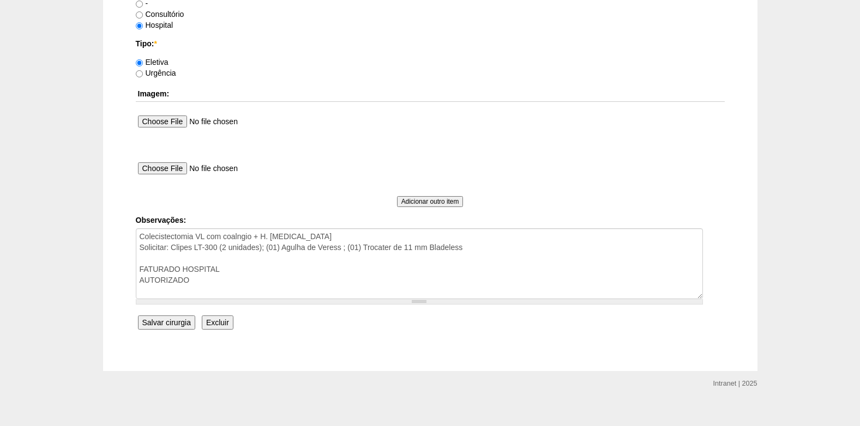
click at [154, 321] on input "Salvar cirurgia" at bounding box center [166, 323] width 57 height 14
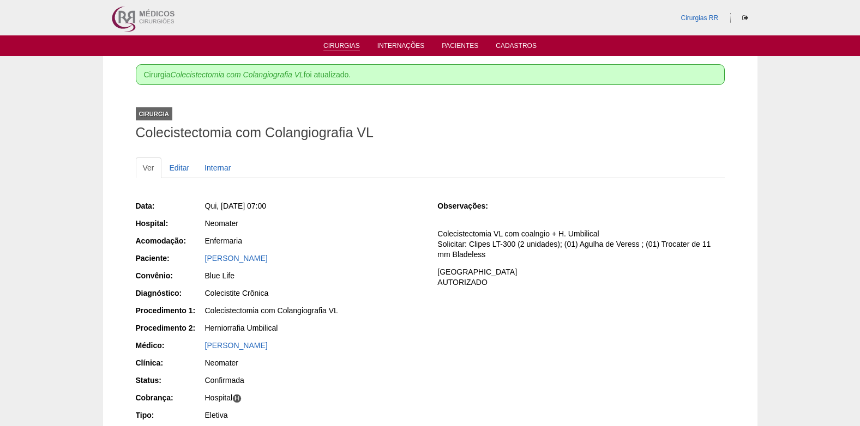
click at [337, 44] on link "Cirurgias" at bounding box center [341, 46] width 37 height 9
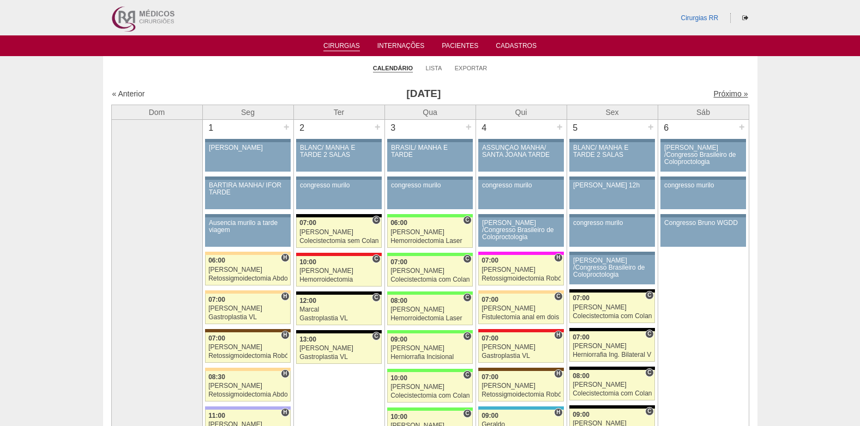
click at [714, 95] on link "Próximo »" at bounding box center [730, 93] width 34 height 9
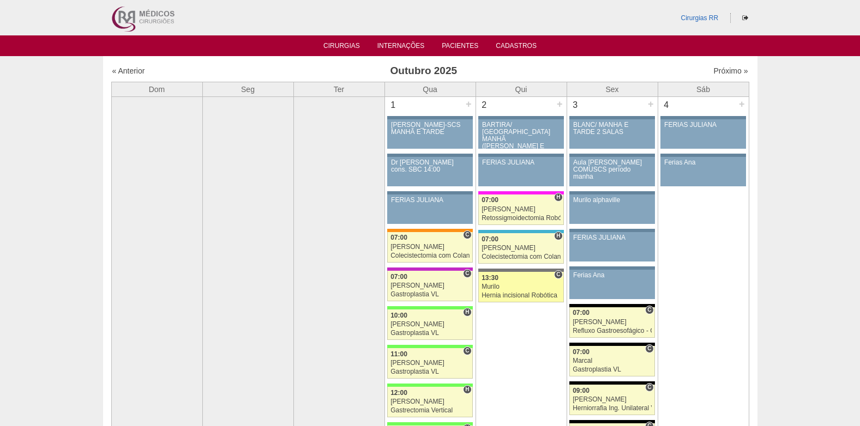
click at [510, 295] on div "Hernia incisional Robótica" at bounding box center [520, 295] width 79 height 7
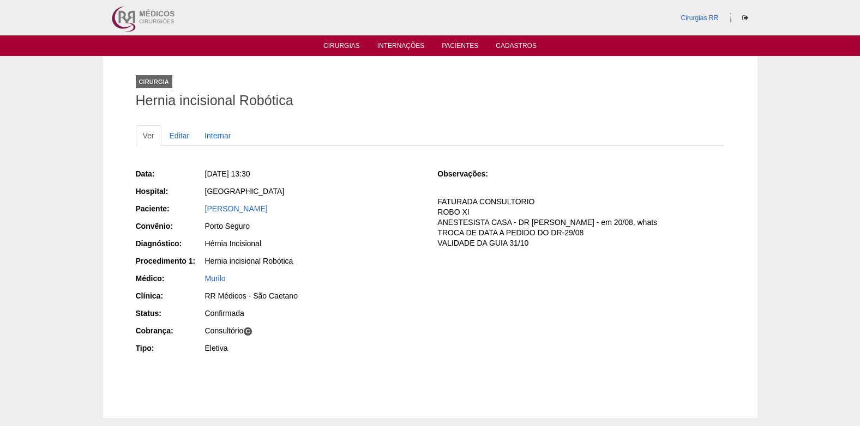
drag, startPoint x: 202, startPoint y: 214, endPoint x: 343, endPoint y: 216, distance: 140.7
click at [343, 216] on div "Paciente: [PERSON_NAME]" at bounding box center [279, 210] width 287 height 14
copy div "Paciente: [PERSON_NAME]"
click at [338, 44] on link "Cirurgias" at bounding box center [341, 46] width 37 height 9
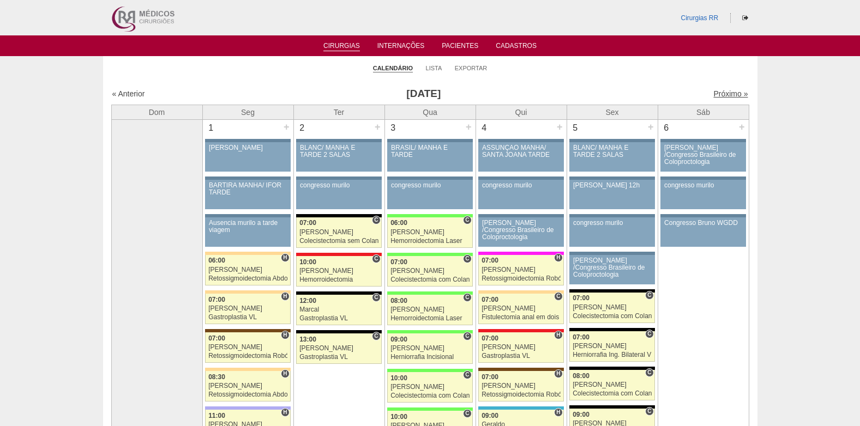
click at [713, 92] on link "Próximo »" at bounding box center [730, 93] width 34 height 9
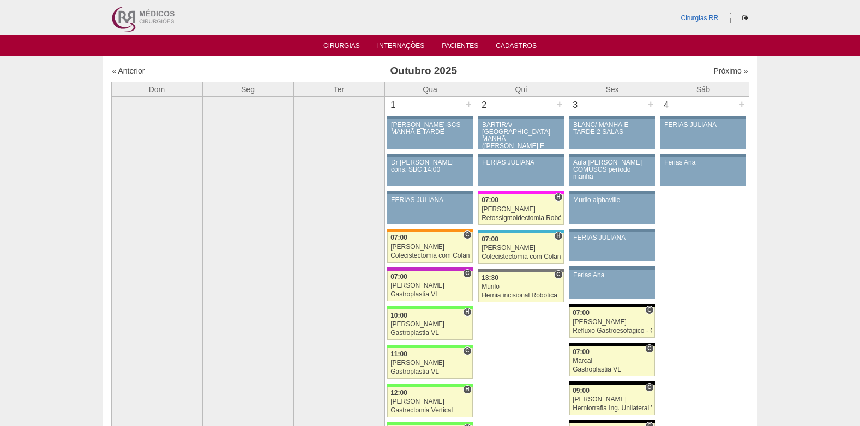
click at [458, 44] on link "Pacientes" at bounding box center [460, 46] width 37 height 9
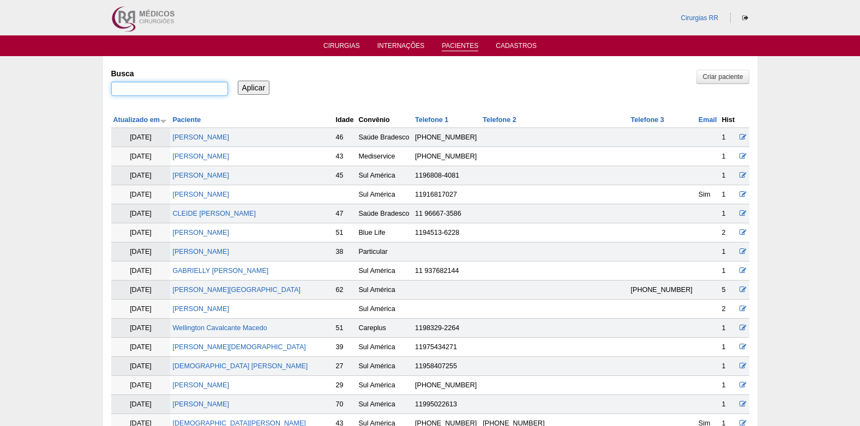
click at [209, 83] on input "Busca" at bounding box center [169, 89] width 117 height 14
paste input "[PERSON_NAME]"
type input "[PERSON_NAME]"
click at [256, 85] on input "Aplicar" at bounding box center [254, 88] width 32 height 14
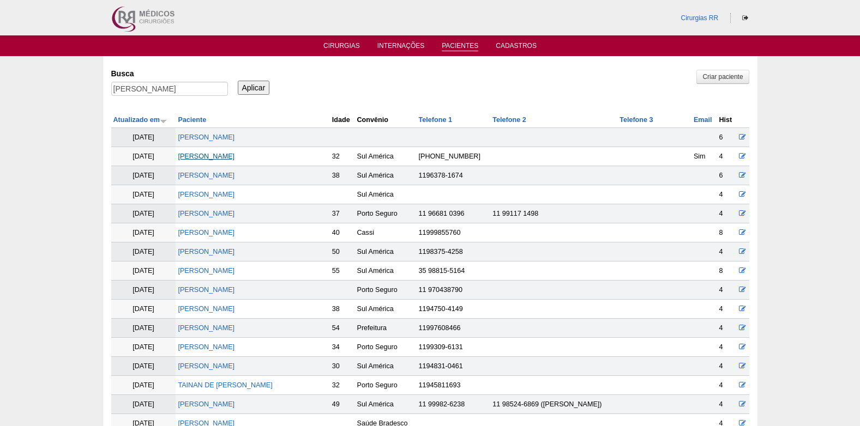
click at [228, 158] on link "[PERSON_NAME]" at bounding box center [206, 157] width 57 height 8
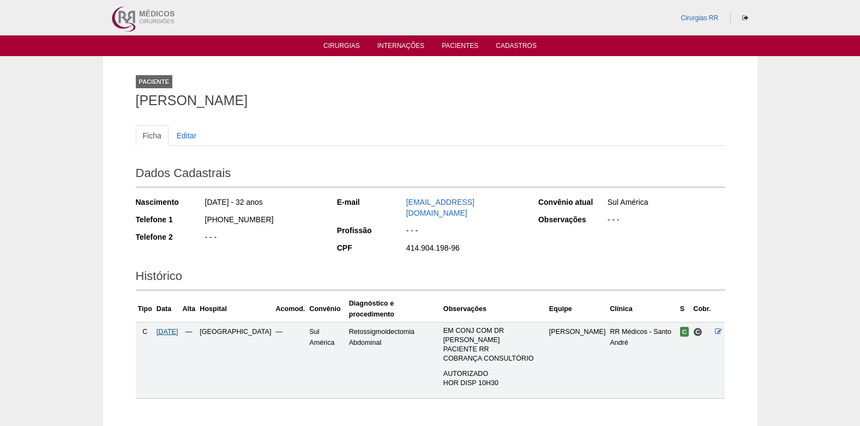
click at [178, 328] on span "[DATE]" at bounding box center [167, 332] width 22 height 8
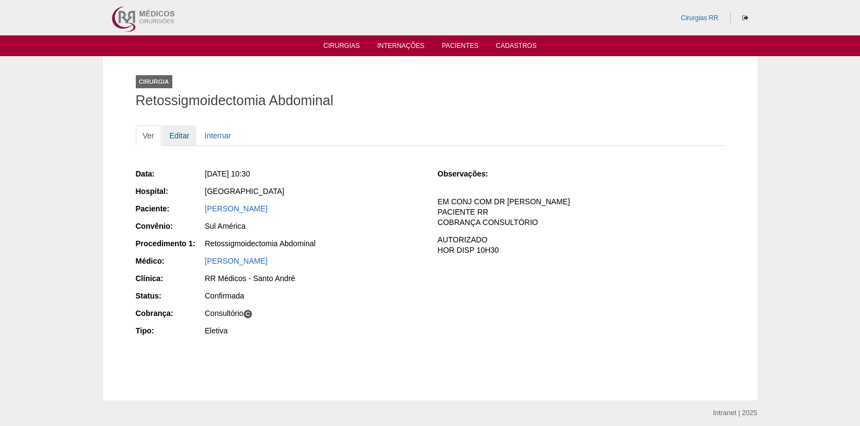
click at [183, 135] on link "Editar" at bounding box center [179, 135] width 34 height 21
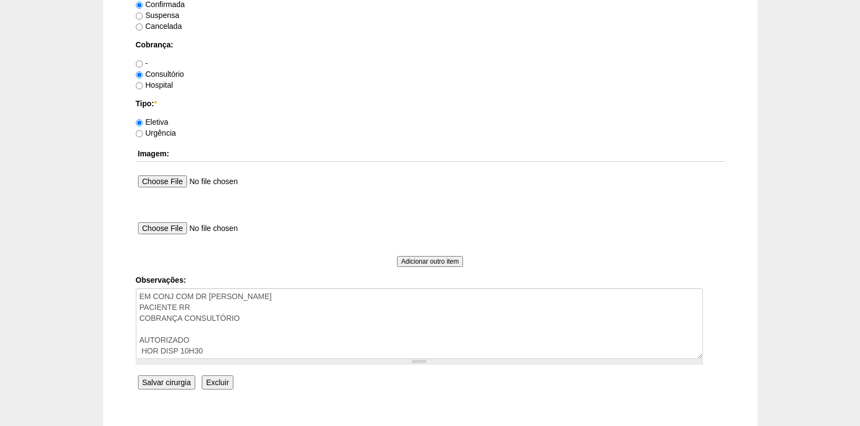
scroll to position [927, 0]
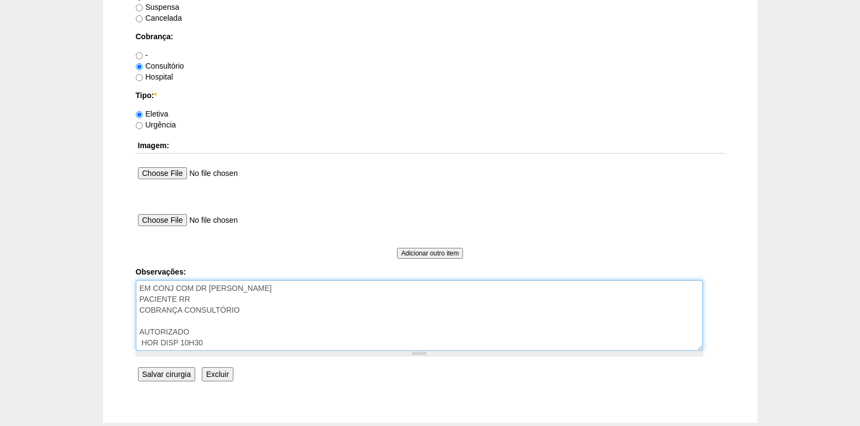
click at [223, 328] on textarea "EM CONJ COM DR DAVI PACIENTE RR COBRANÇA CONSULTÓRIO AUTORIZADO HOR DISP 10H30" at bounding box center [419, 315] width 567 height 71
type textarea "EM CONJ COM DR DAVI PACIENTE RR COBRANÇA CONSULTÓRIO AUTORIZADO VENCE 11/10 REV…"
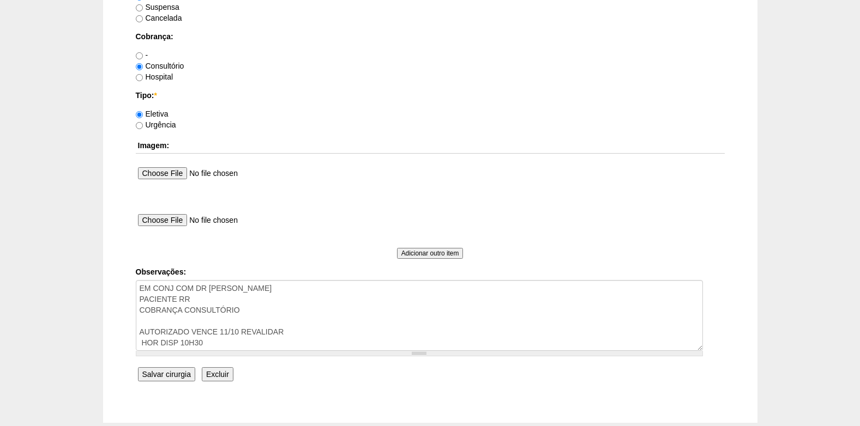
click at [165, 374] on input "Salvar cirurgia" at bounding box center [166, 375] width 57 height 14
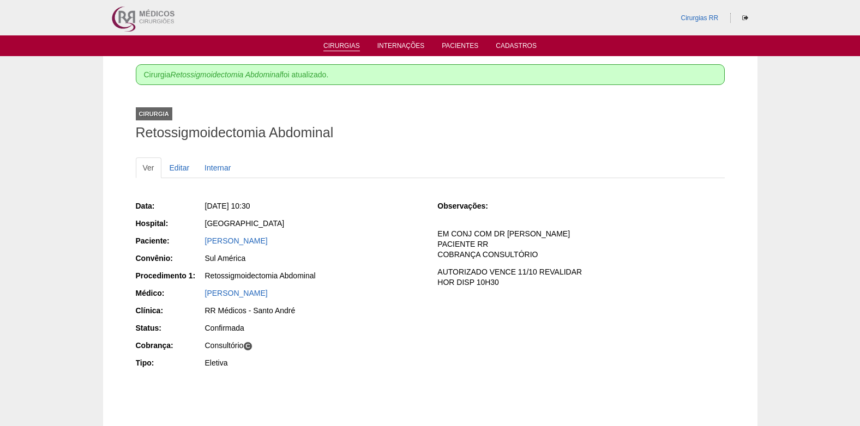
click at [341, 43] on link "Cirurgias" at bounding box center [341, 46] width 37 height 9
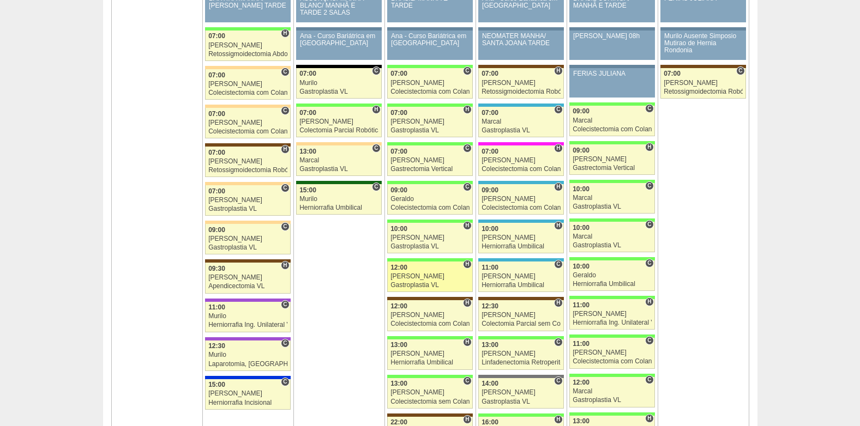
scroll to position [1690, 0]
